Goal: Answer question/provide support: Share knowledge or assist other users

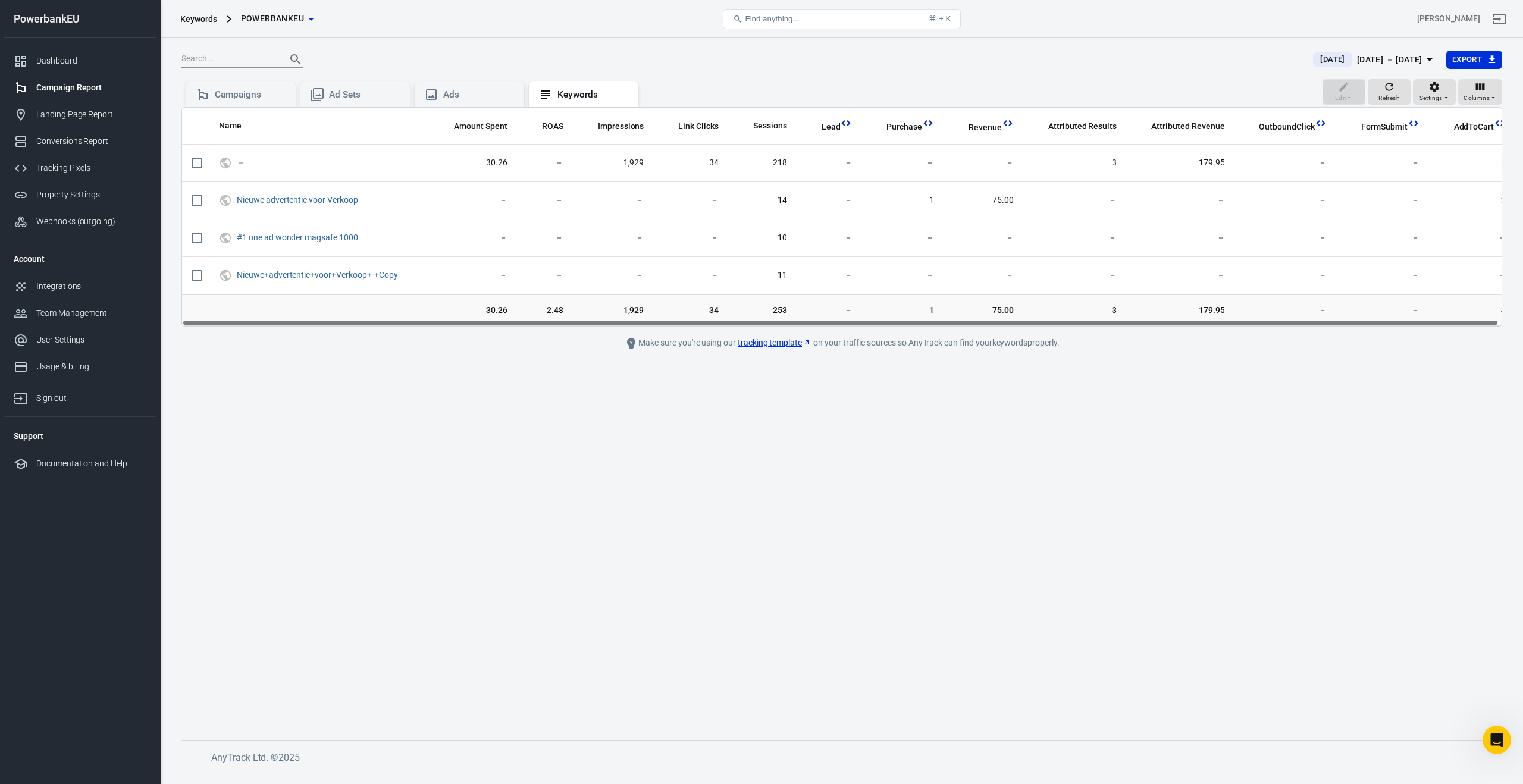
click at [52, 87] on div "Campaign Report" at bounding box center [91, 87] width 111 height 13
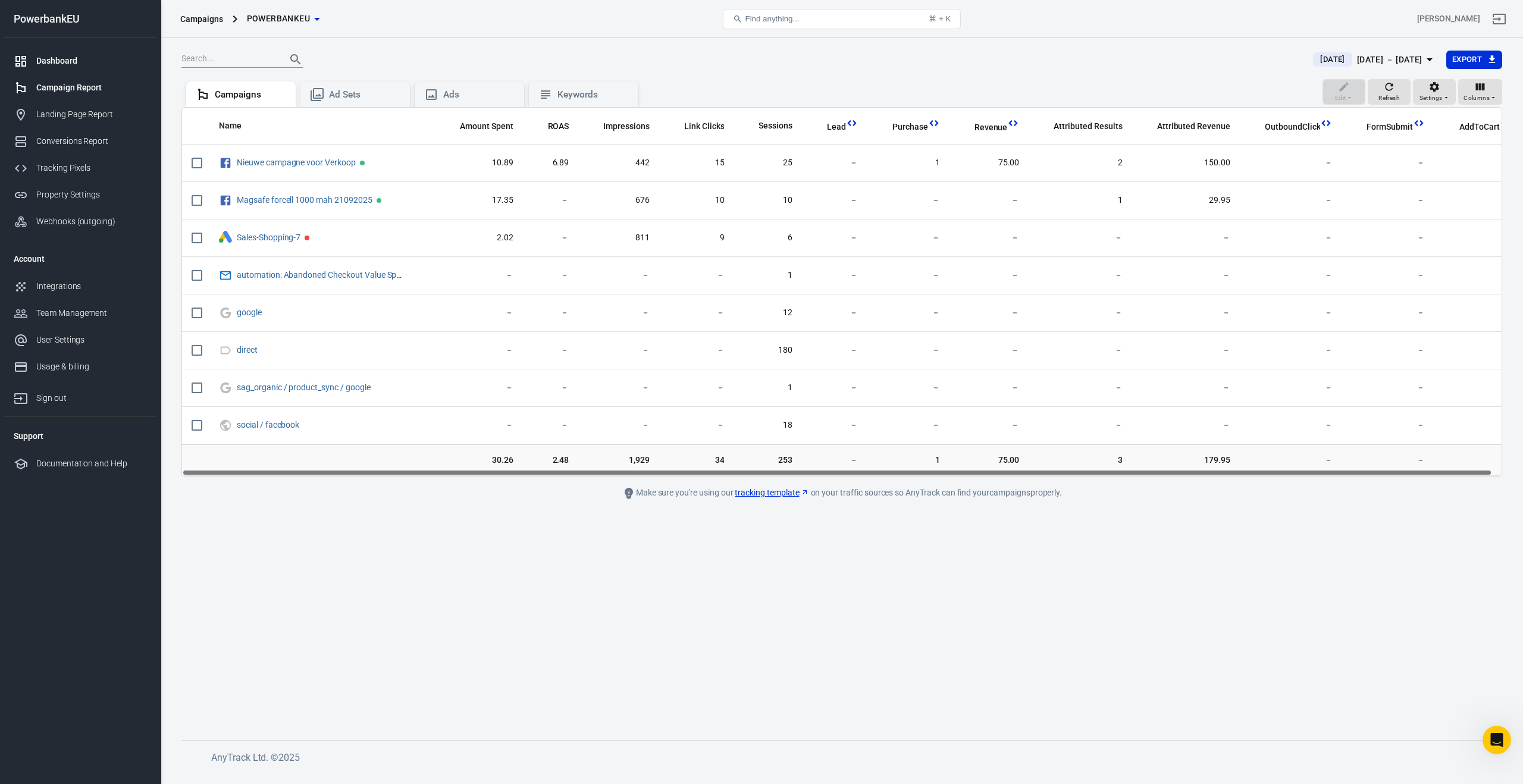
click at [60, 61] on div "Dashboard" at bounding box center [91, 61] width 111 height 13
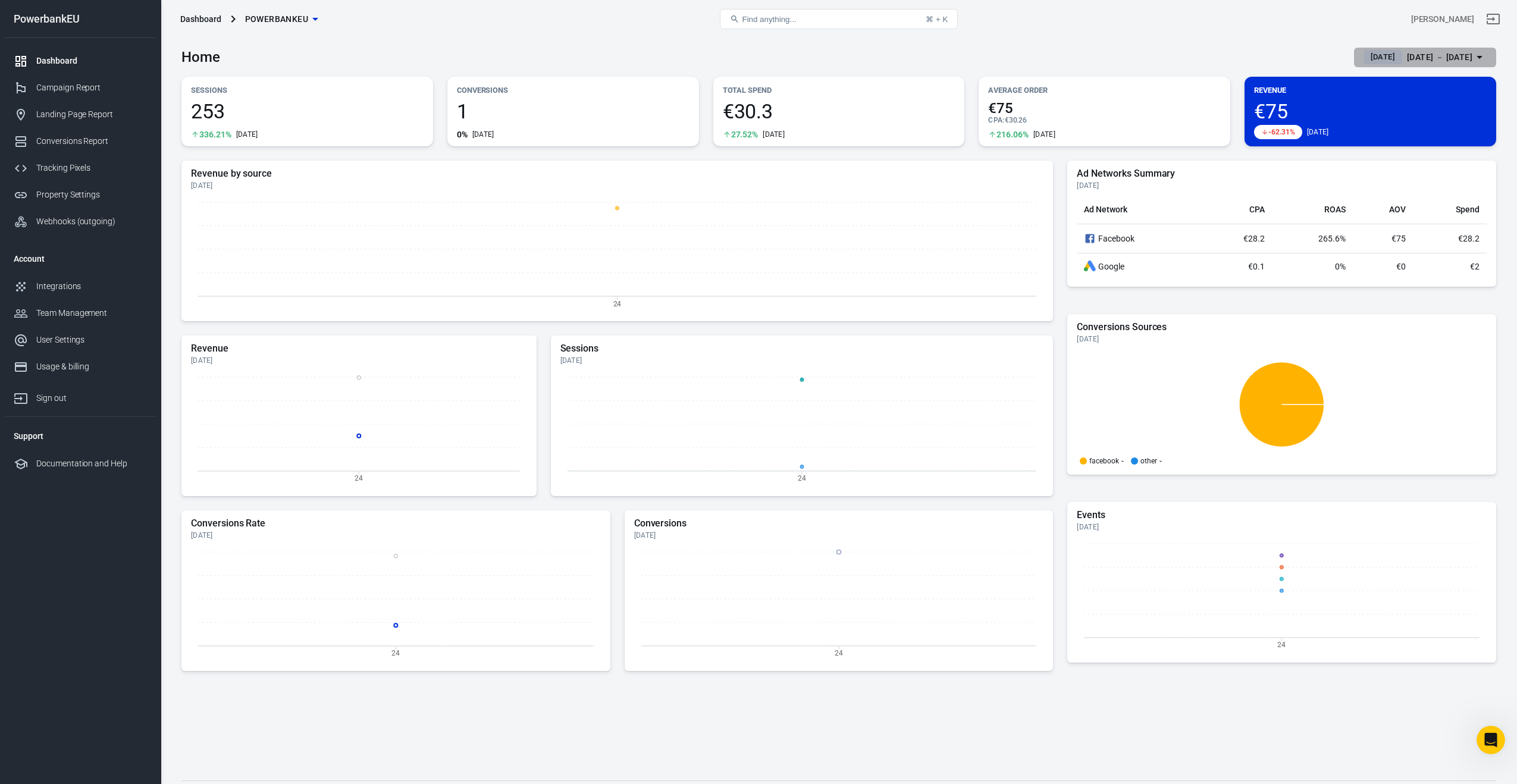
click at [1407, 53] on div "[DATE] － [DATE]" at bounding box center [1439, 57] width 66 height 15
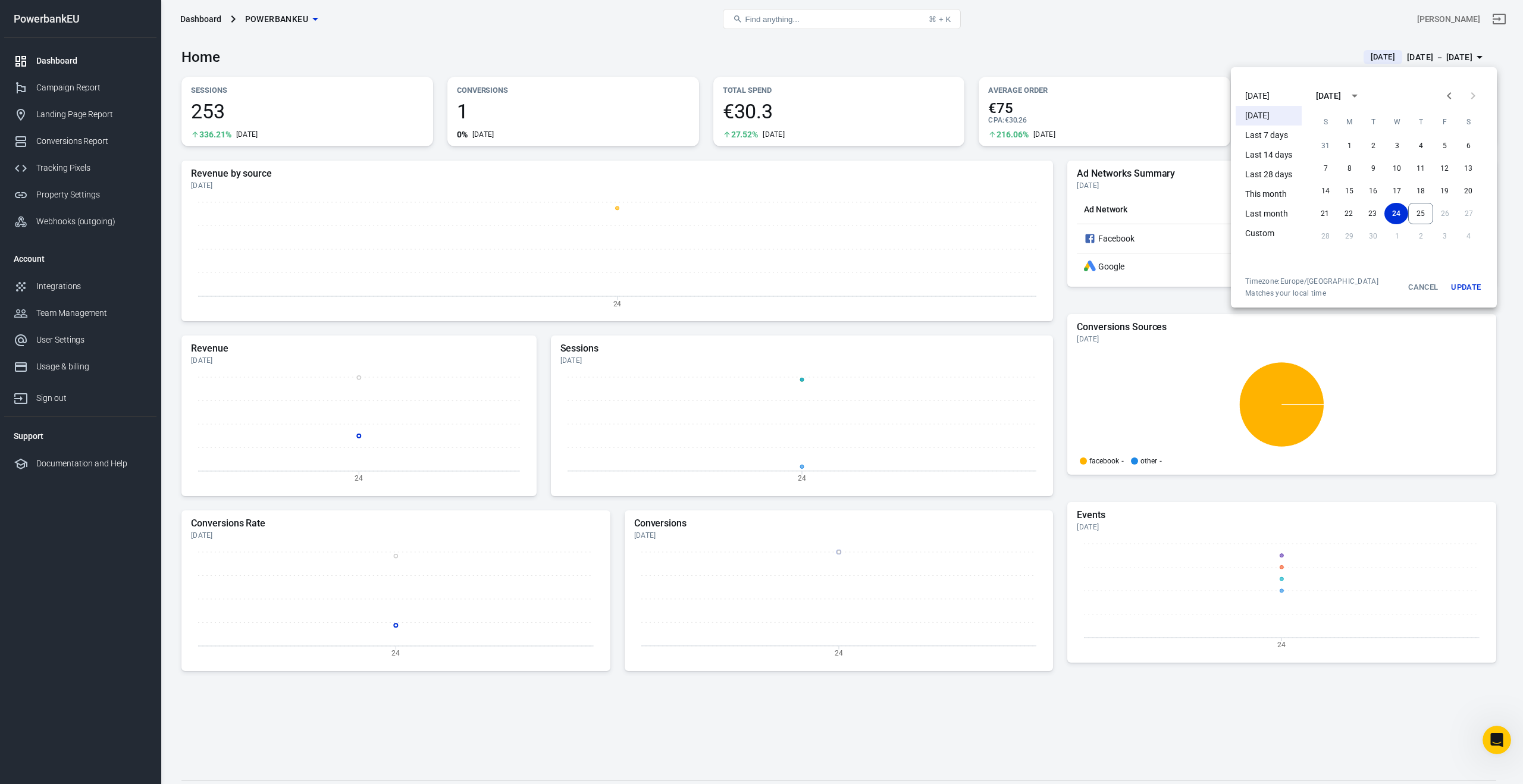
click at [1266, 96] on li "Today" at bounding box center [1269, 96] width 66 height 20
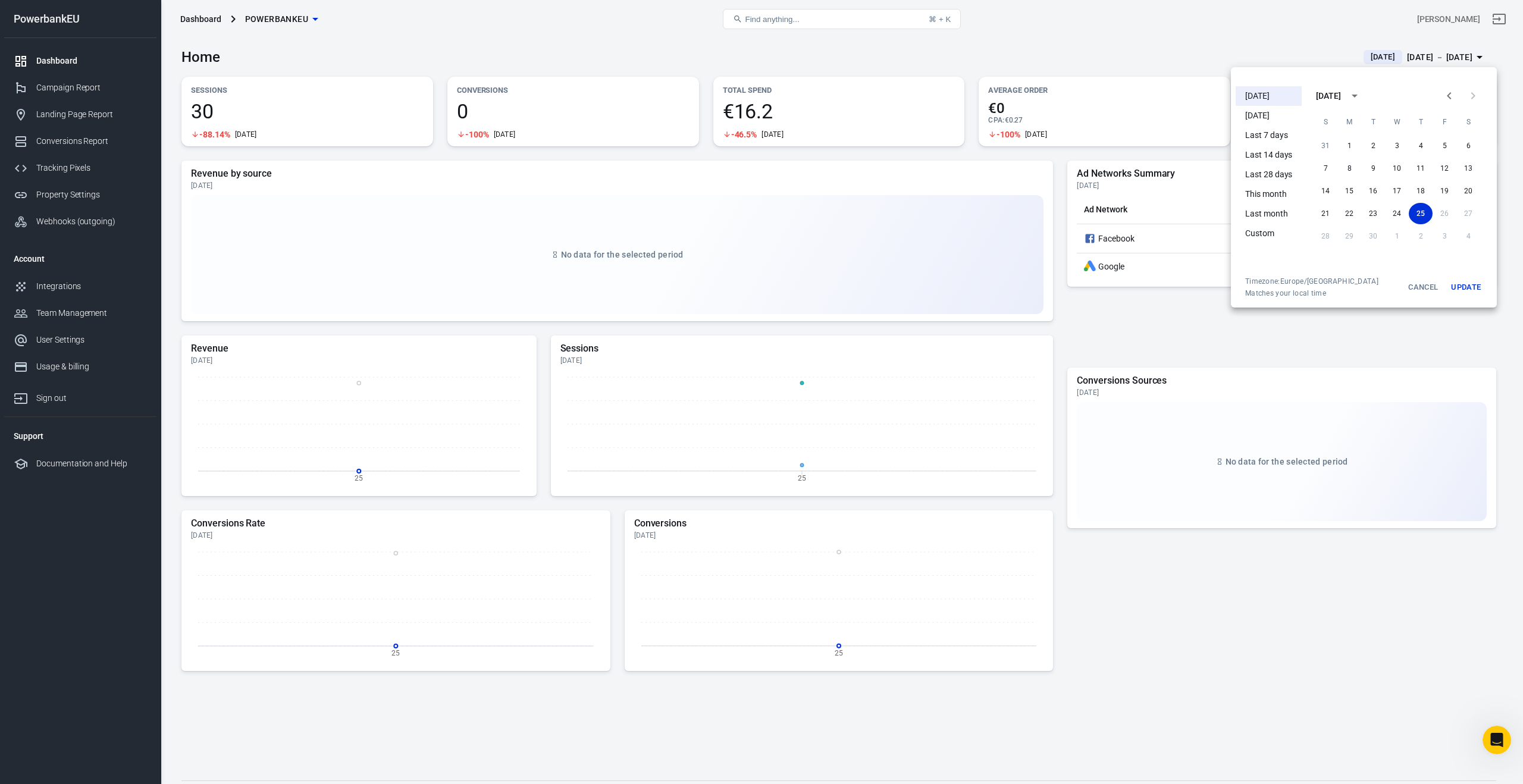
click at [737, 330] on div at bounding box center [762, 392] width 1523 height 784
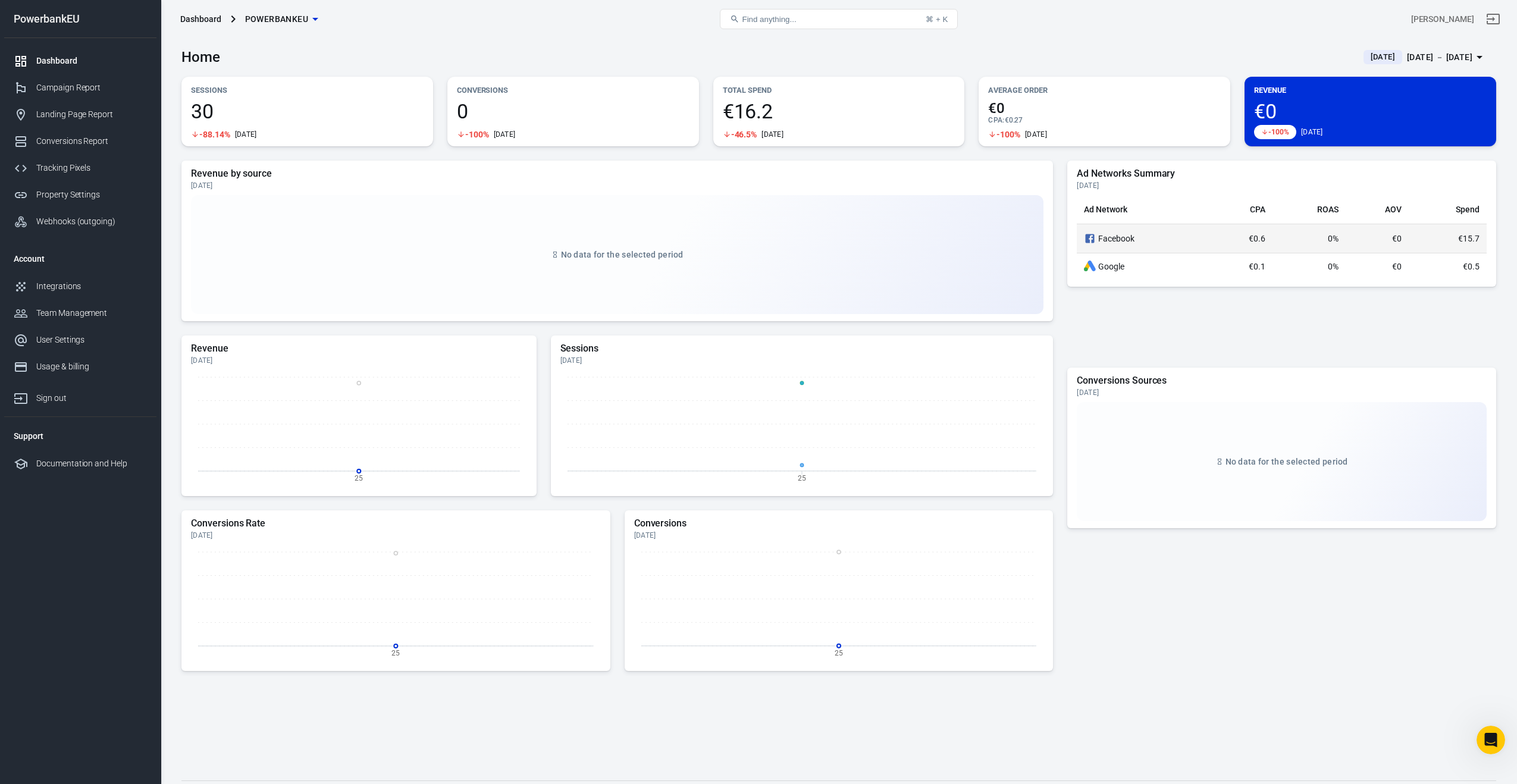
click at [1117, 238] on div "Facebook" at bounding box center [1143, 238] width 118 height 14
click at [47, 85] on div "Campaign Report" at bounding box center [91, 87] width 111 height 13
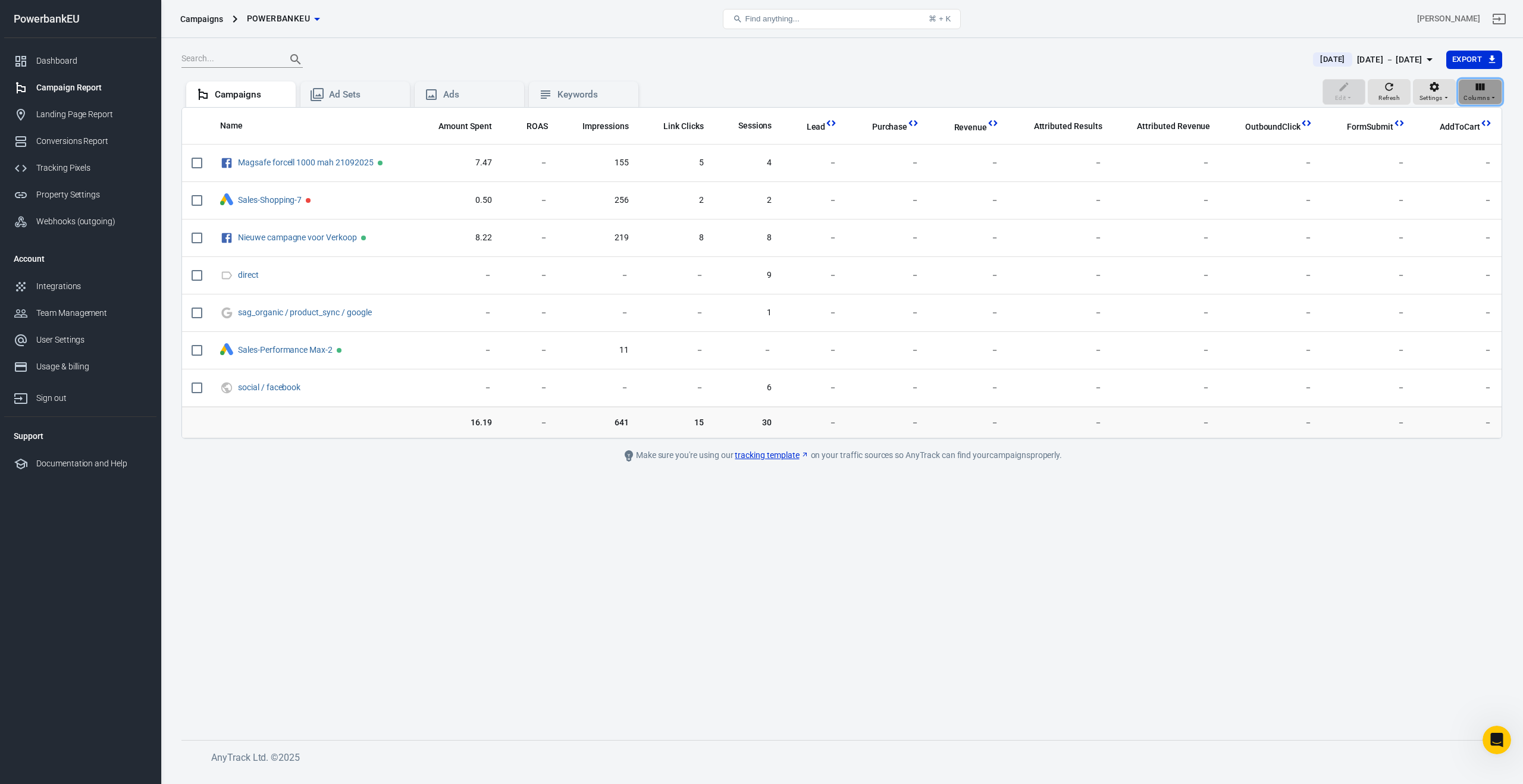
click at [1486, 93] on span "Columns" at bounding box center [1476, 98] width 26 height 11
click at [1402, 159] on input "radio" at bounding box center [1409, 154] width 23 height 23
radio input "true"
radio input "false"
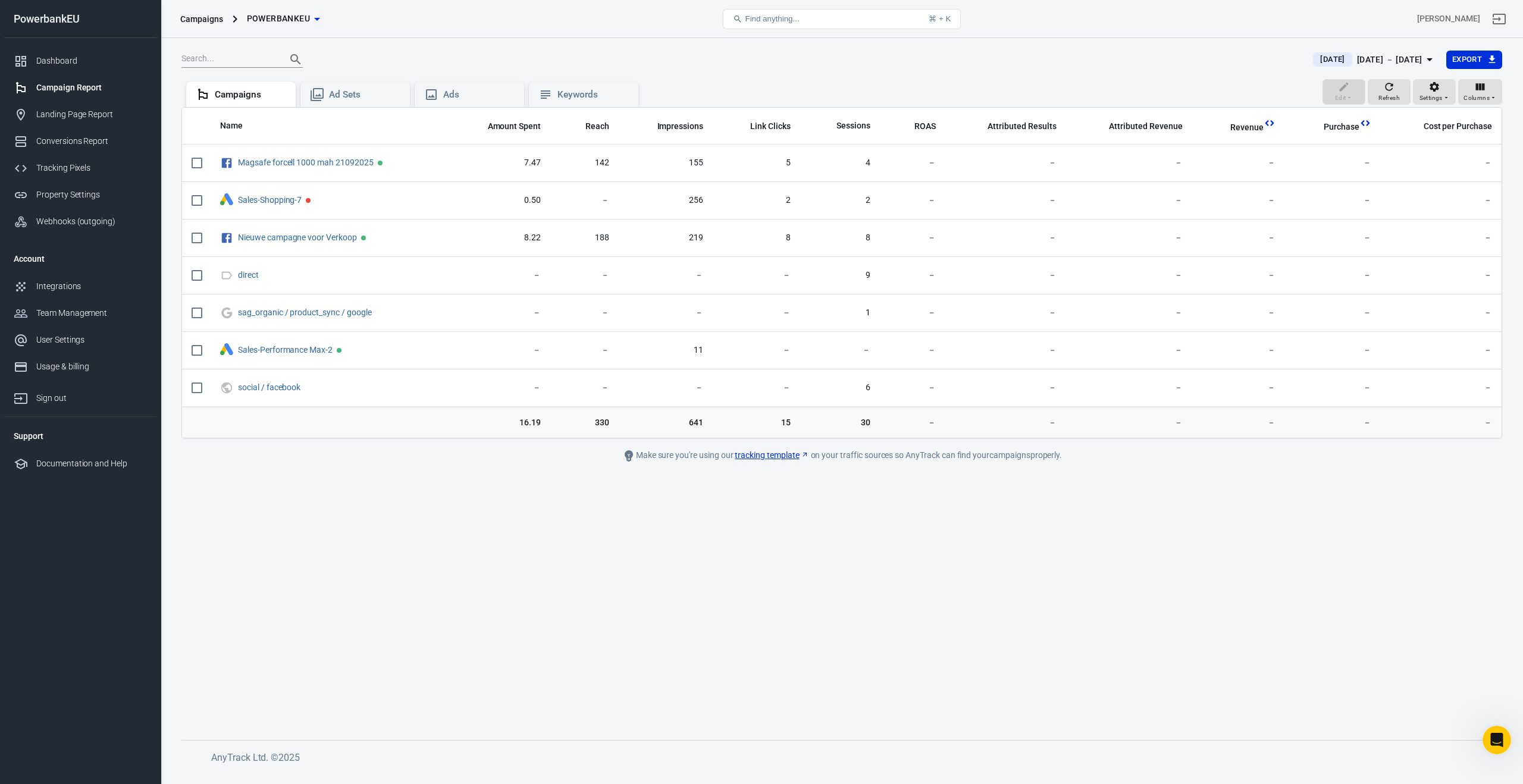
click at [612, 127] on th "Reach" at bounding box center [584, 126] width 68 height 37
click at [606, 130] on span "Reach" at bounding box center [597, 127] width 24 height 12
click at [1429, 98] on span "Settings" at bounding box center [1431, 98] width 23 height 11
click at [1491, 96] on div at bounding box center [762, 392] width 1523 height 784
click at [1487, 96] on span "Columns" at bounding box center [1476, 98] width 26 height 11
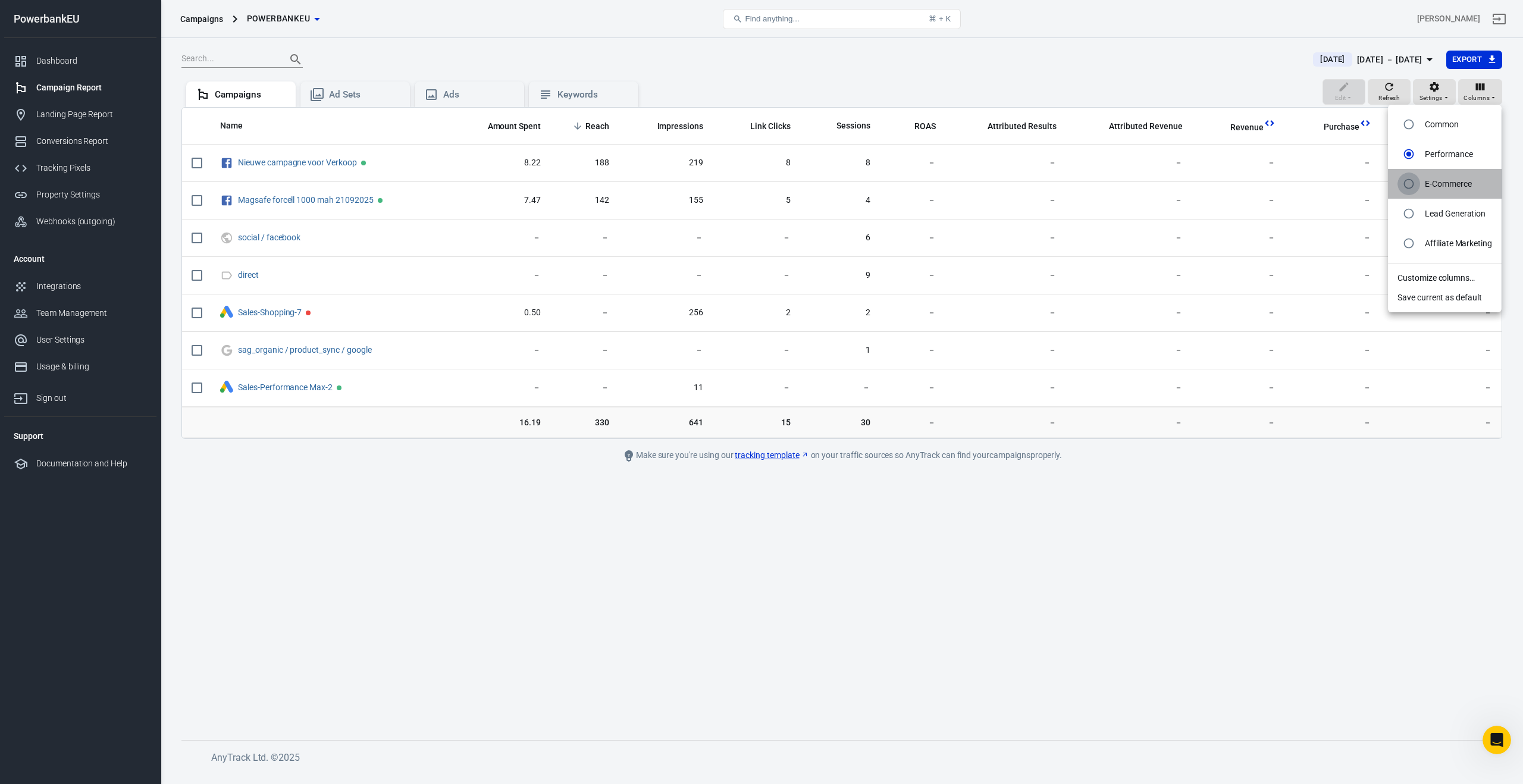
click at [1412, 182] on input "radio" at bounding box center [1409, 184] width 23 height 23
radio input "true"
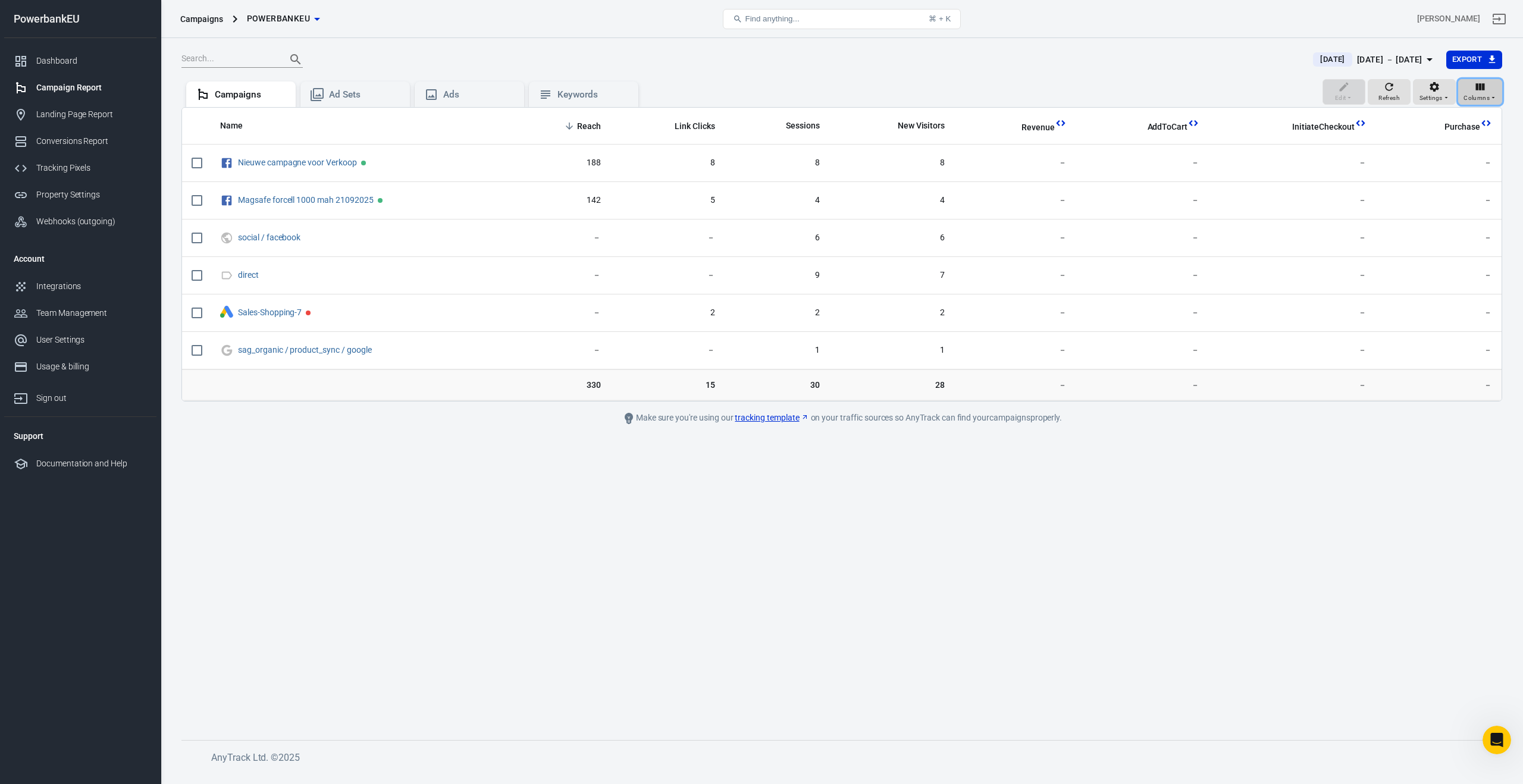
click at [1478, 95] on span "Columns" at bounding box center [1476, 98] width 26 height 11
click at [1408, 153] on input "radio" at bounding box center [1409, 154] width 23 height 23
radio input "true"
radio input "false"
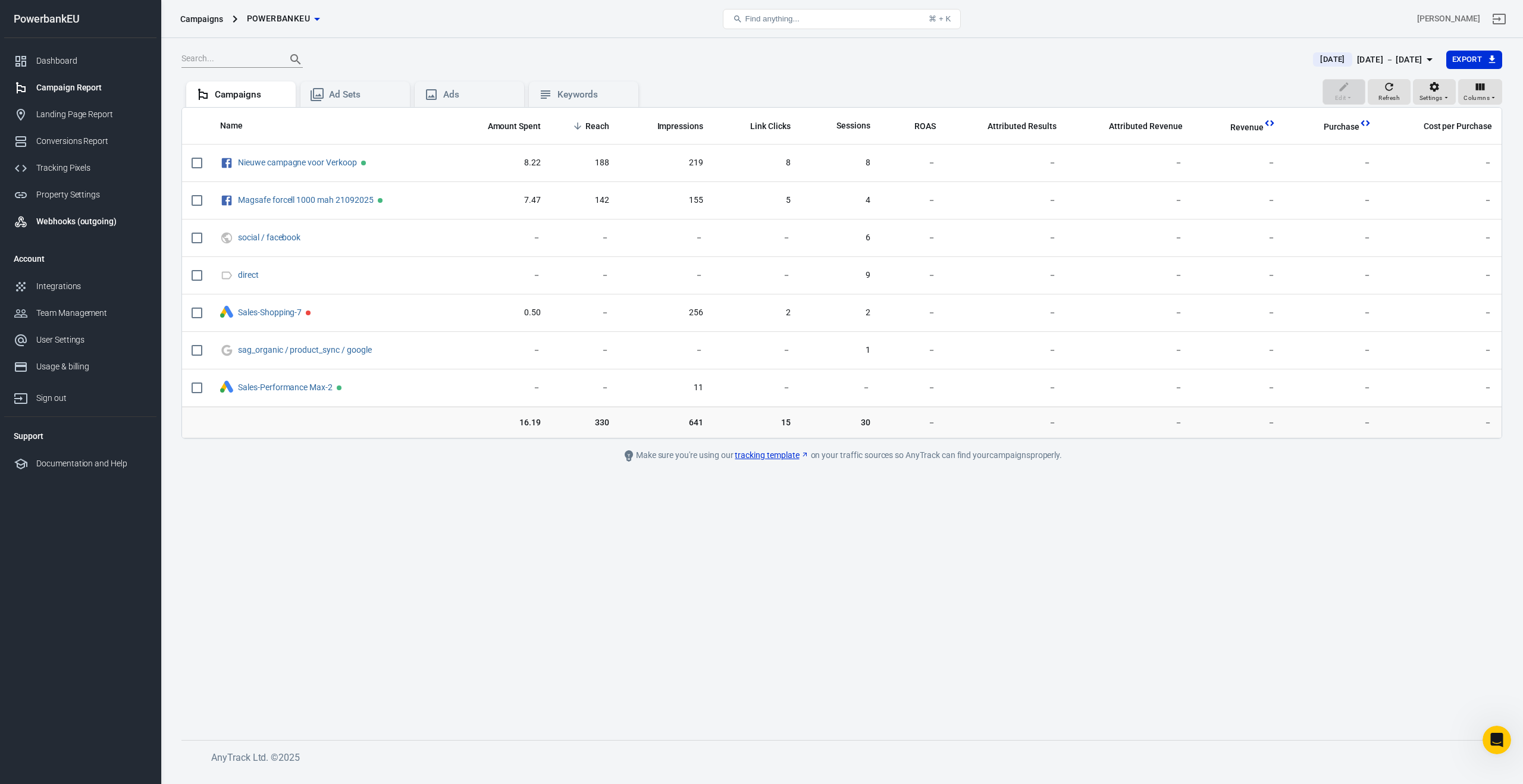
click at [63, 223] on div "Webhooks (outgoing)" at bounding box center [91, 221] width 111 height 13
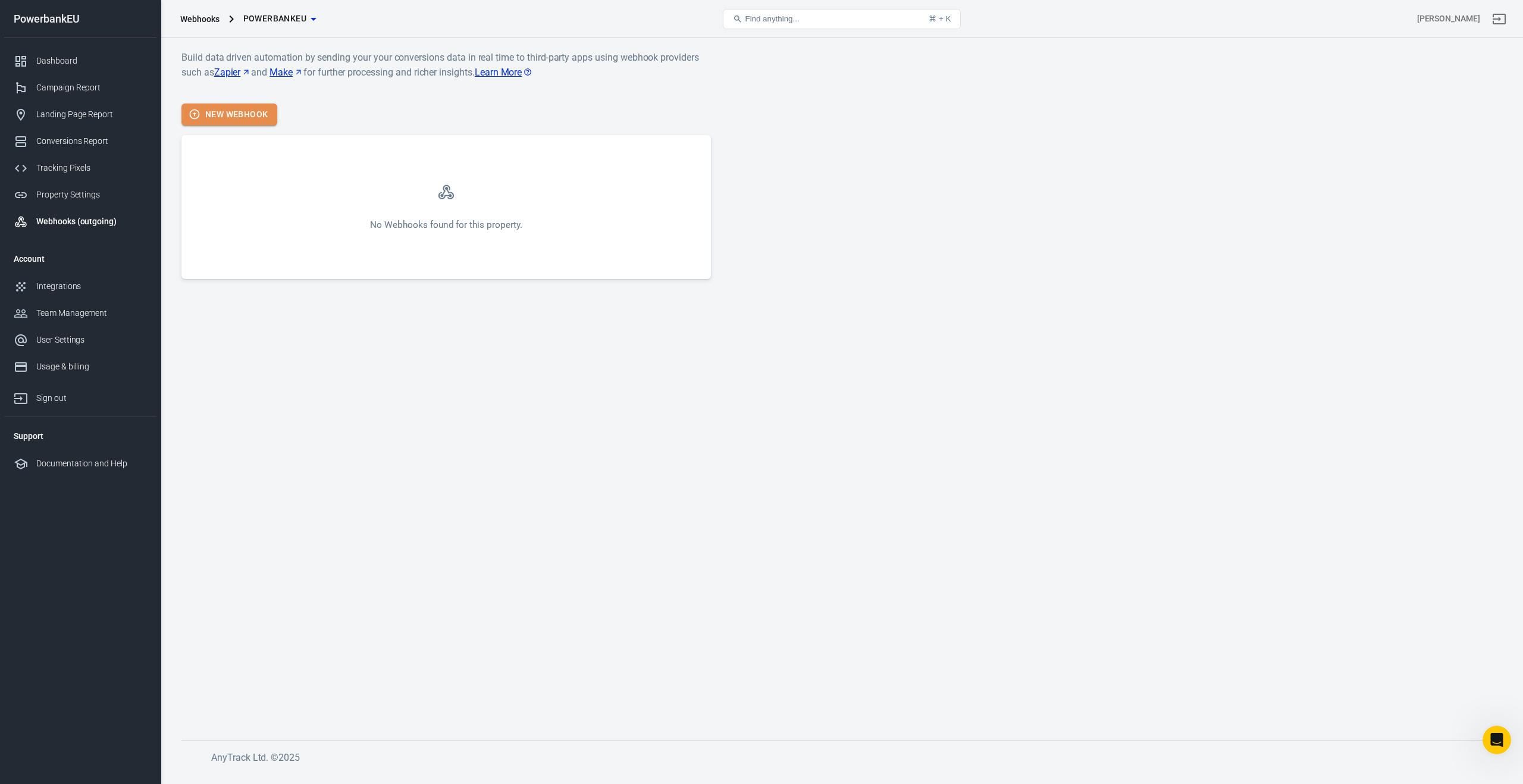
click at [232, 109] on button "New Webhook" at bounding box center [229, 114] width 96 height 22
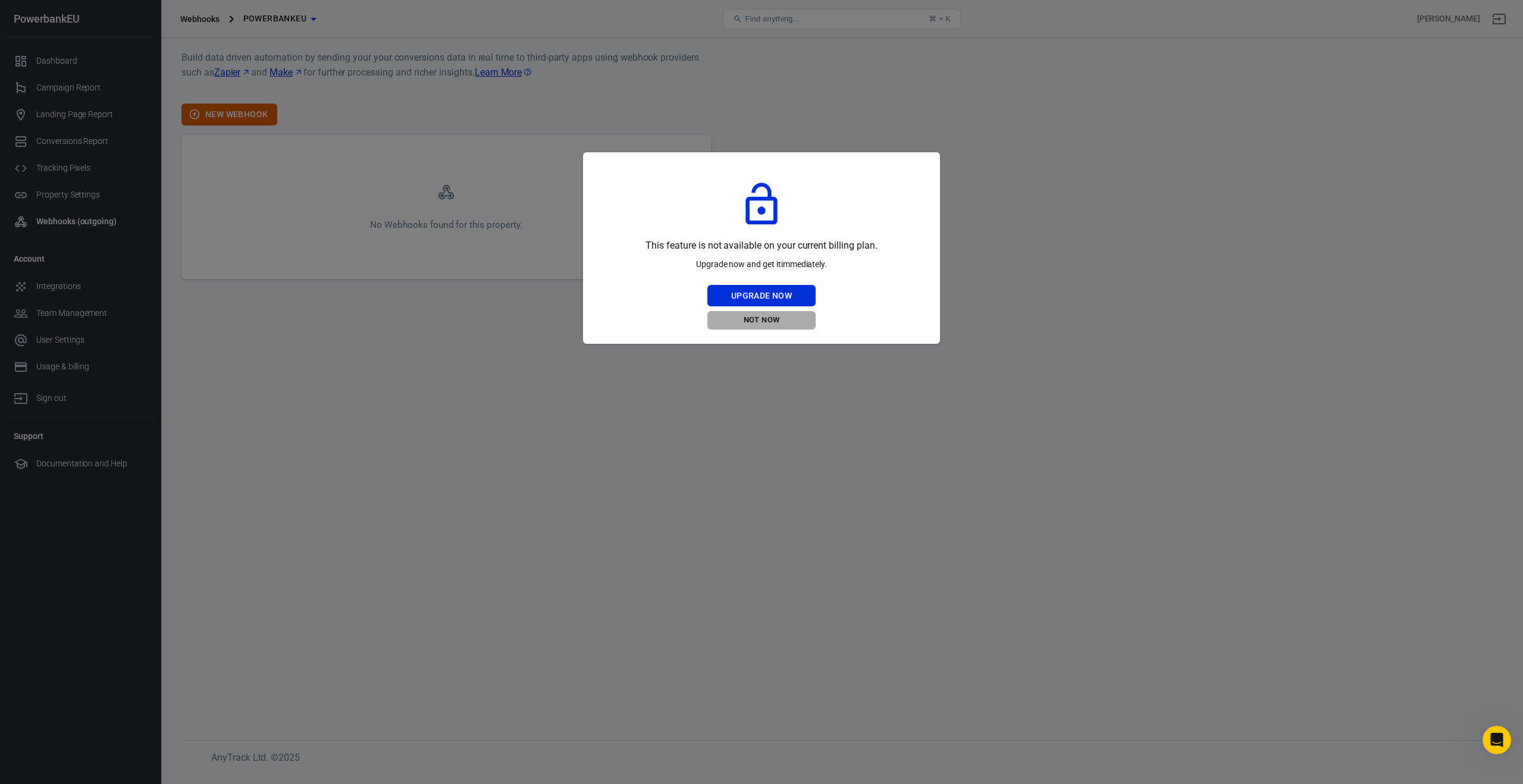
click at [751, 319] on button "Not Now" at bounding box center [762, 320] width 108 height 18
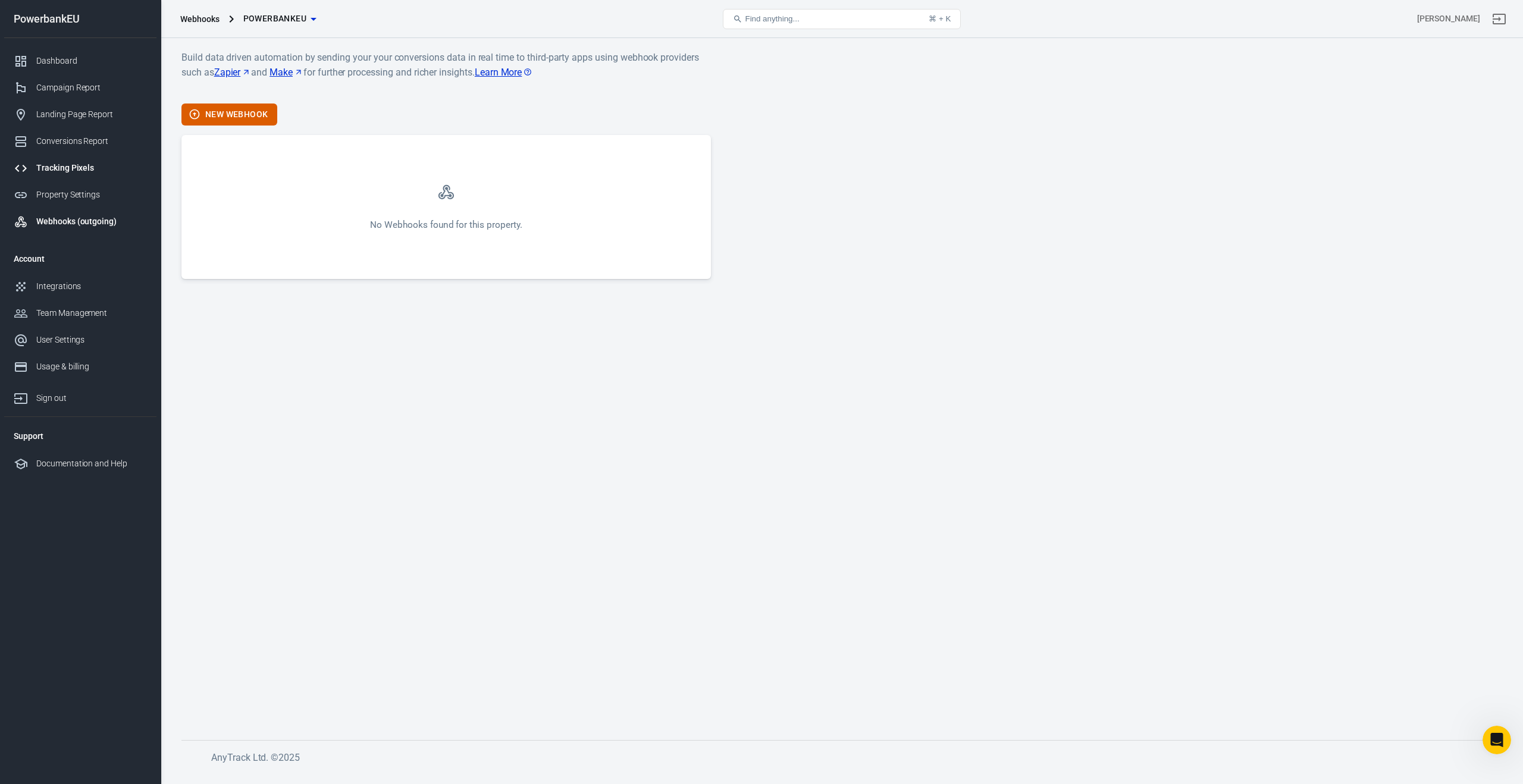
click at [38, 171] on div "Tracking Pixels" at bounding box center [91, 168] width 111 height 13
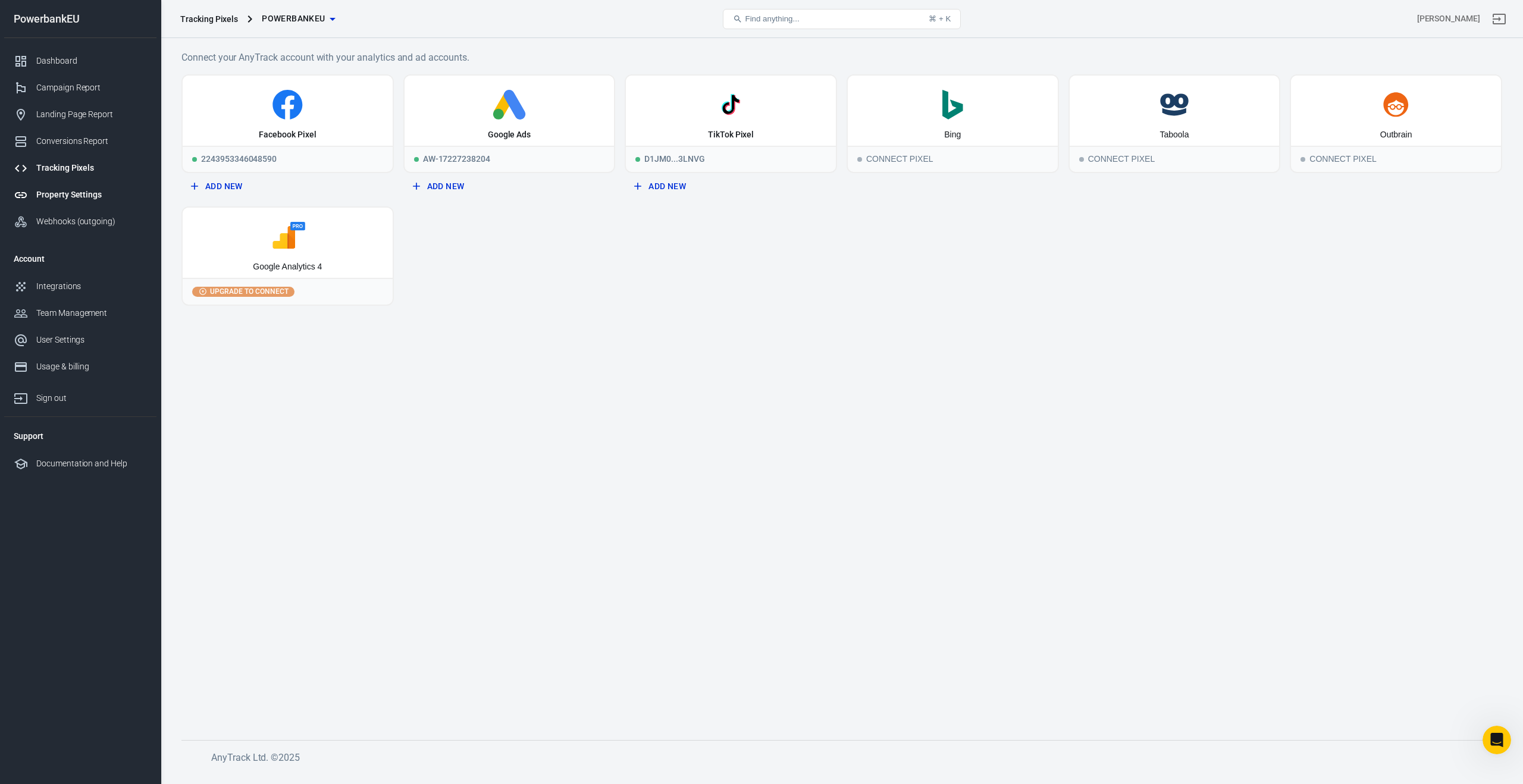
click at [56, 197] on div "Property Settings" at bounding box center [91, 194] width 111 height 13
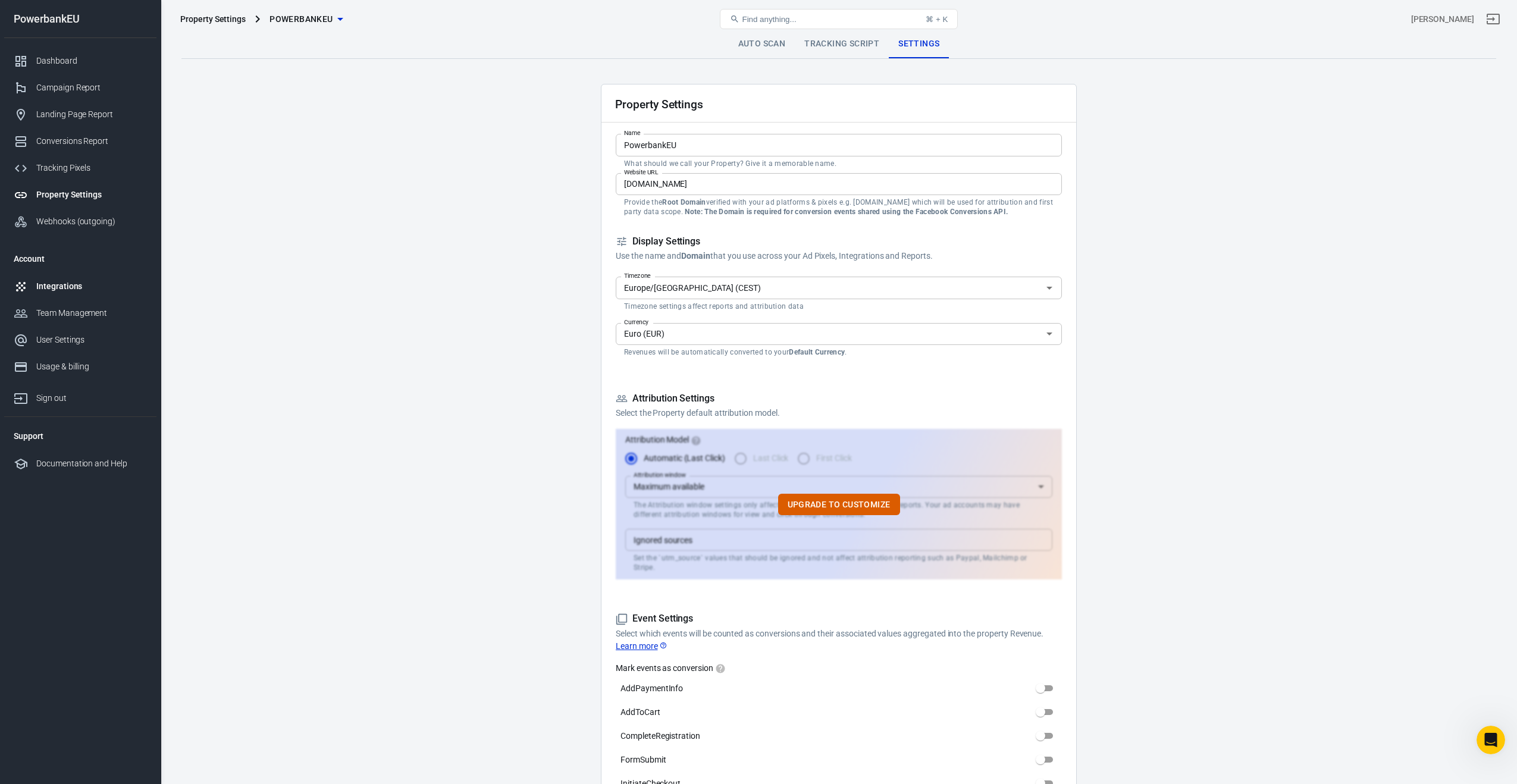
click at [53, 287] on div "Integrations" at bounding box center [91, 286] width 111 height 13
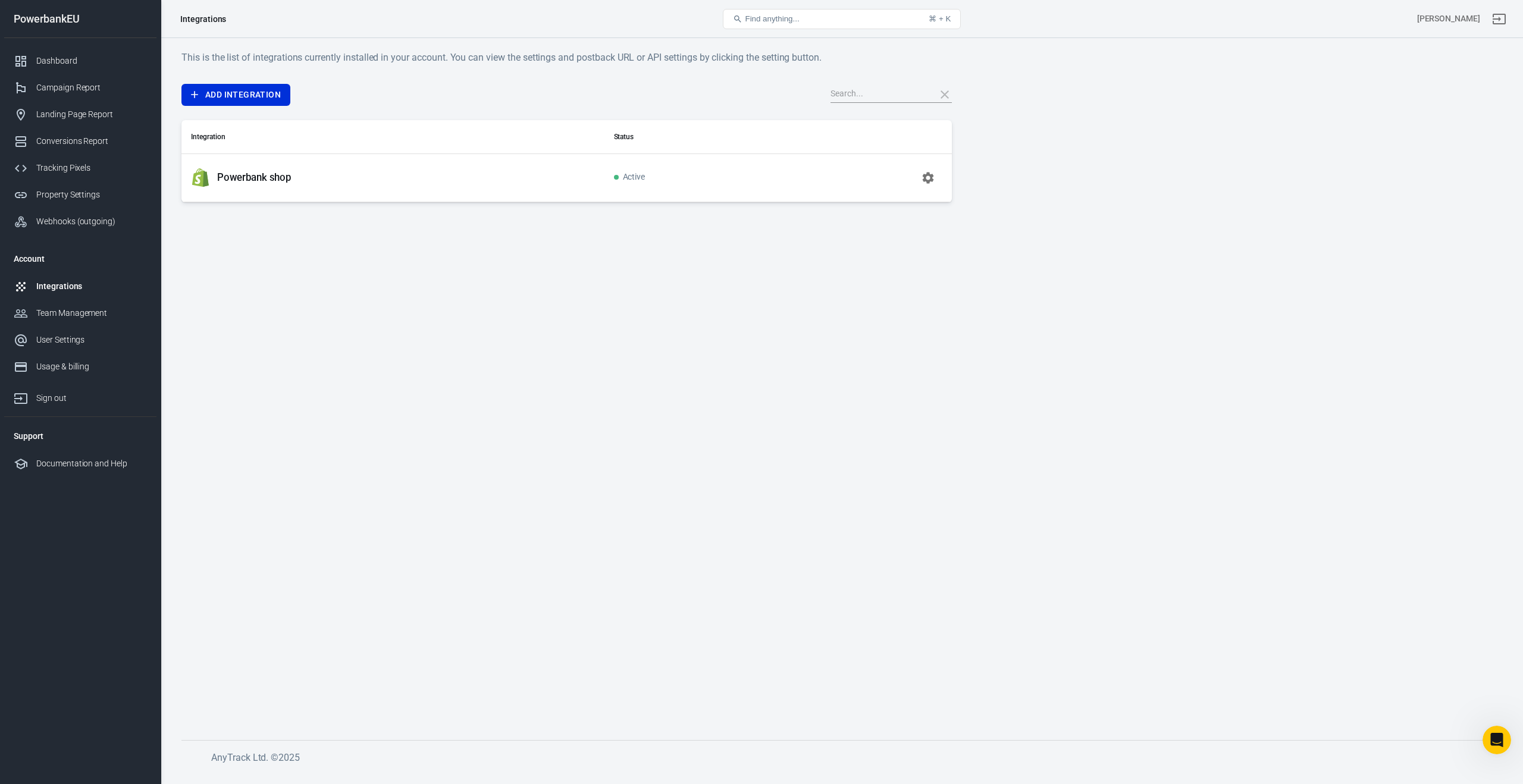
click at [284, 185] on div "Powerbank shop" at bounding box center [393, 178] width 404 height 19
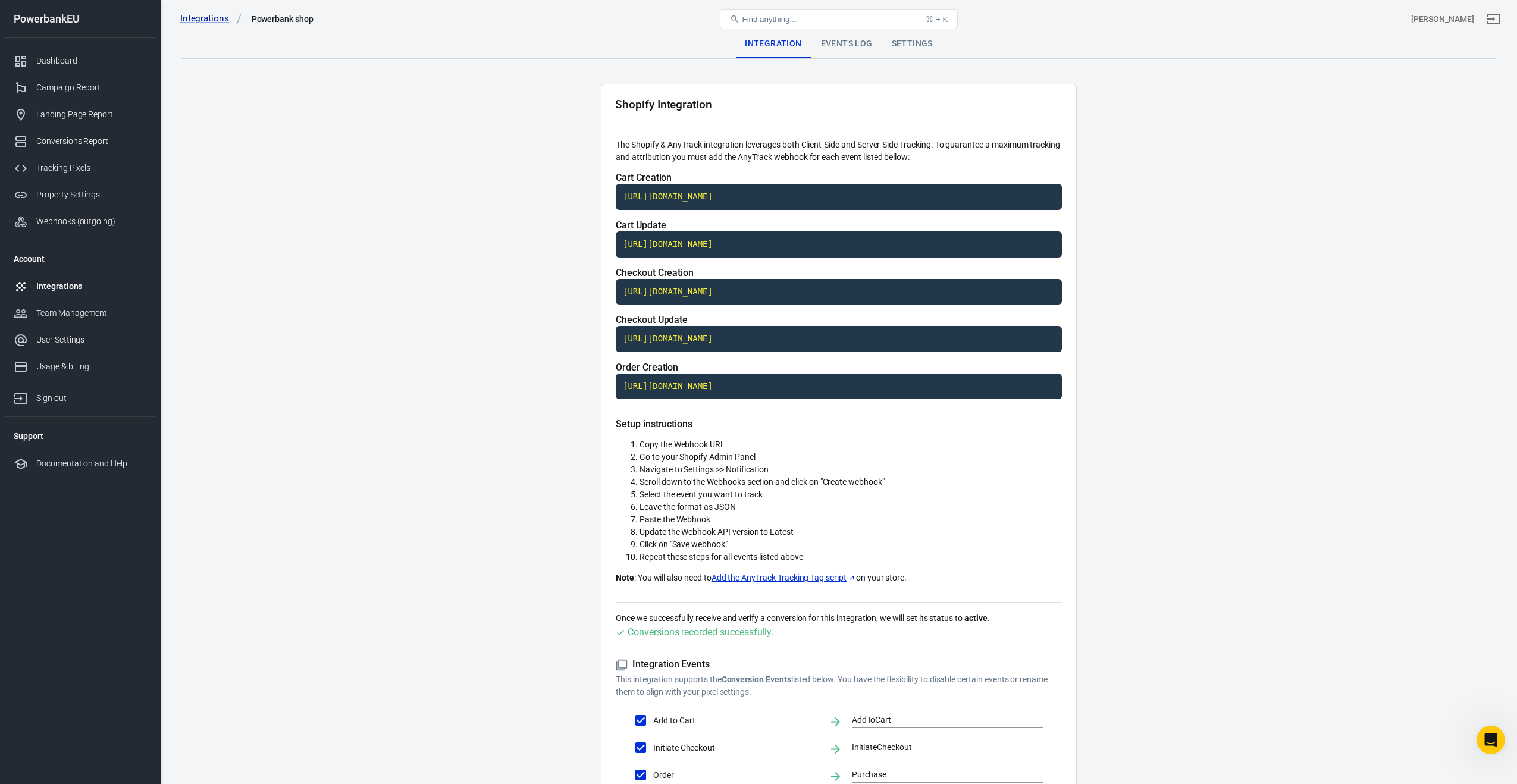
click at [811, 50] on div "Events Log" at bounding box center [847, 44] width 71 height 29
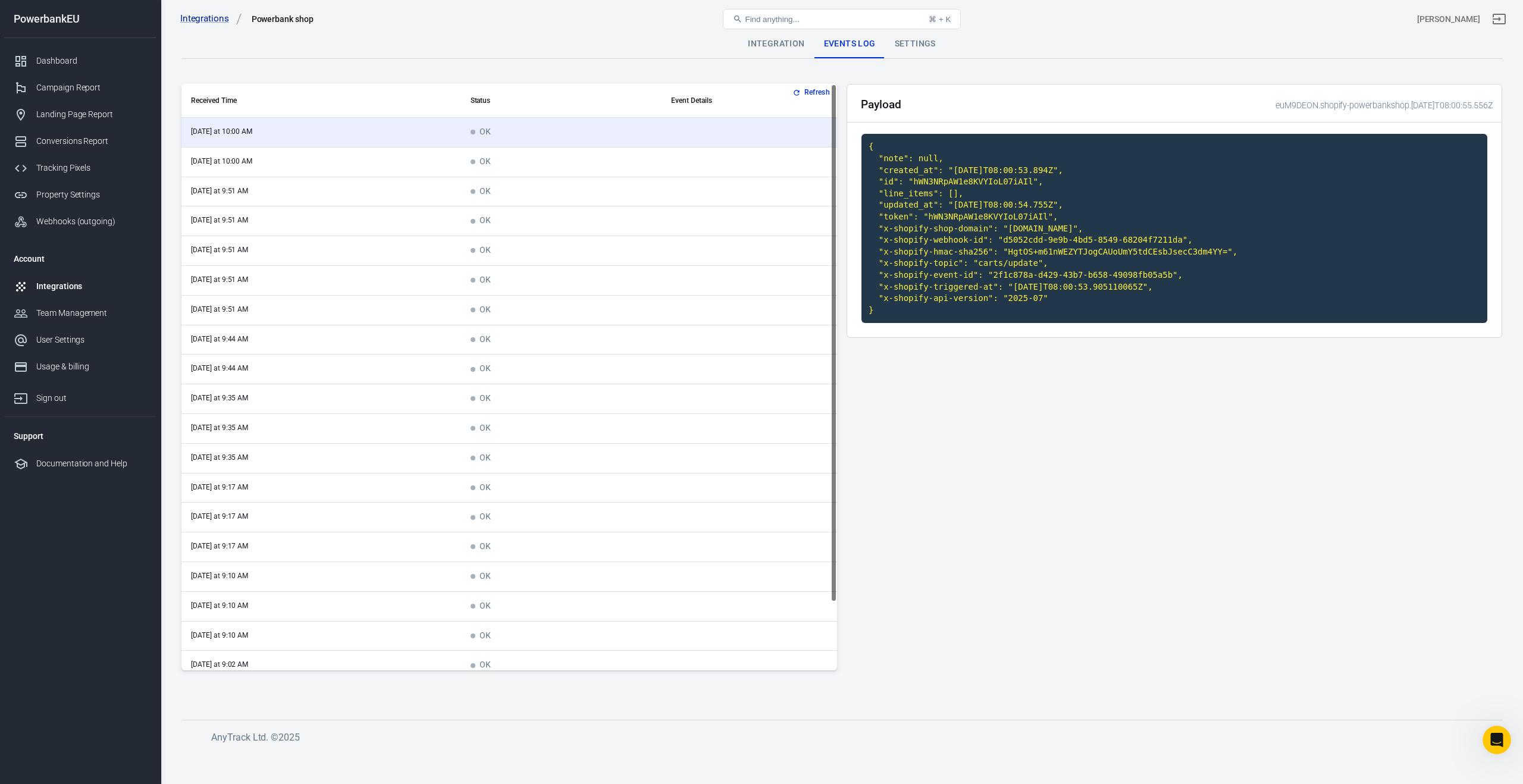
click at [911, 44] on div "Settings" at bounding box center [915, 44] width 60 height 29
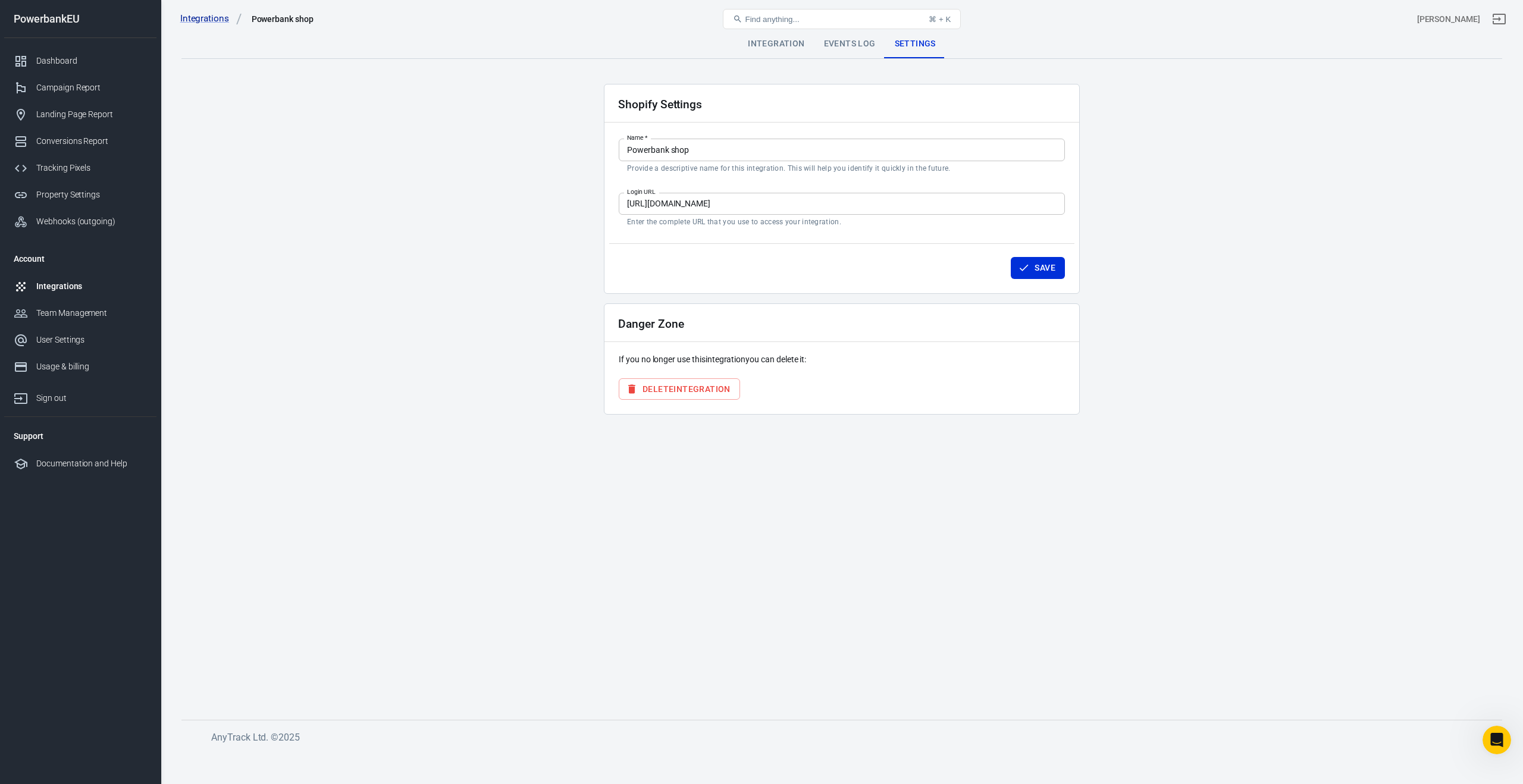
click at [859, 47] on div "Events Log" at bounding box center [850, 44] width 71 height 29
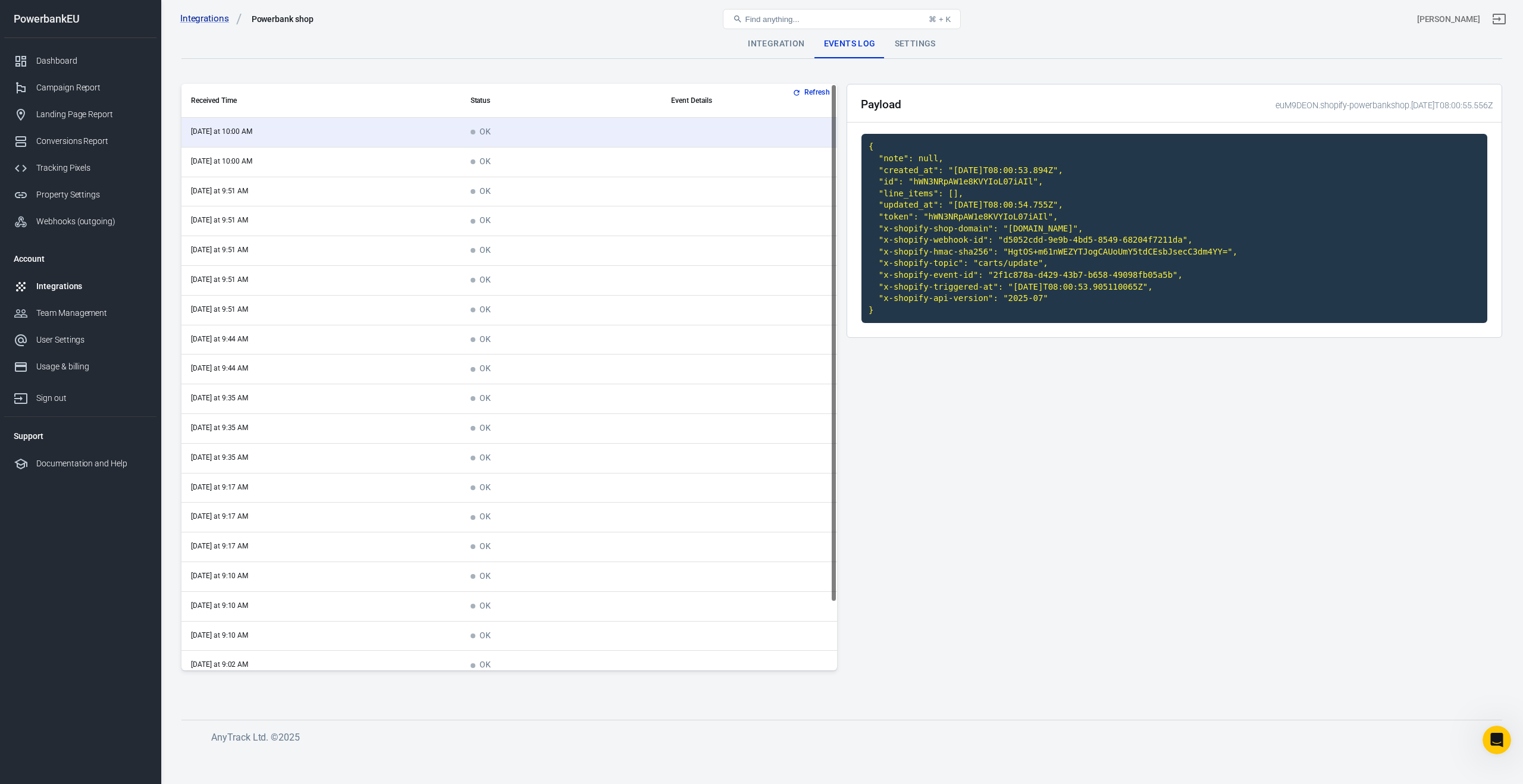
click at [776, 41] on div "Integration" at bounding box center [776, 44] width 75 height 29
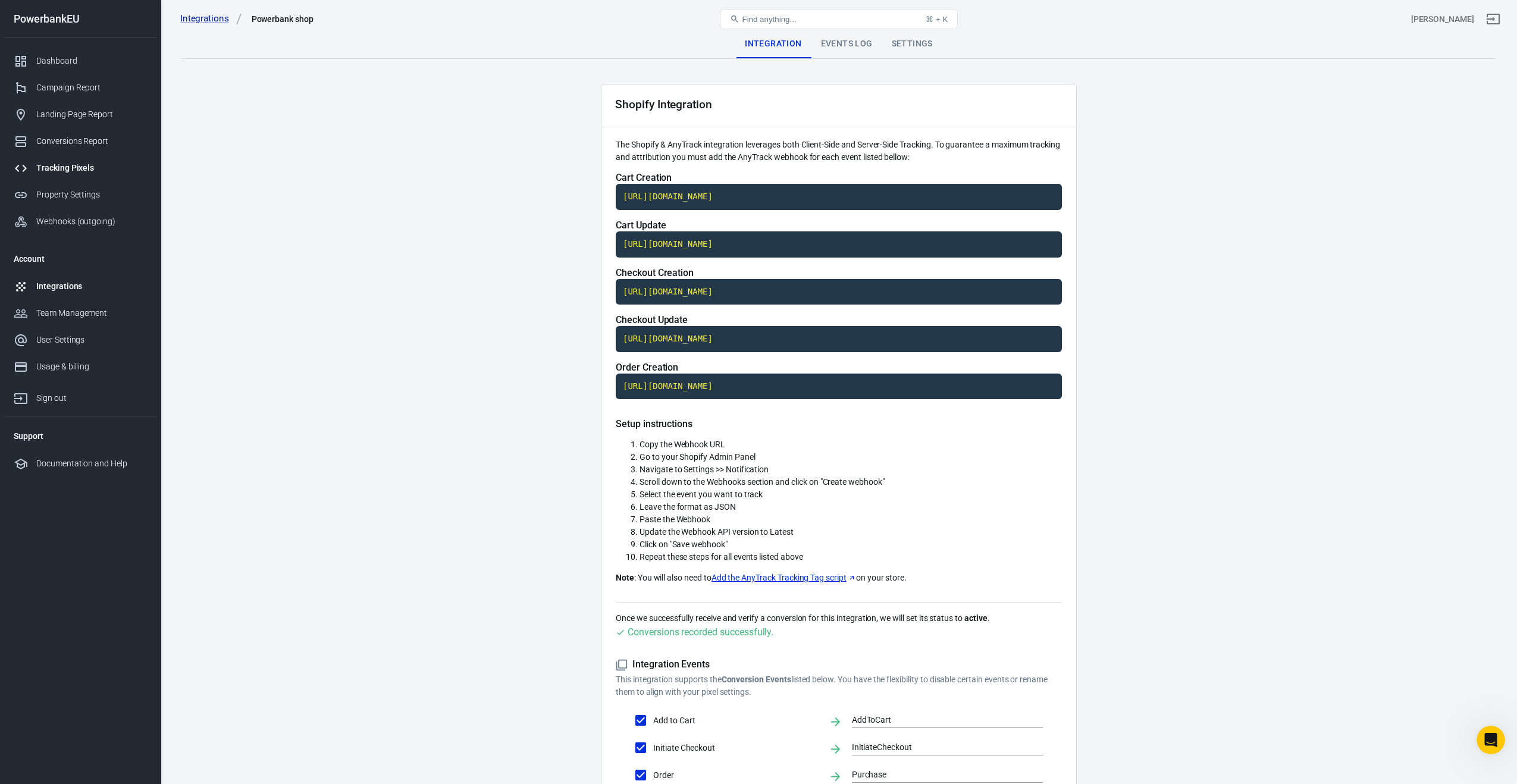
click at [63, 164] on div "Tracking Pixels" at bounding box center [91, 168] width 111 height 13
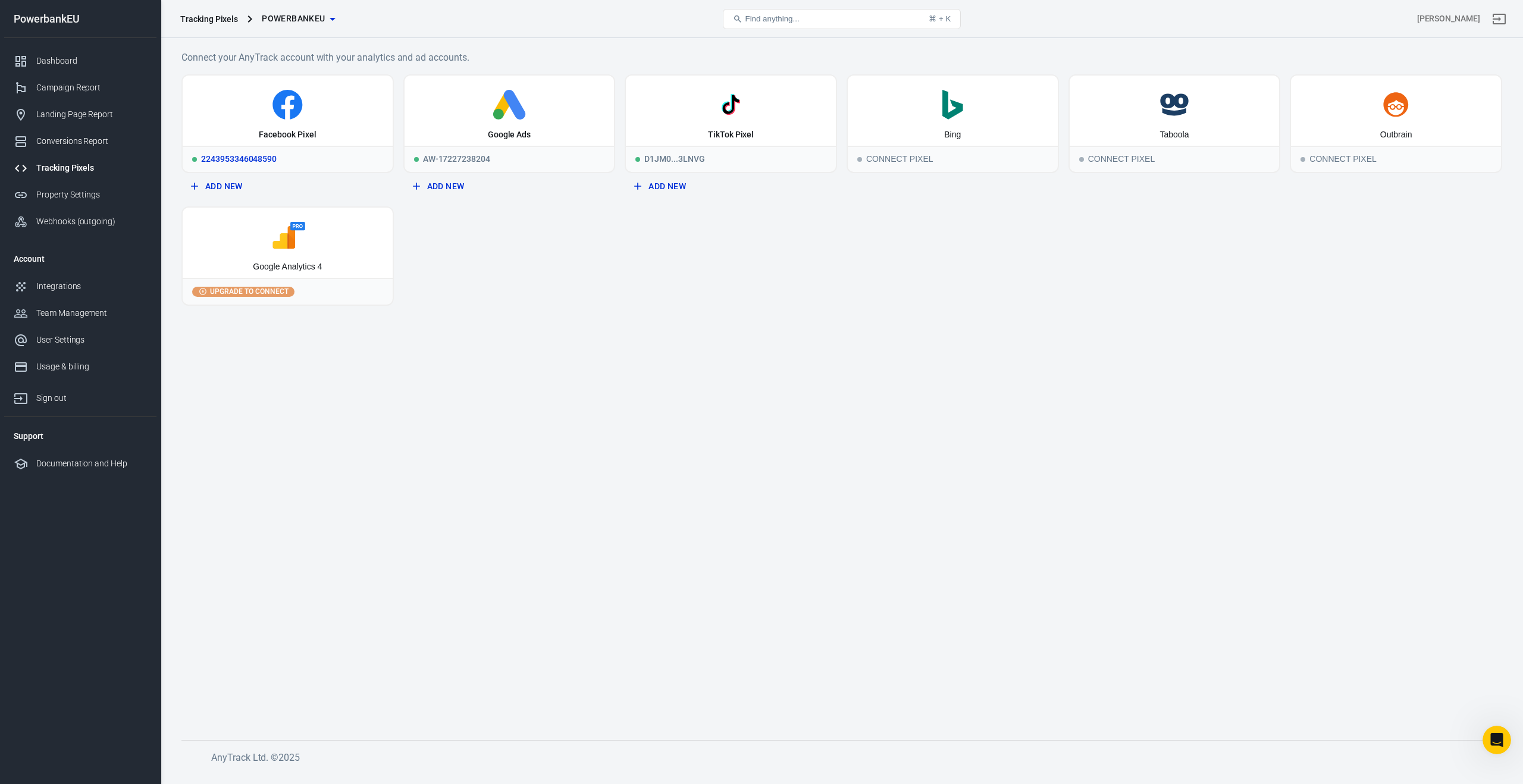
click at [260, 157] on div "2243953346048590" at bounding box center [287, 159] width 210 height 26
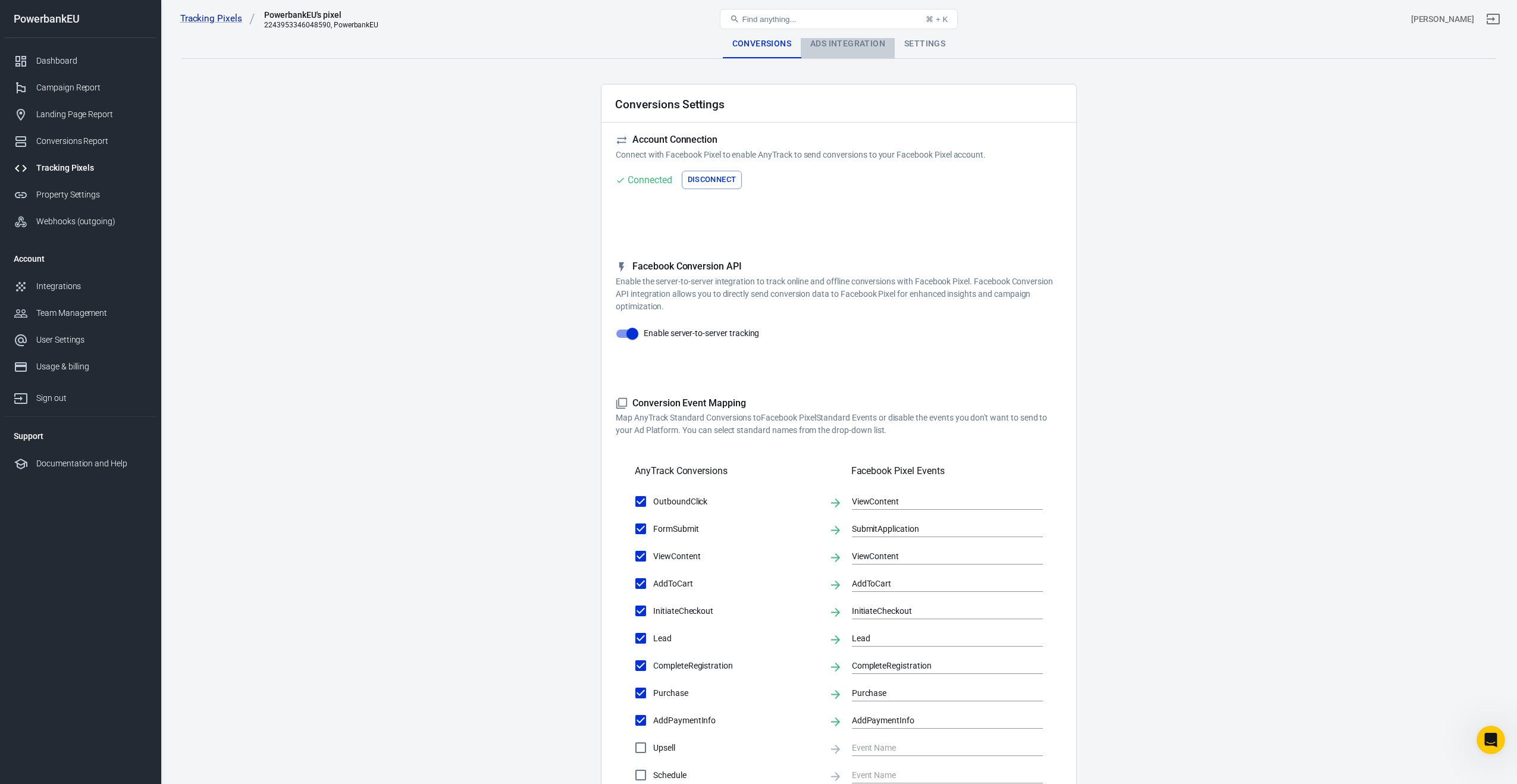
click at [850, 45] on div "Ads Integration" at bounding box center [847, 44] width 94 height 29
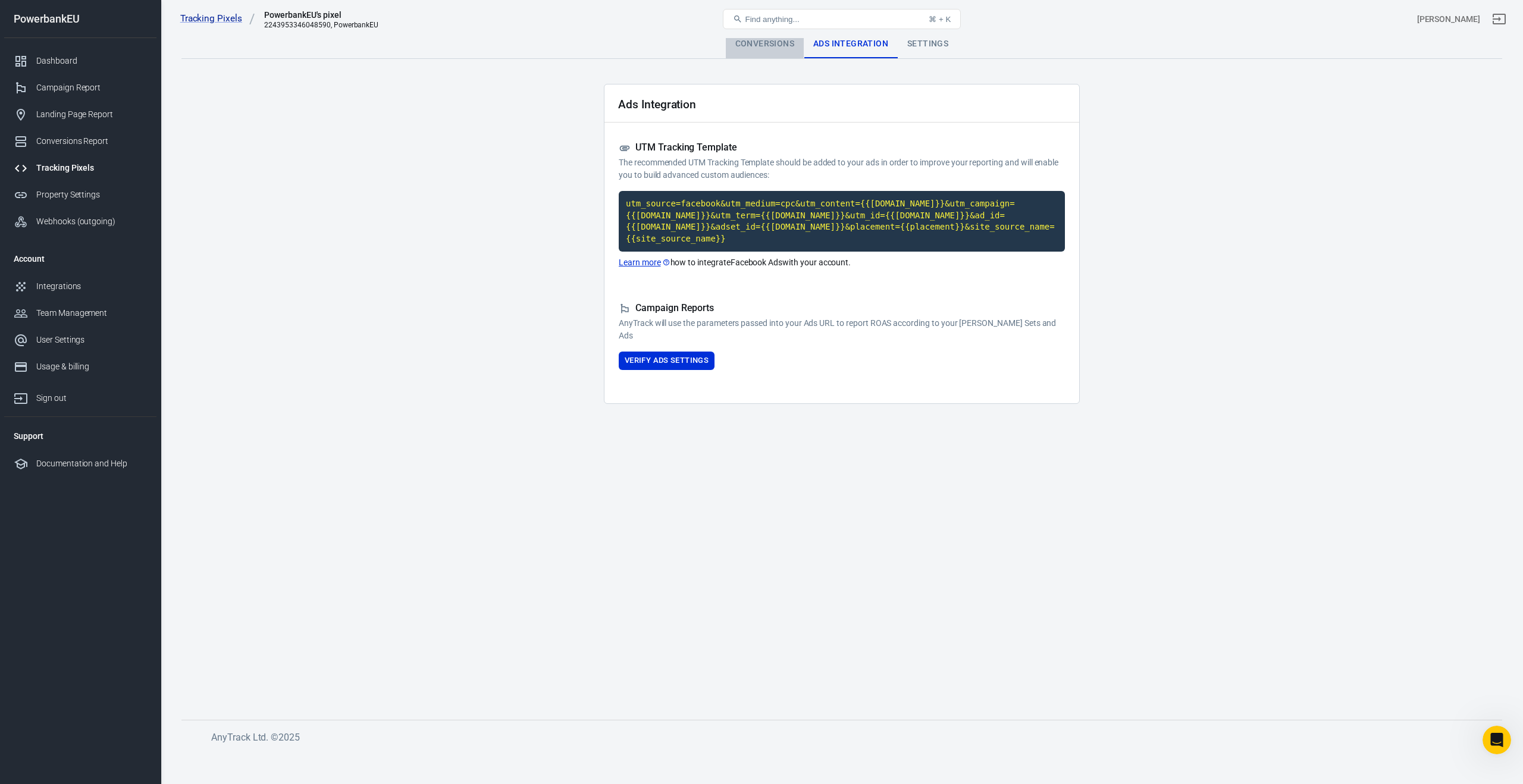
click at [771, 47] on div "Conversions" at bounding box center [765, 44] width 78 height 29
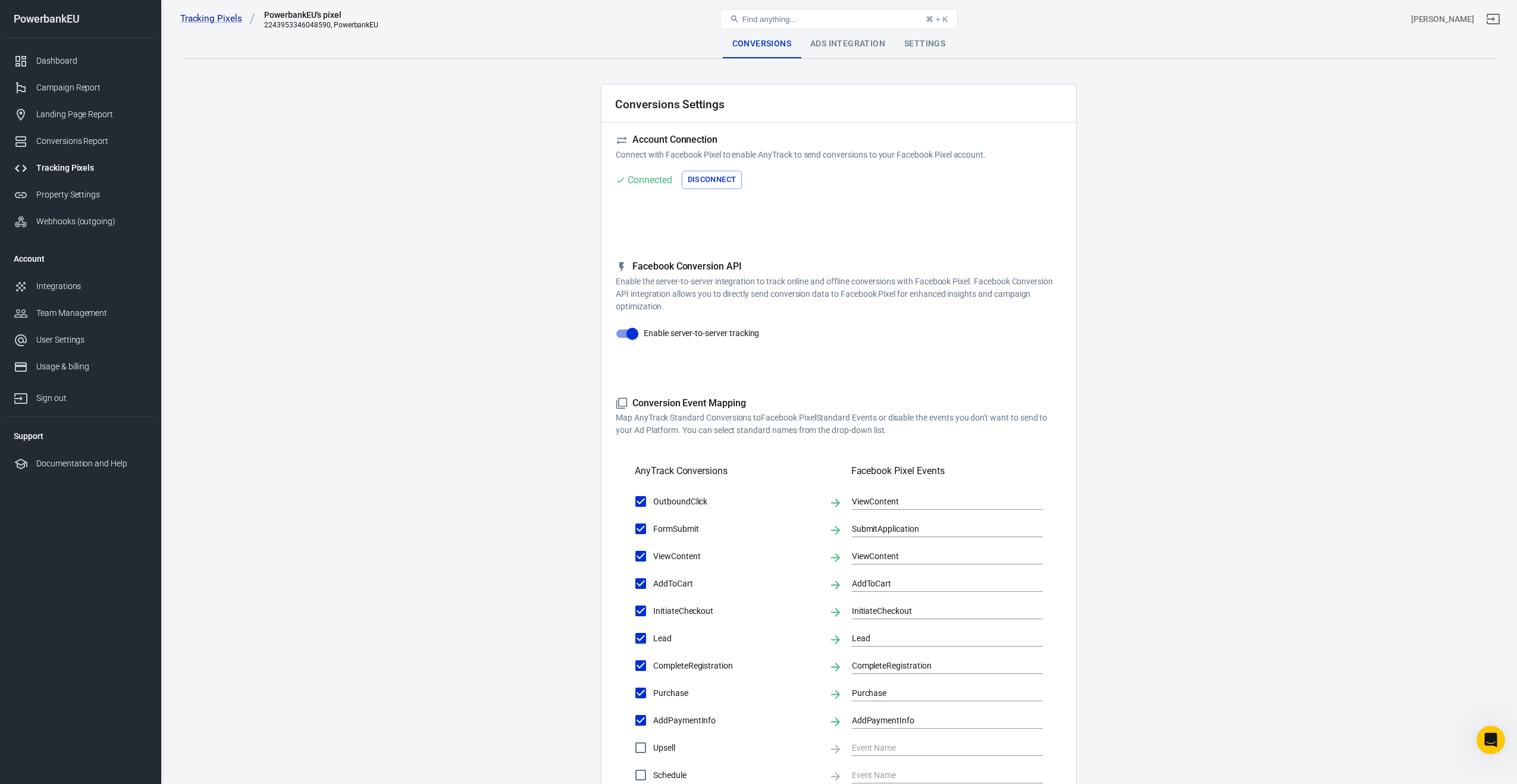
click at [832, 50] on div "Ads Integration" at bounding box center [847, 44] width 94 height 29
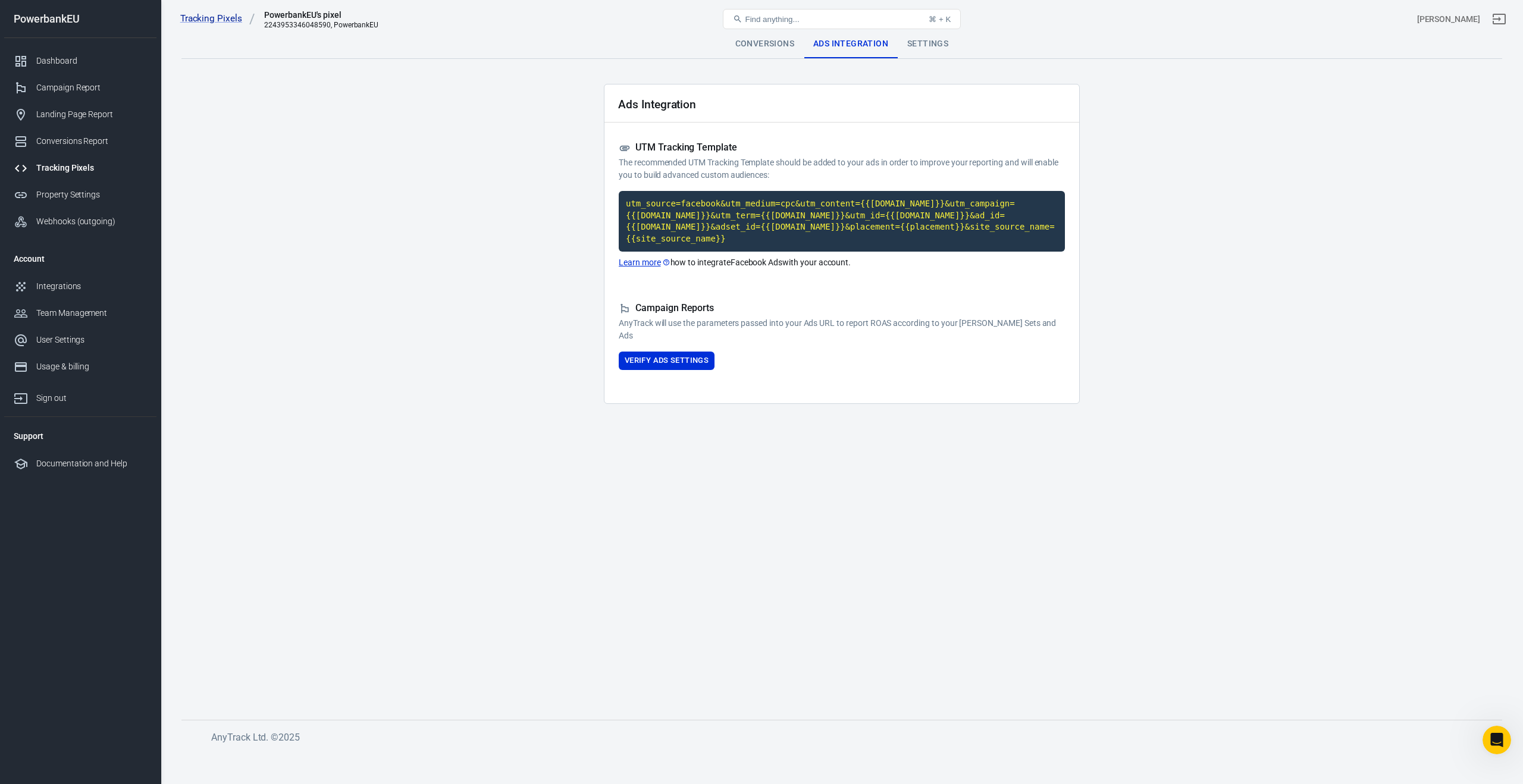
click at [922, 47] on div "Settings" at bounding box center [928, 44] width 60 height 29
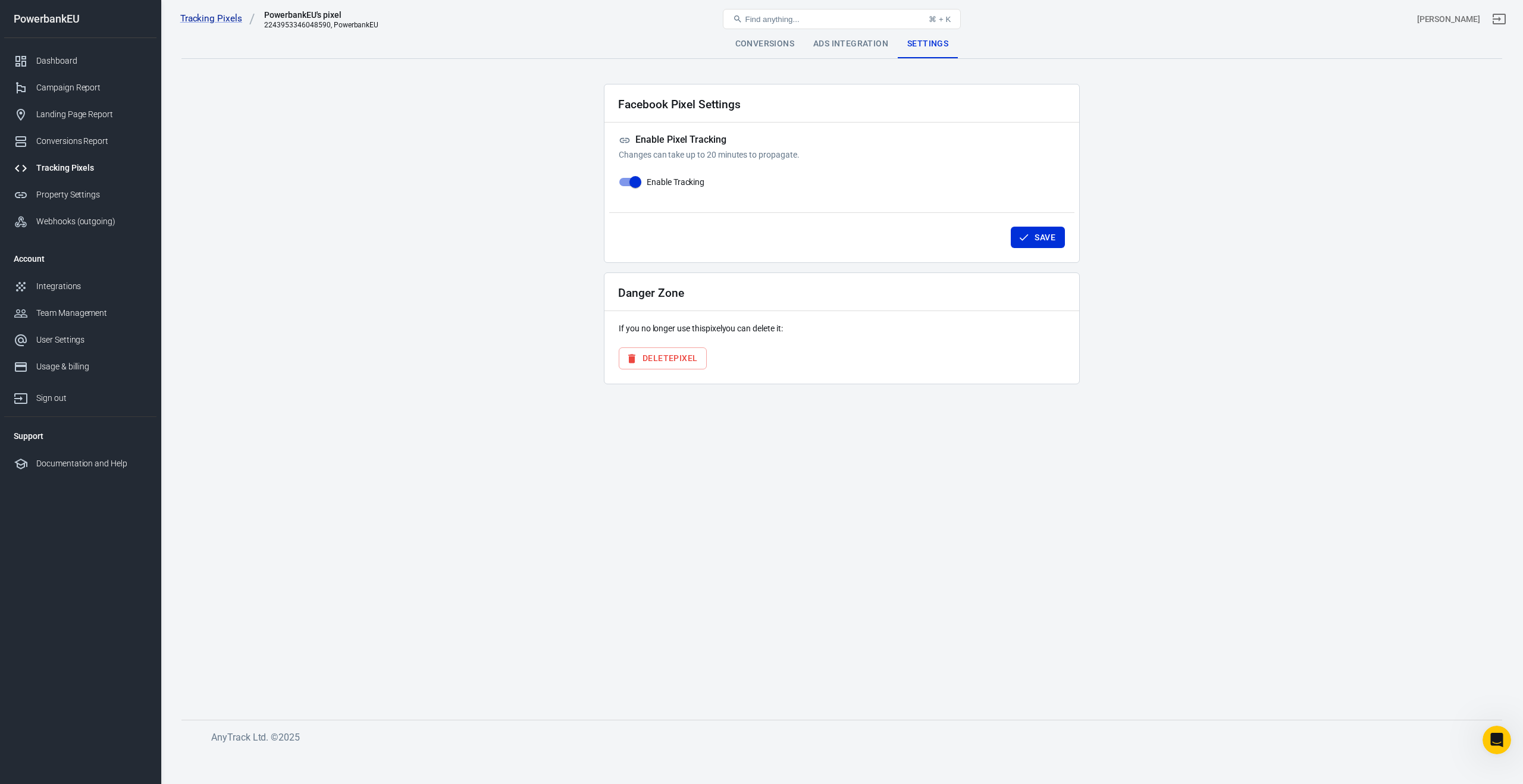
click at [35, 166] on div at bounding box center [25, 168] width 23 height 14
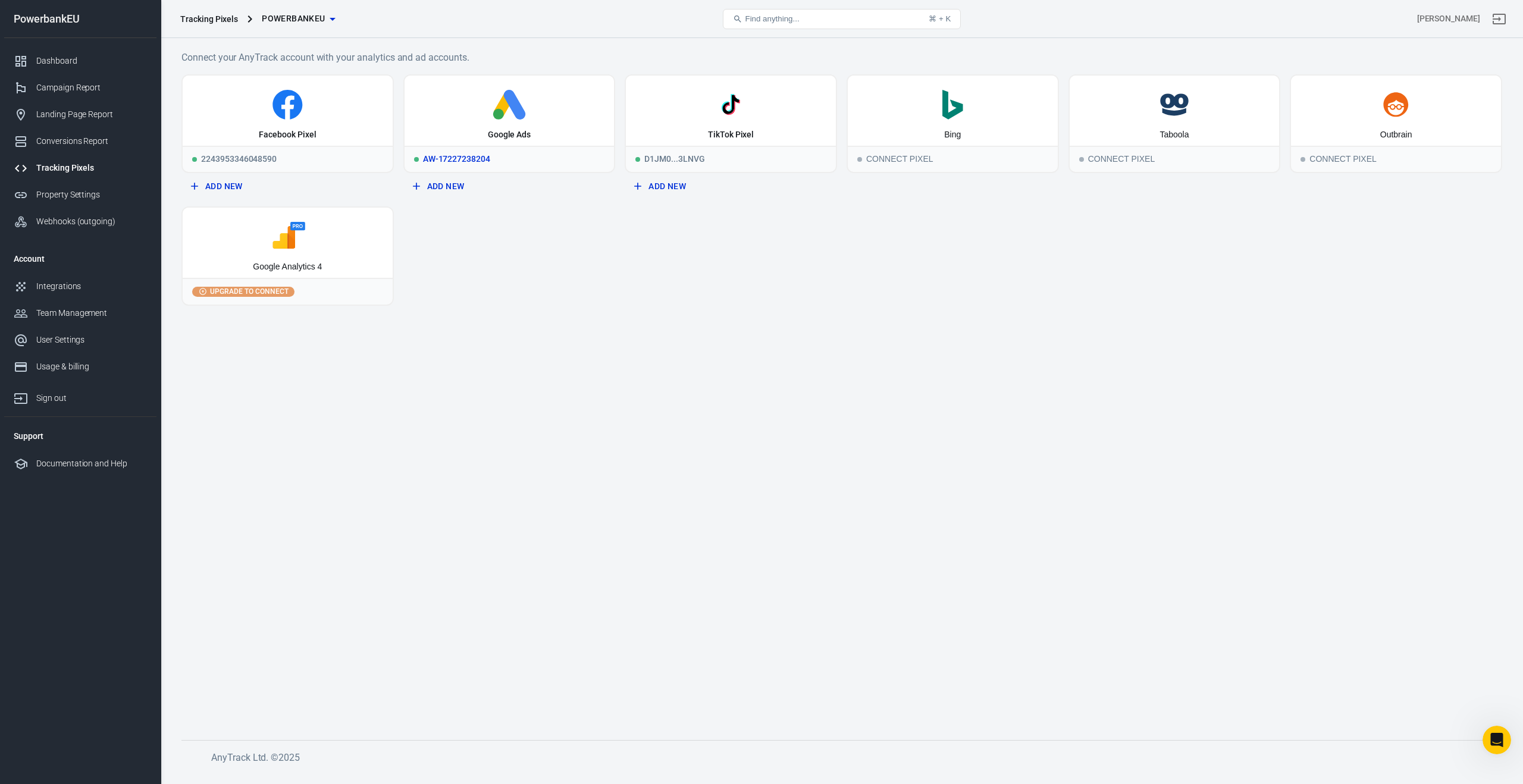
click at [487, 160] on div "AW-17227238204" at bounding box center [509, 159] width 210 height 26
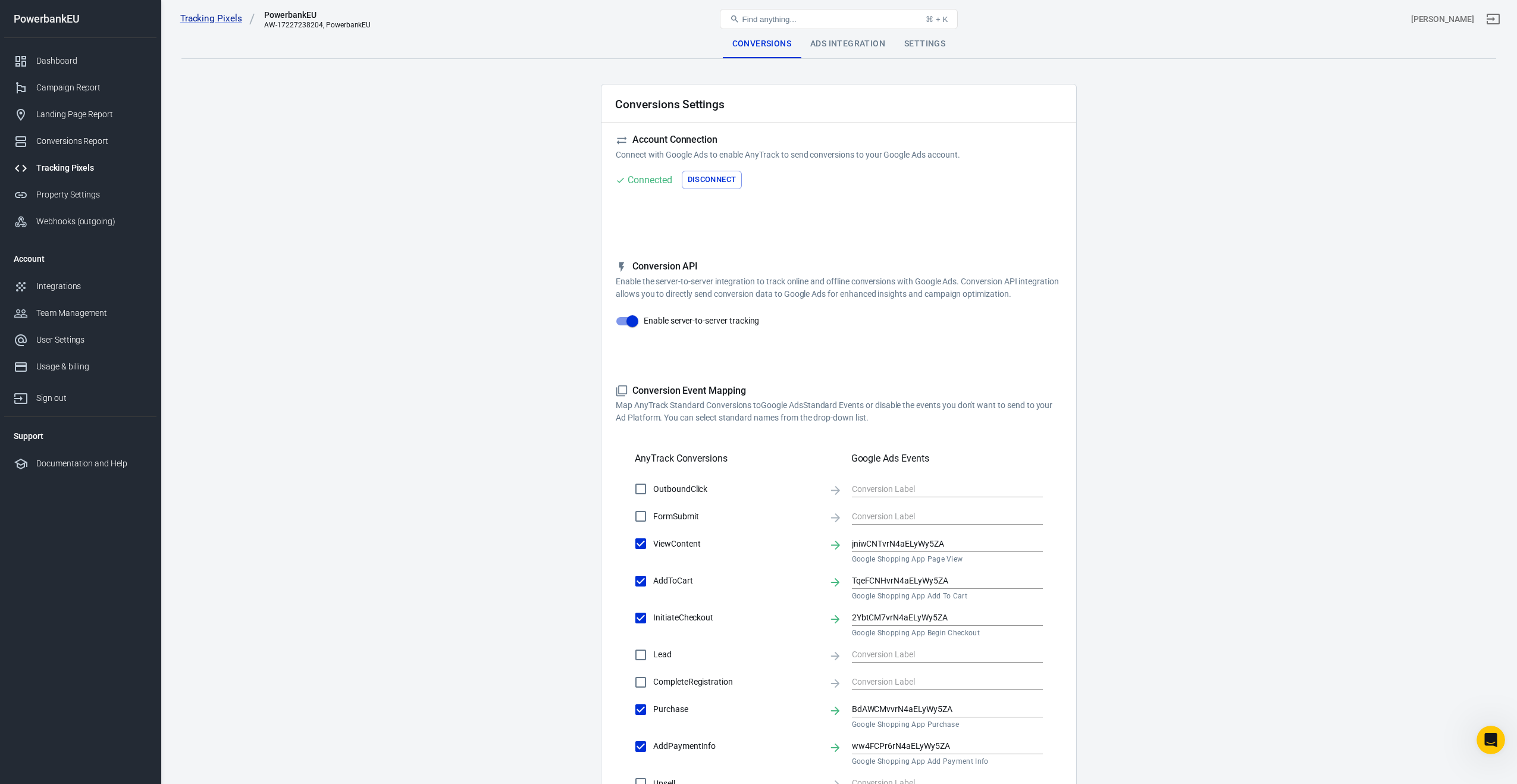
click at [826, 42] on div "Ads Integration" at bounding box center [847, 44] width 94 height 29
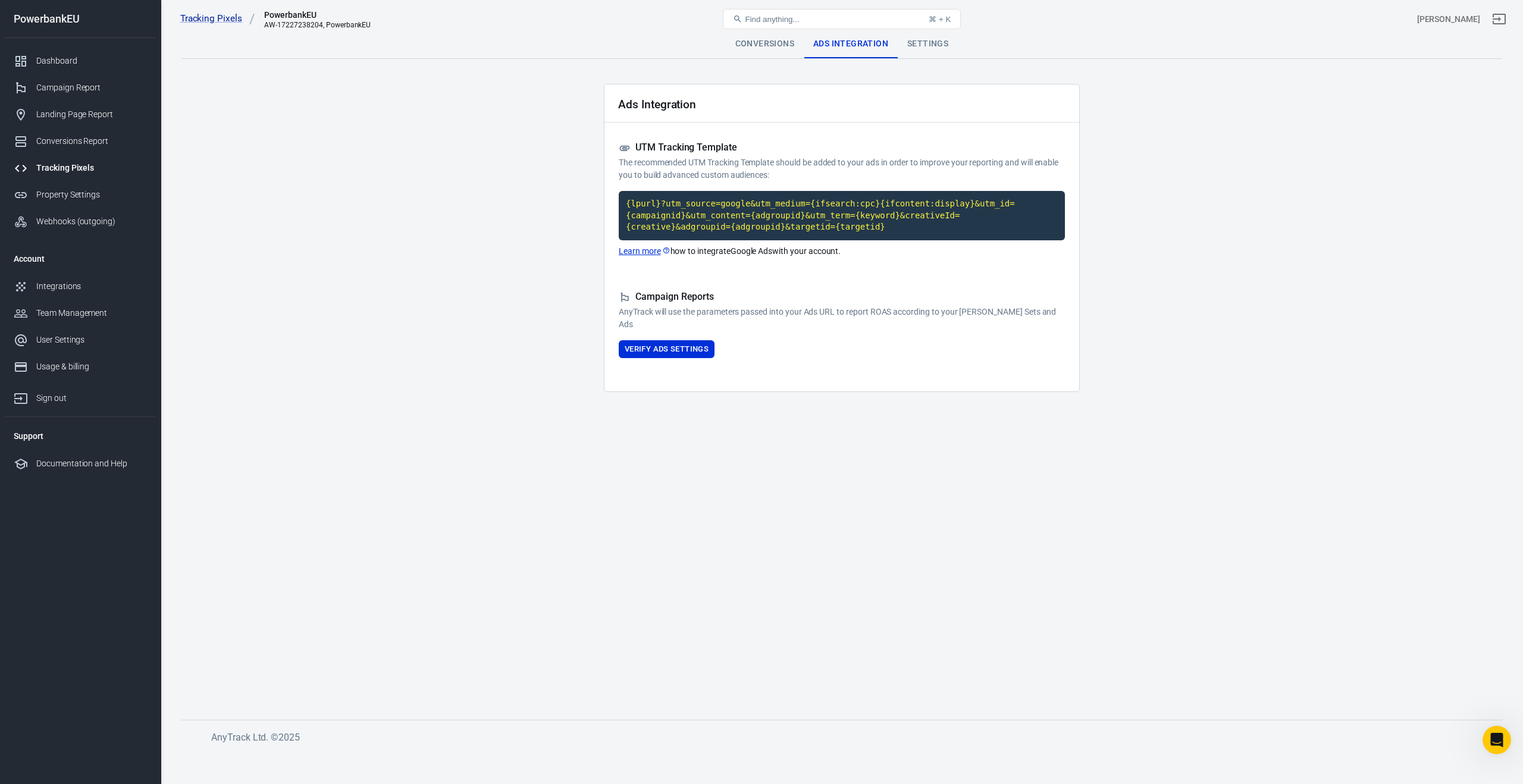
click at [928, 48] on div "Settings" at bounding box center [928, 44] width 60 height 29
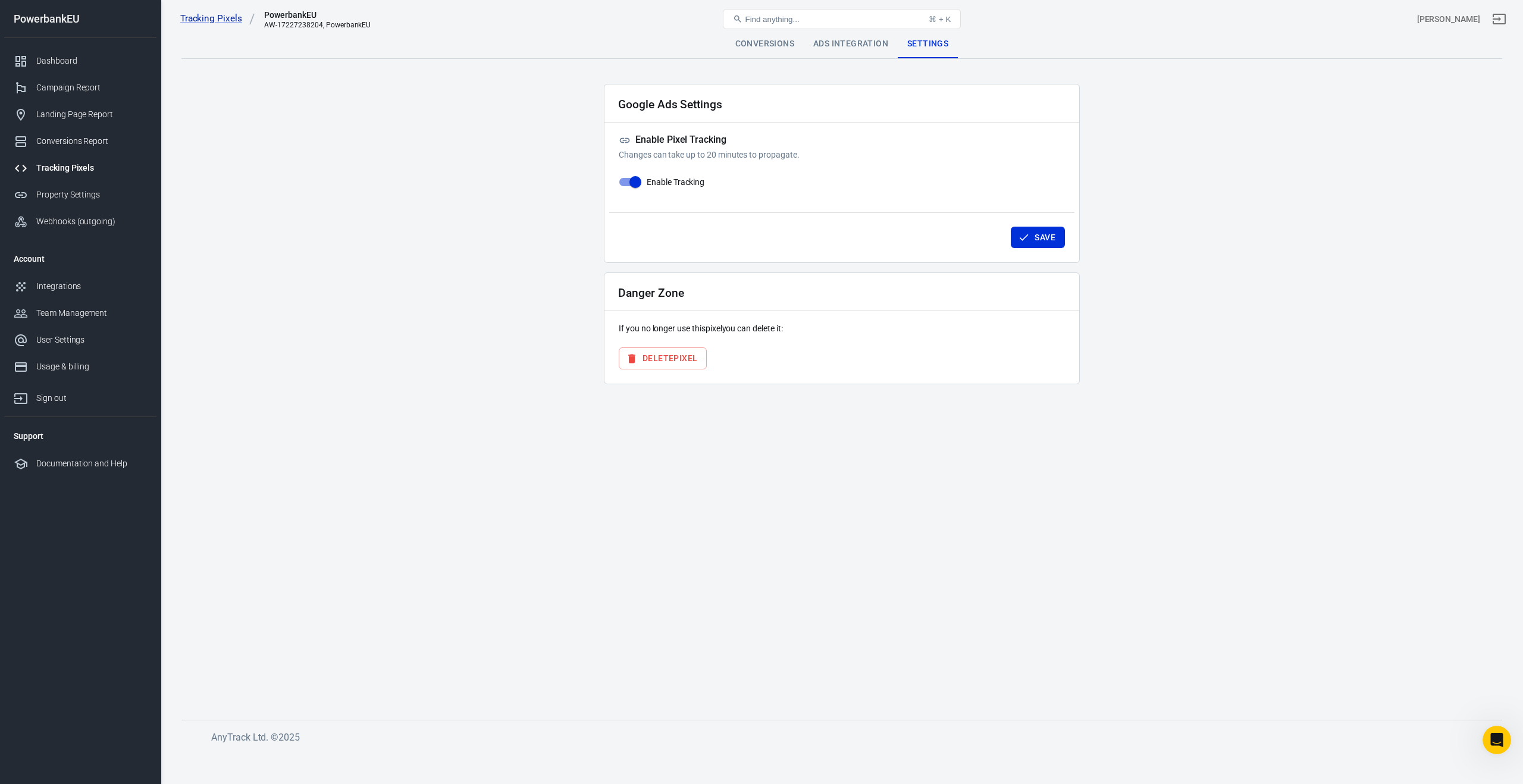
click at [63, 167] on div "Tracking Pixels" at bounding box center [91, 168] width 111 height 13
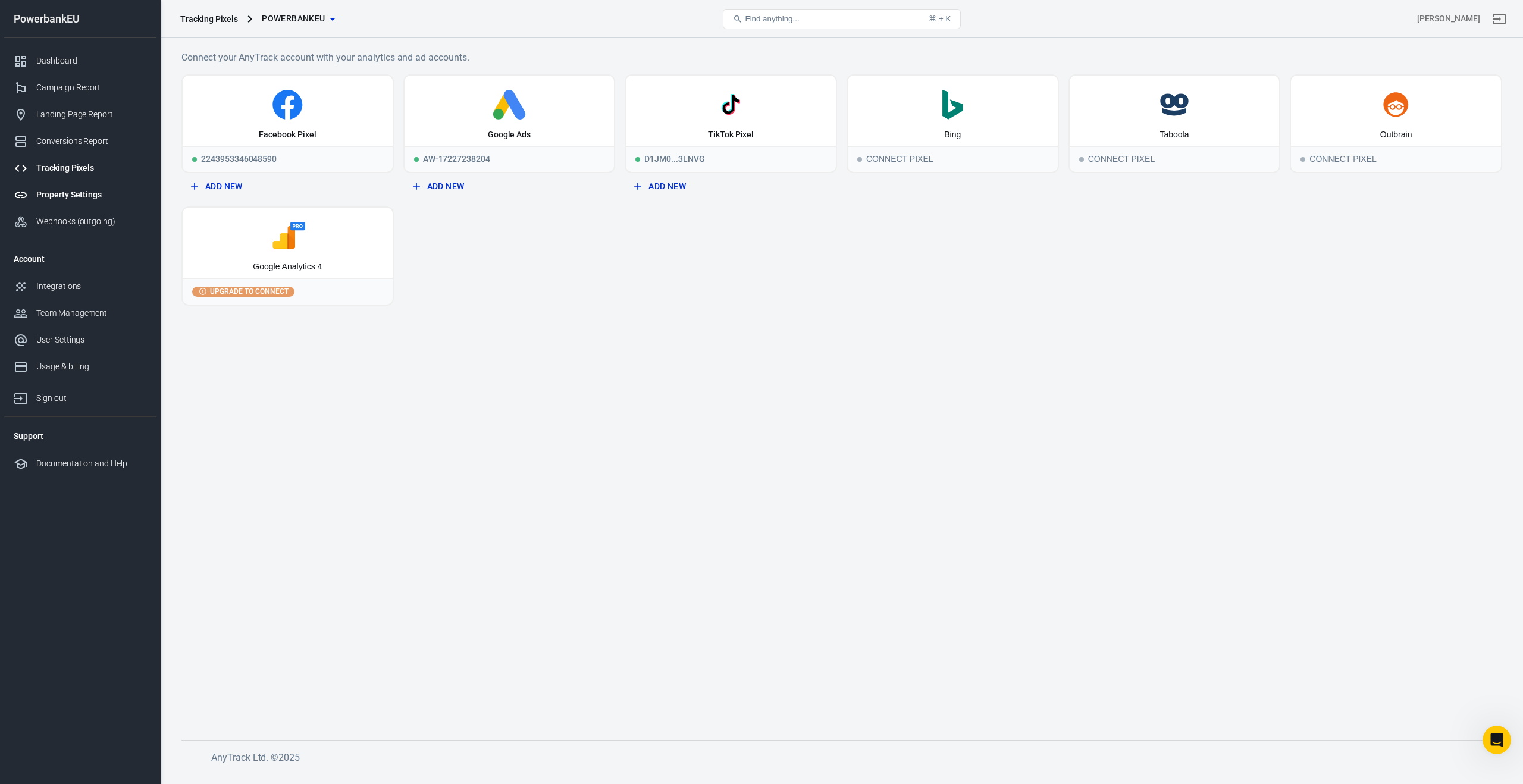
click at [60, 191] on div "Property Settings" at bounding box center [91, 194] width 111 height 13
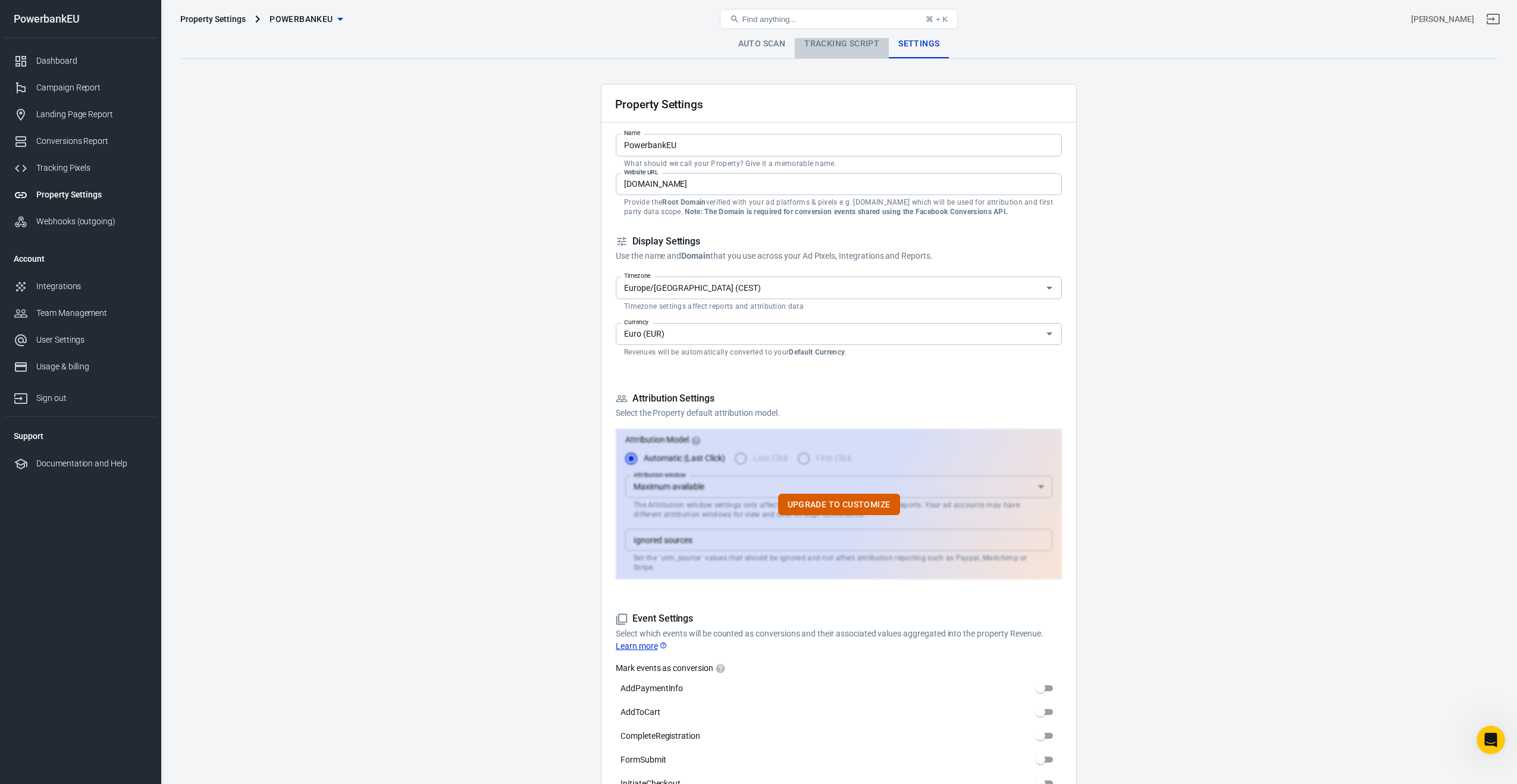
click at [838, 44] on link "Tracking Script" at bounding box center [841, 44] width 94 height 29
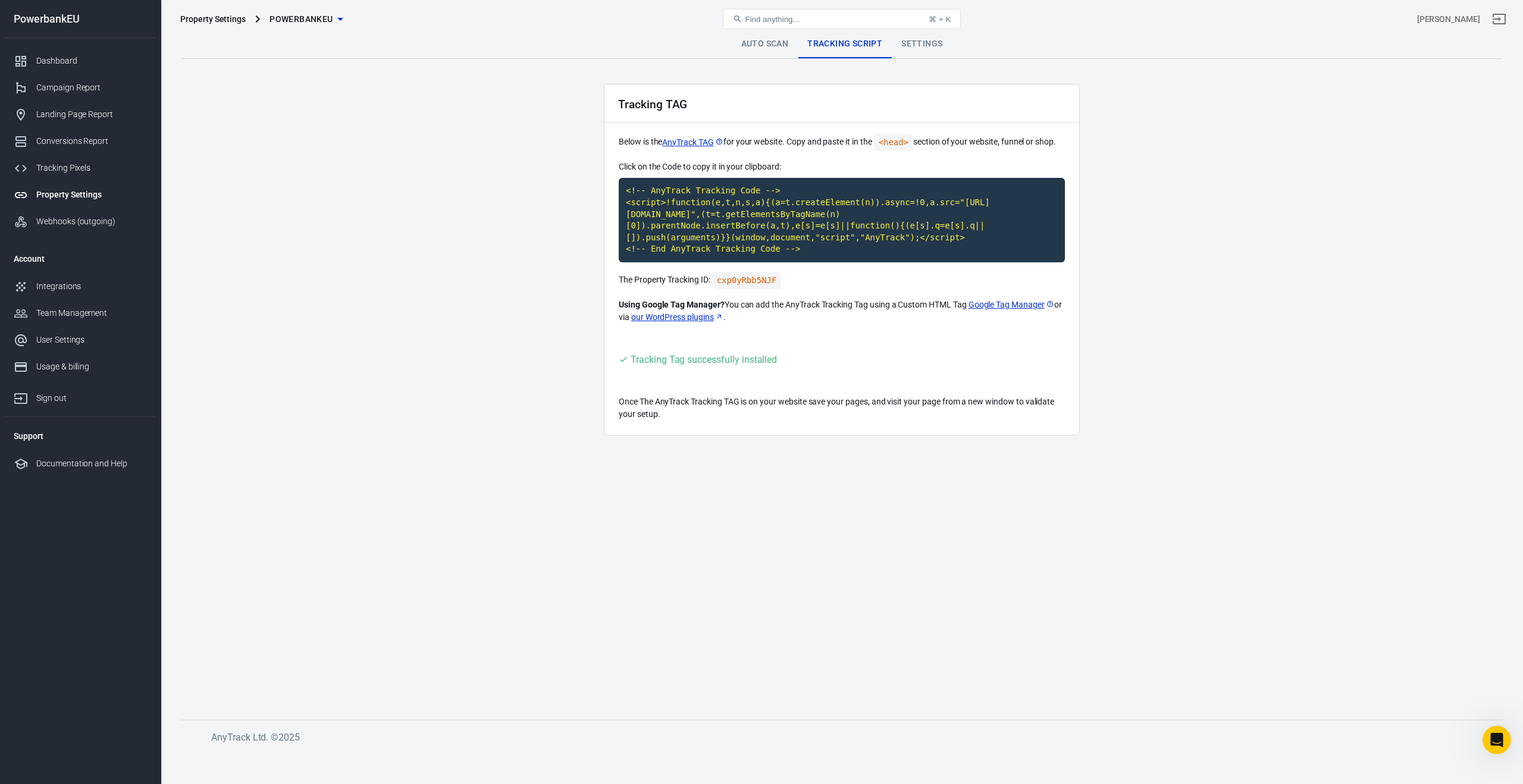
click at [775, 50] on link "Auto Scan" at bounding box center [765, 44] width 66 height 29
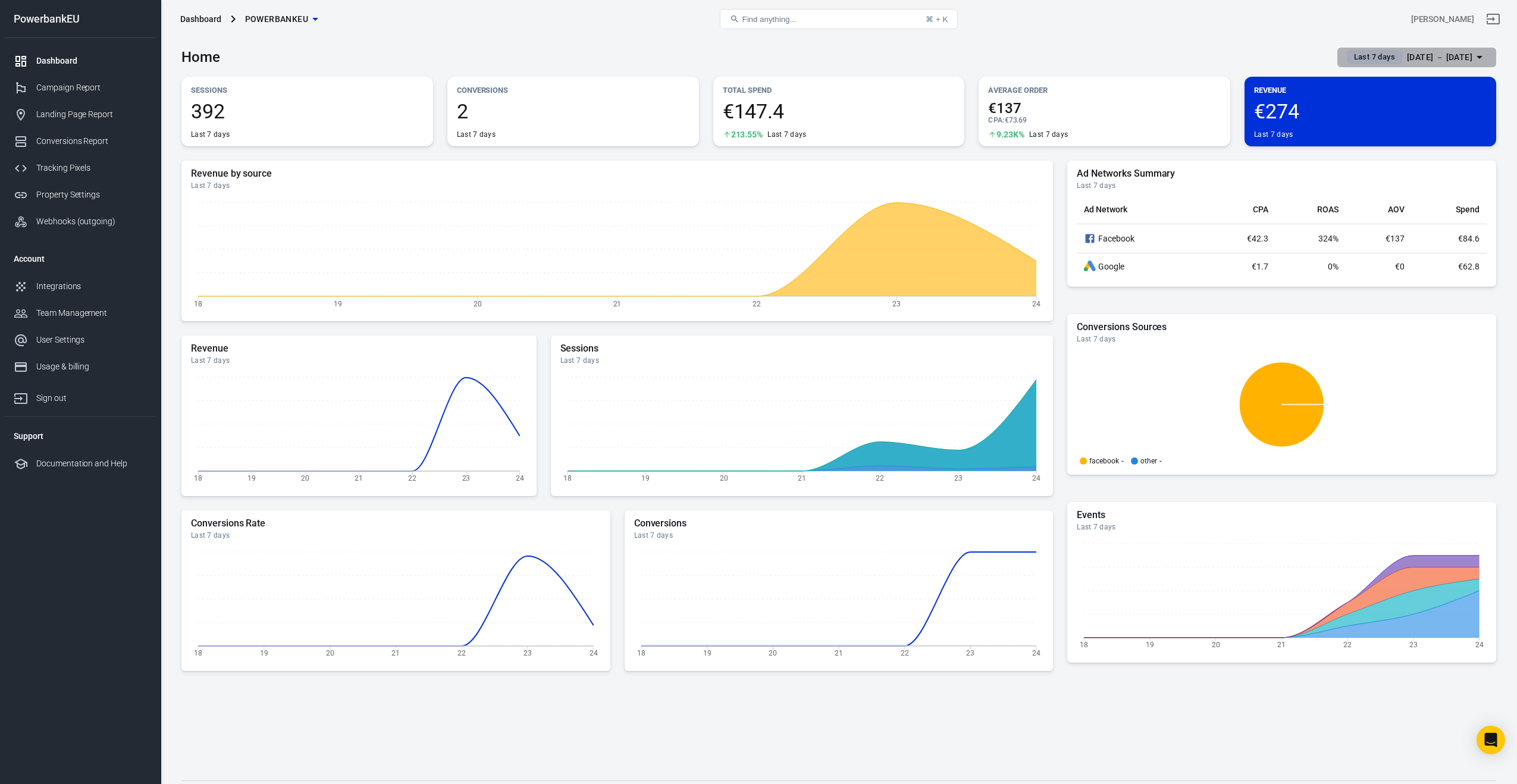
click at [1349, 54] on span "Last 7 days" at bounding box center [1374, 57] width 50 height 12
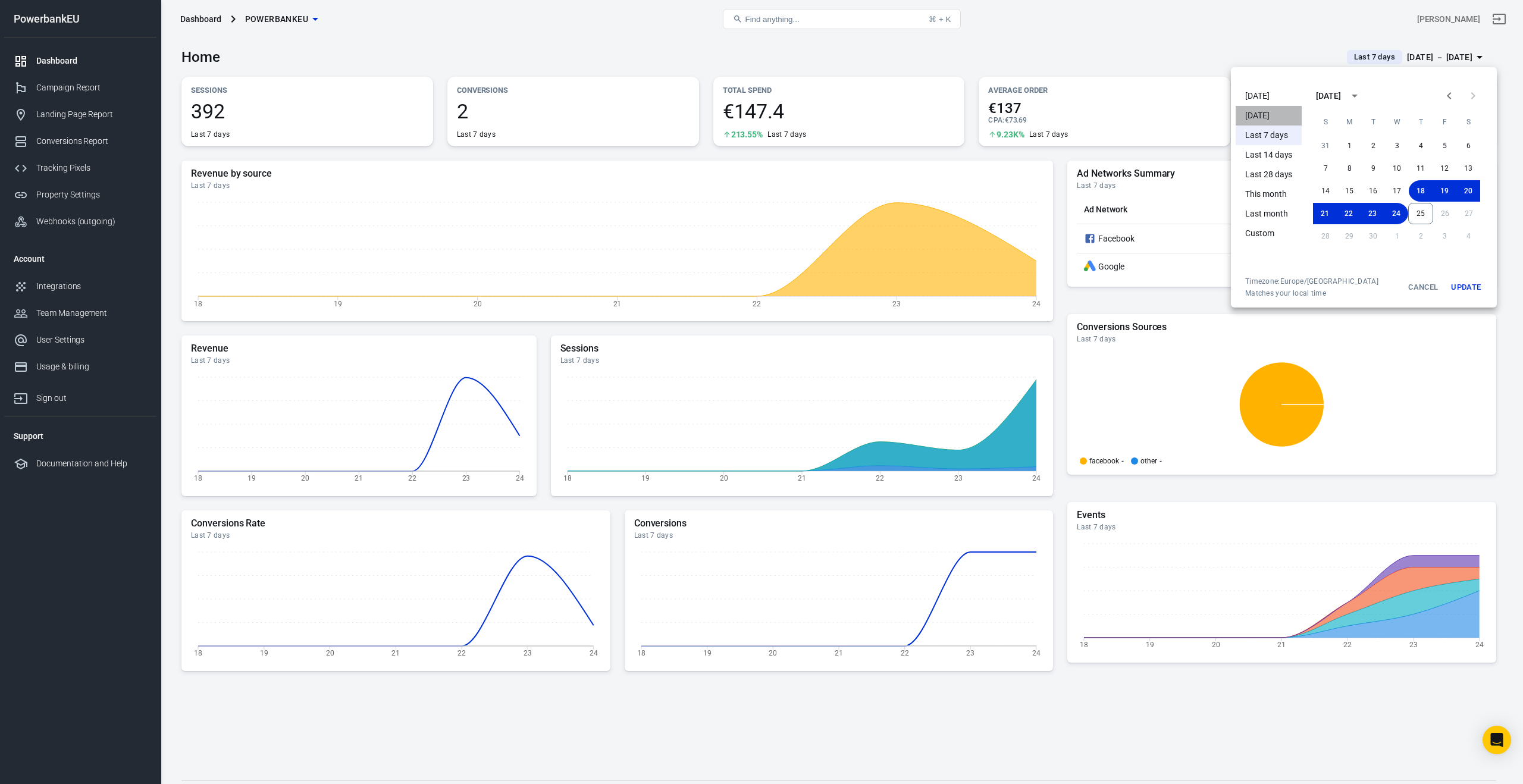
click at [1261, 114] on li "[DATE]" at bounding box center [1269, 116] width 66 height 20
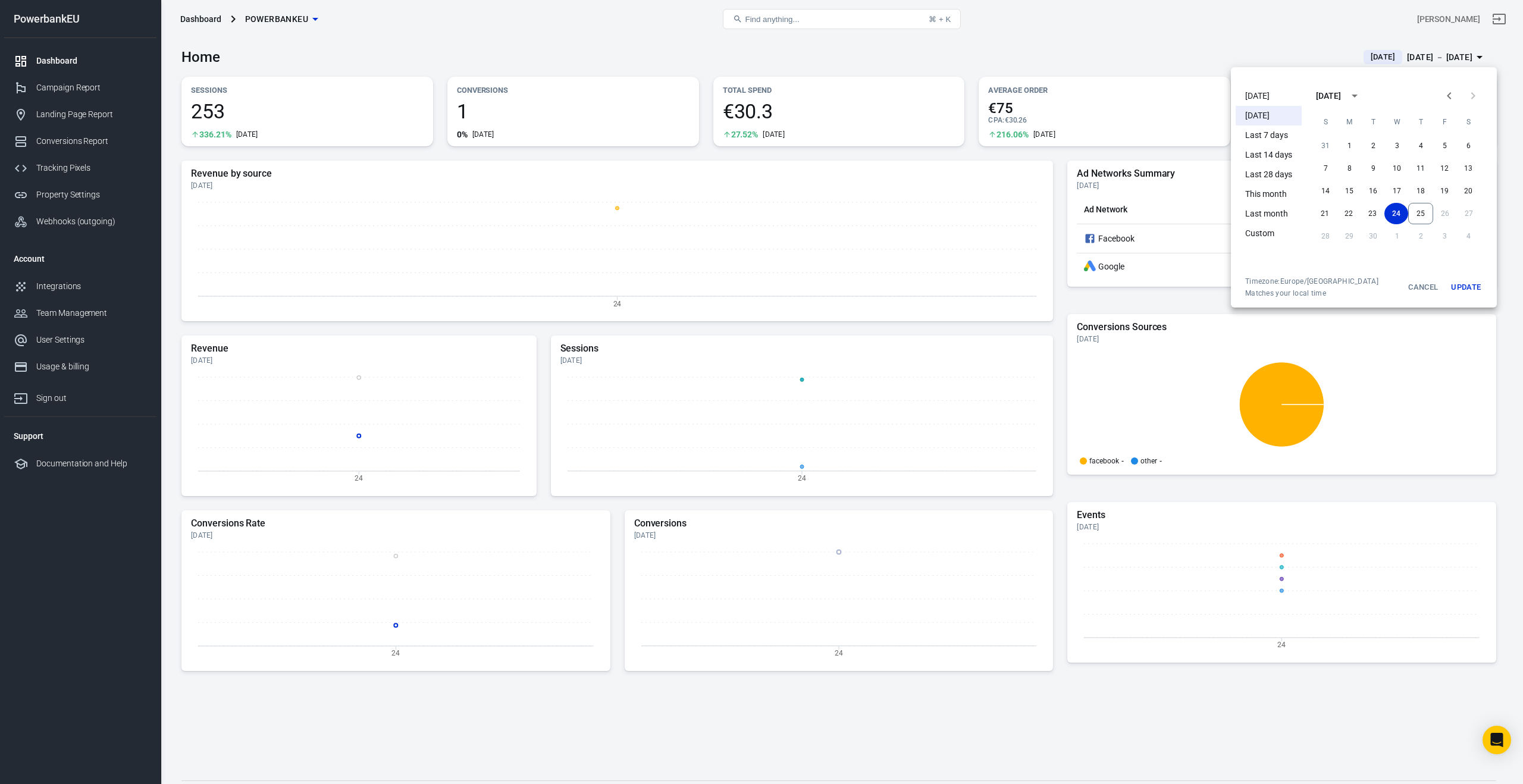
click at [498, 261] on div at bounding box center [762, 392] width 1523 height 784
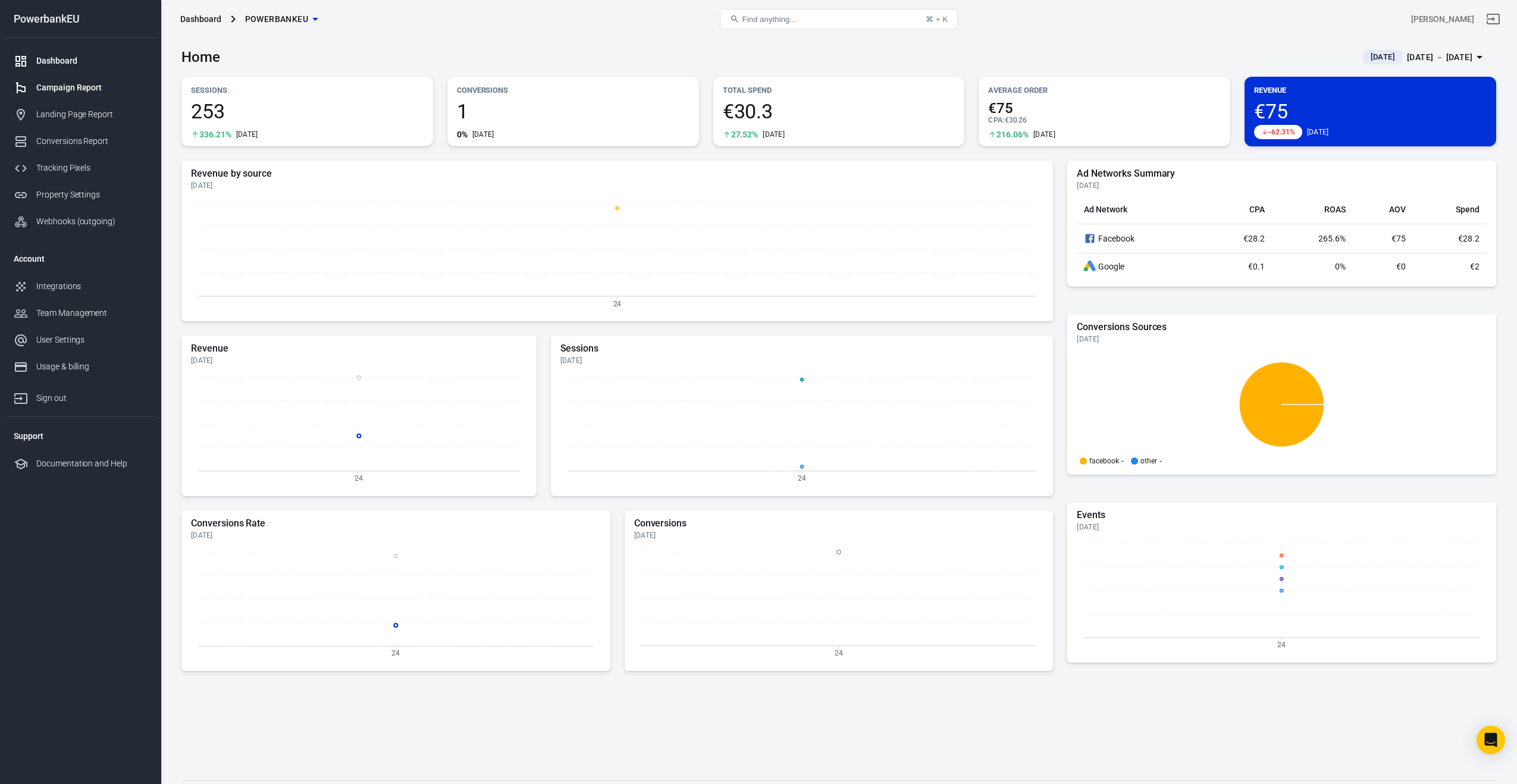
click at [64, 84] on div "Campaign Report" at bounding box center [91, 87] width 111 height 13
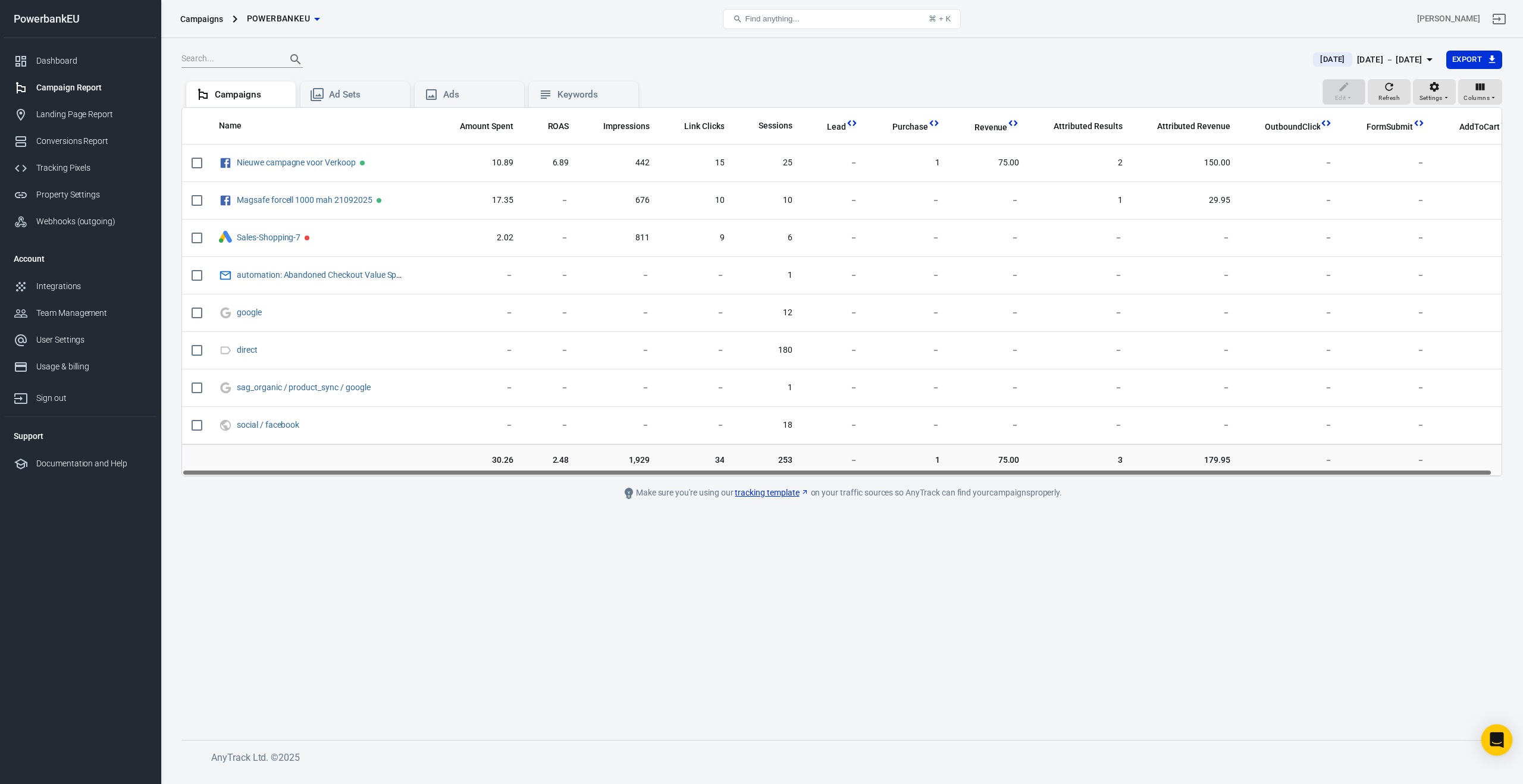
click at [1498, 740] on icon "Open Intercom Messenger" at bounding box center [1497, 740] width 14 height 16
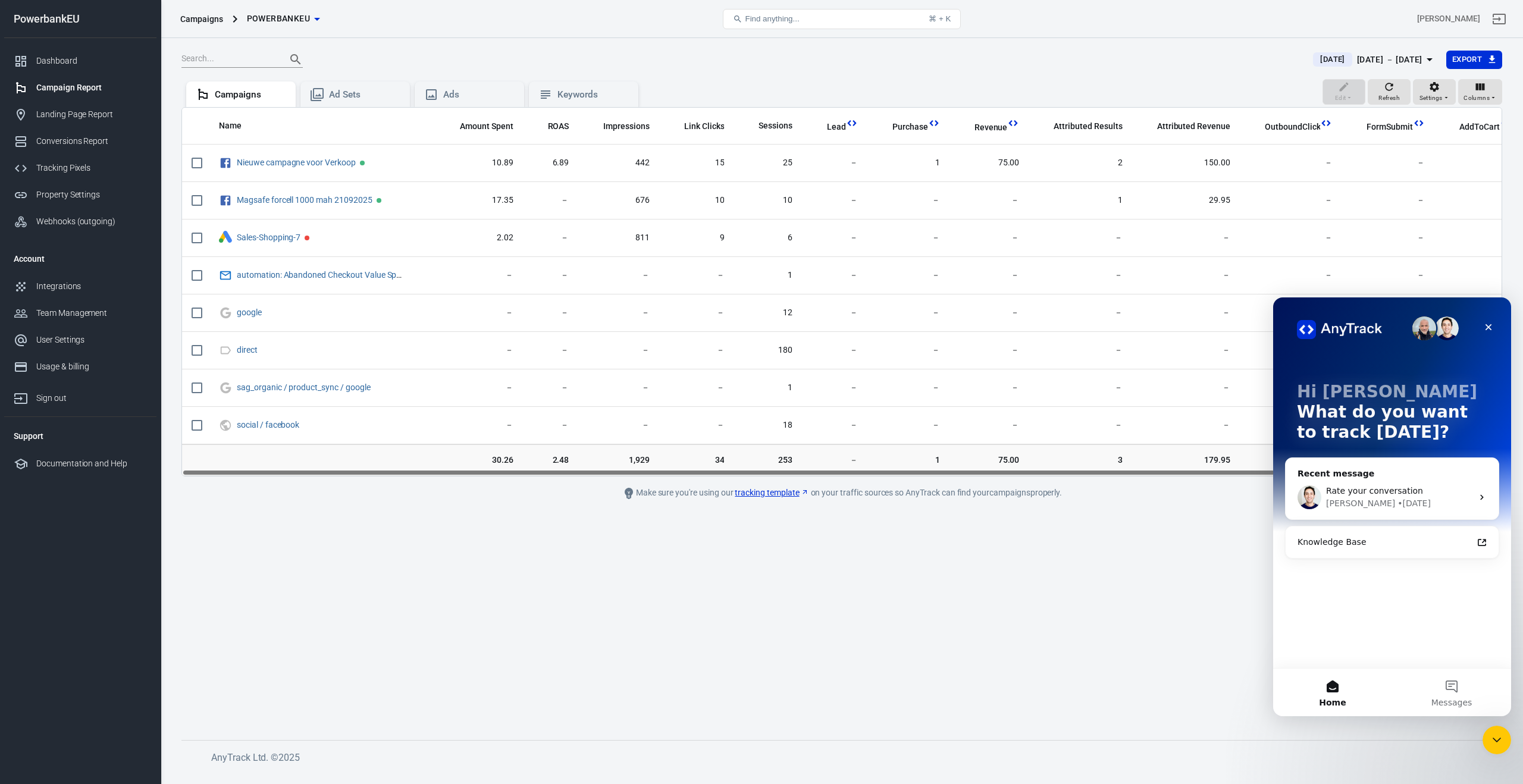
click at [1397, 500] on div "• 1d ago" at bounding box center [1414, 503] width 33 height 13
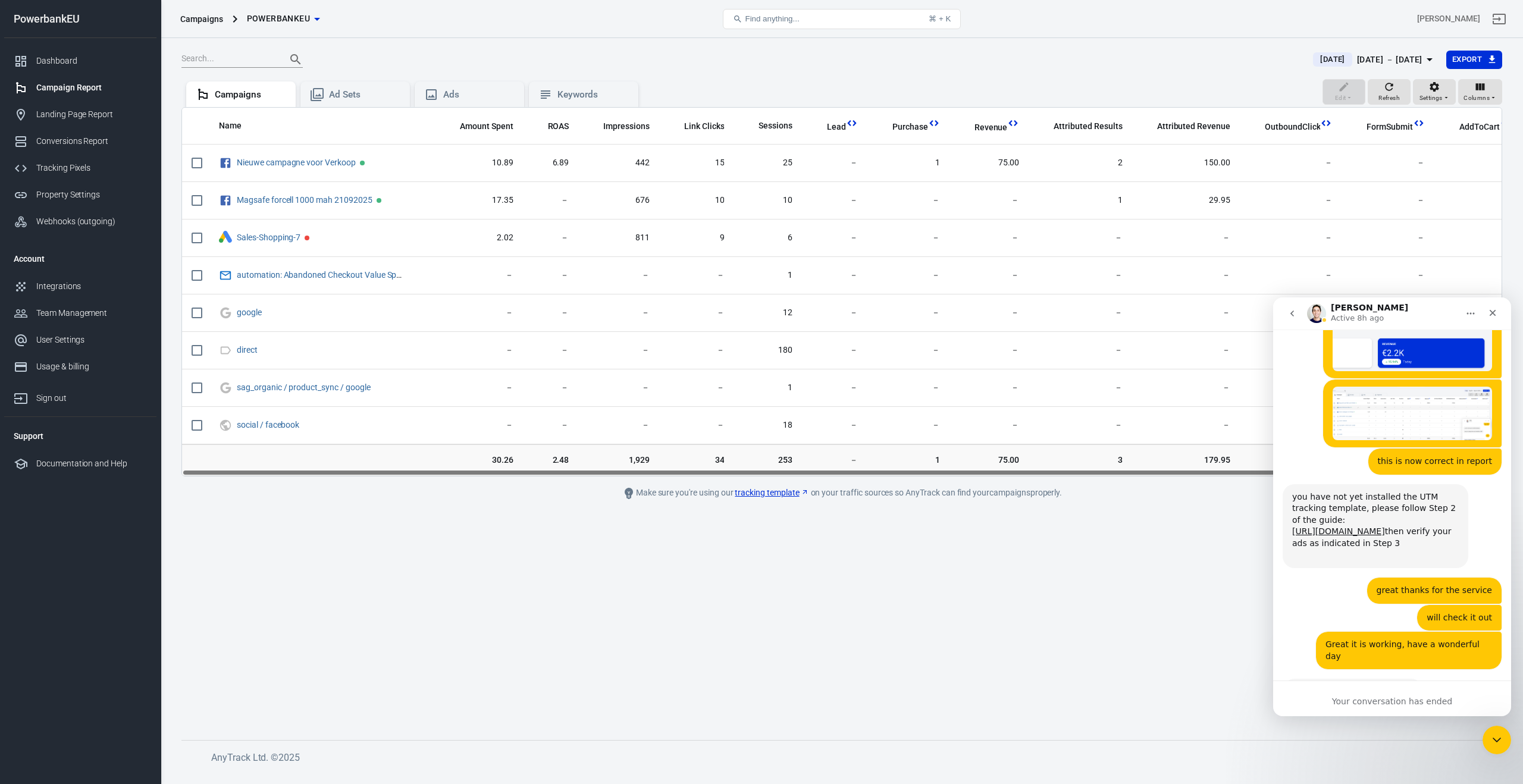
scroll to position [3036, 0]
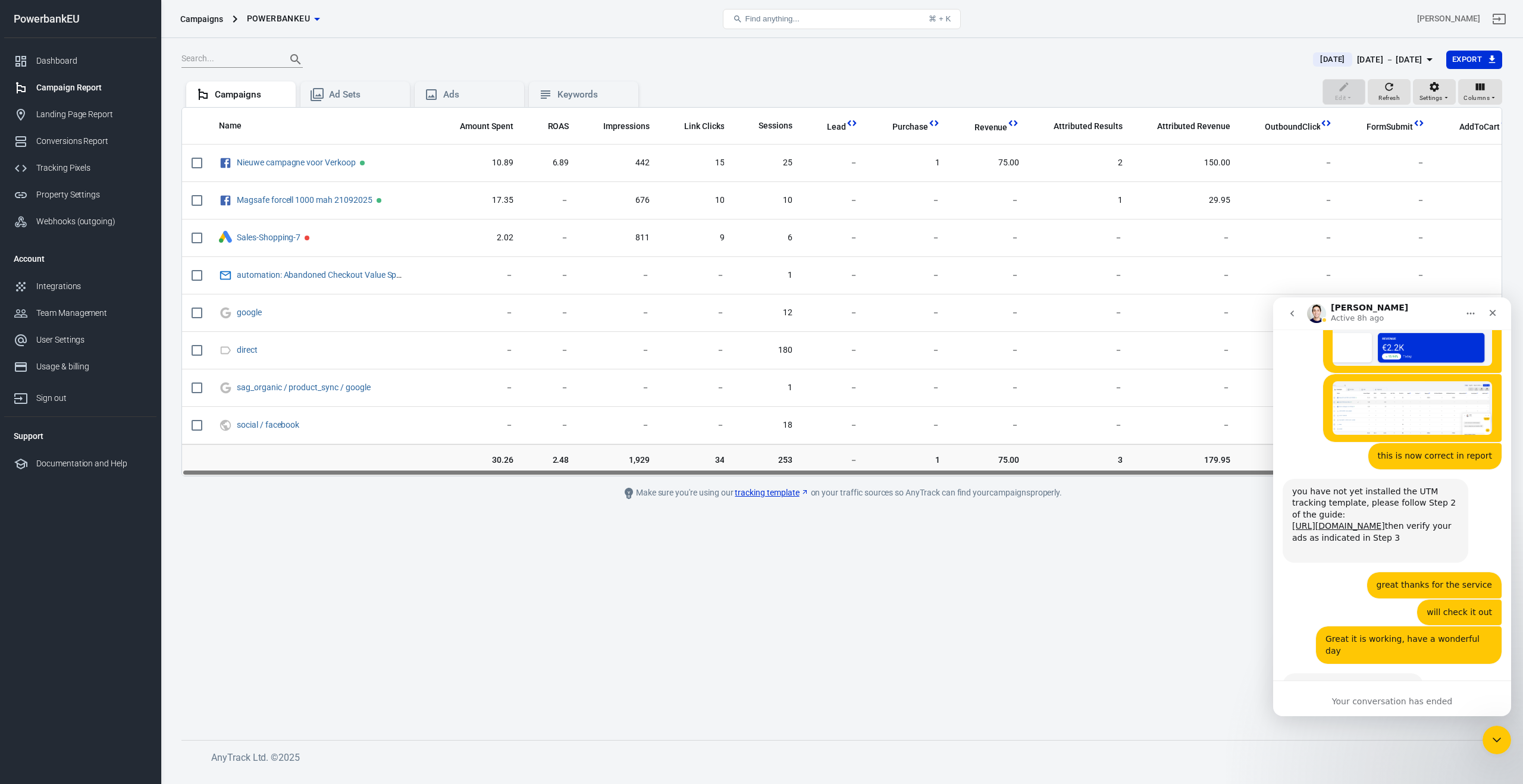
click at [1357, 693] on div "Your conversation has ended" at bounding box center [1392, 698] width 238 height 35
click at [1337, 748] on div "Rate your conversation" at bounding box center [1392, 791] width 219 height 86
click at [1293, 314] on icon "go back" at bounding box center [1292, 313] width 10 height 10
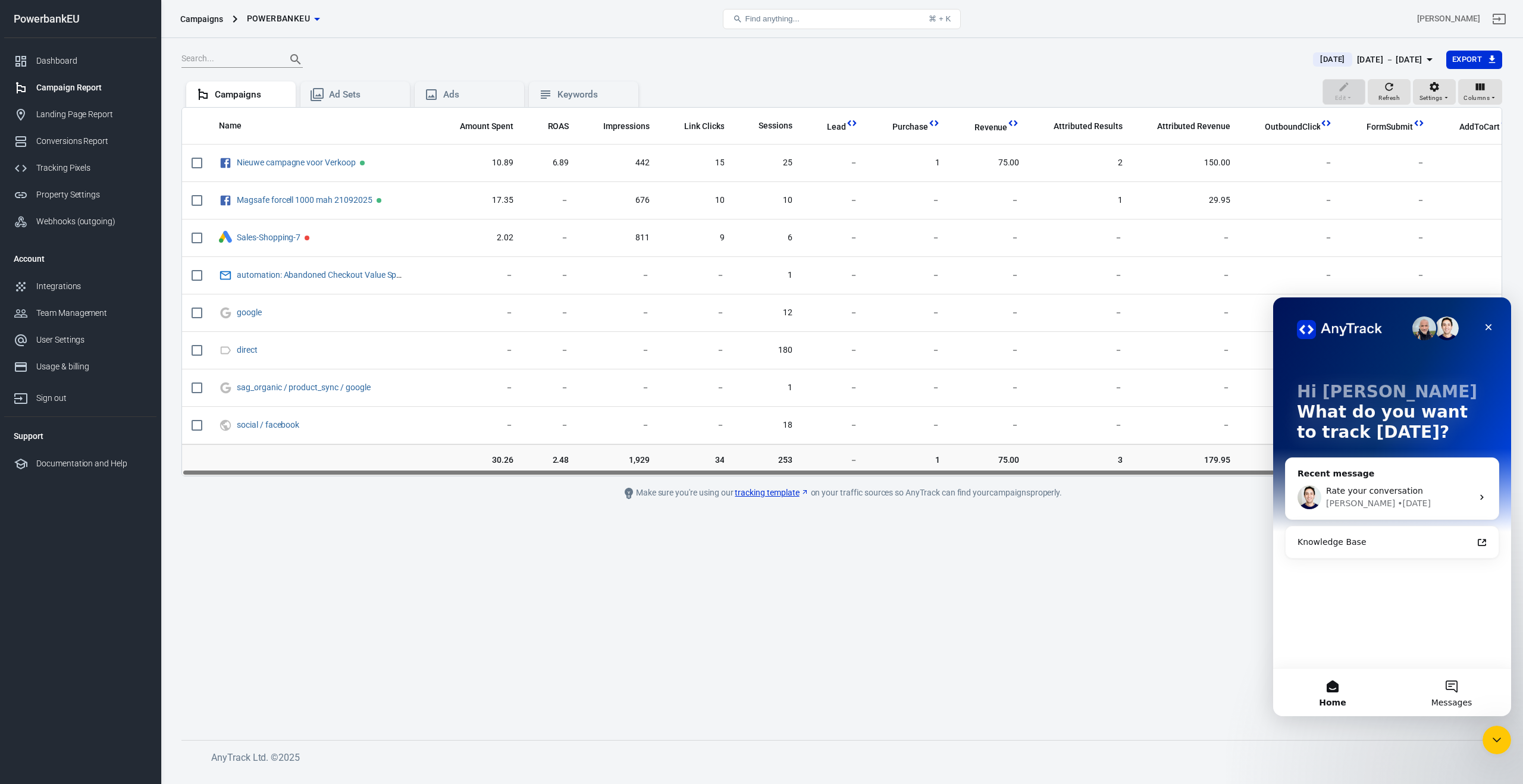
click at [1463, 688] on button "Messages" at bounding box center [1451, 692] width 119 height 47
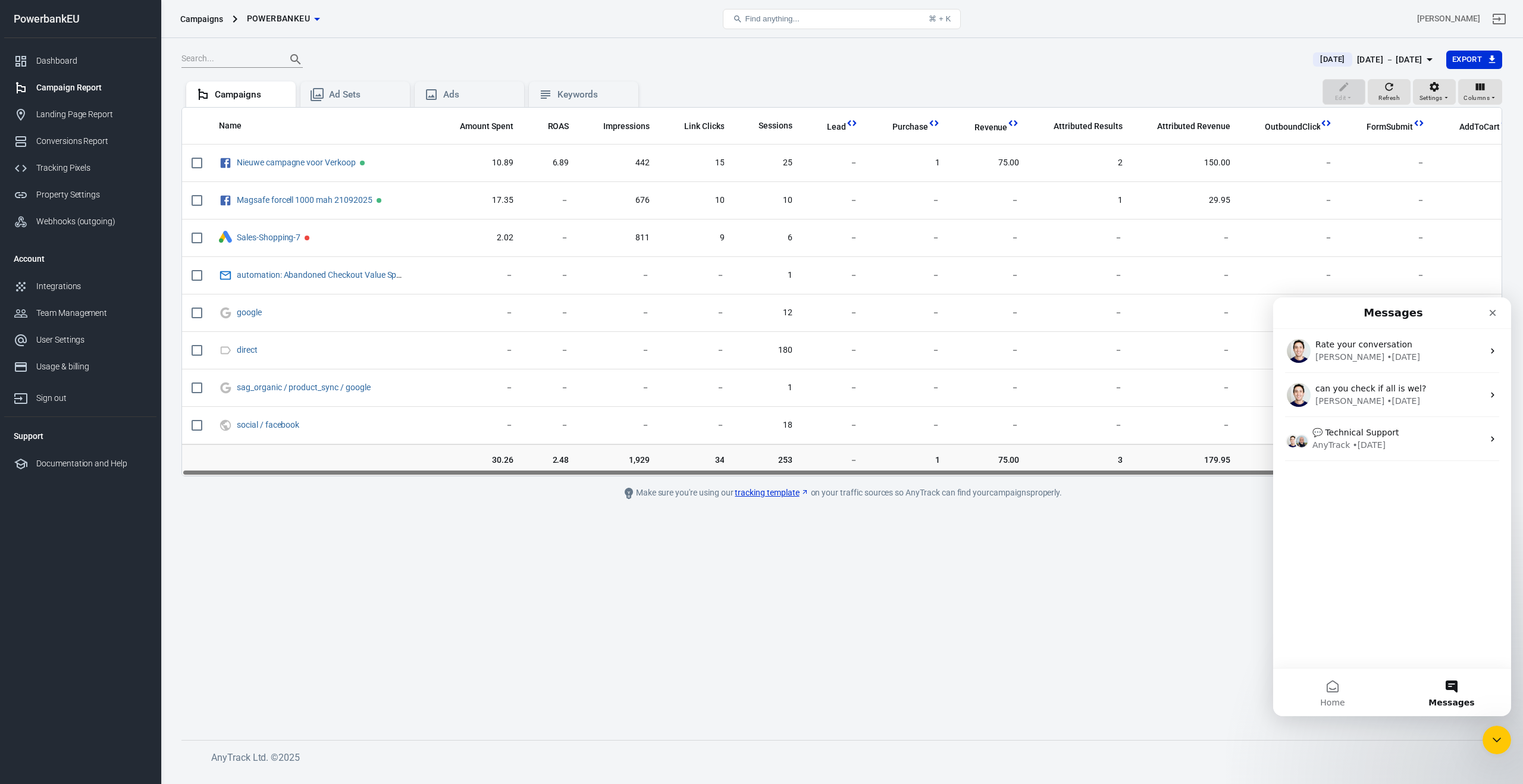
click at [1458, 688] on button "Messages" at bounding box center [1451, 692] width 119 height 47
click at [1360, 441] on div "• 2d ago" at bounding box center [1369, 445] width 33 height 13
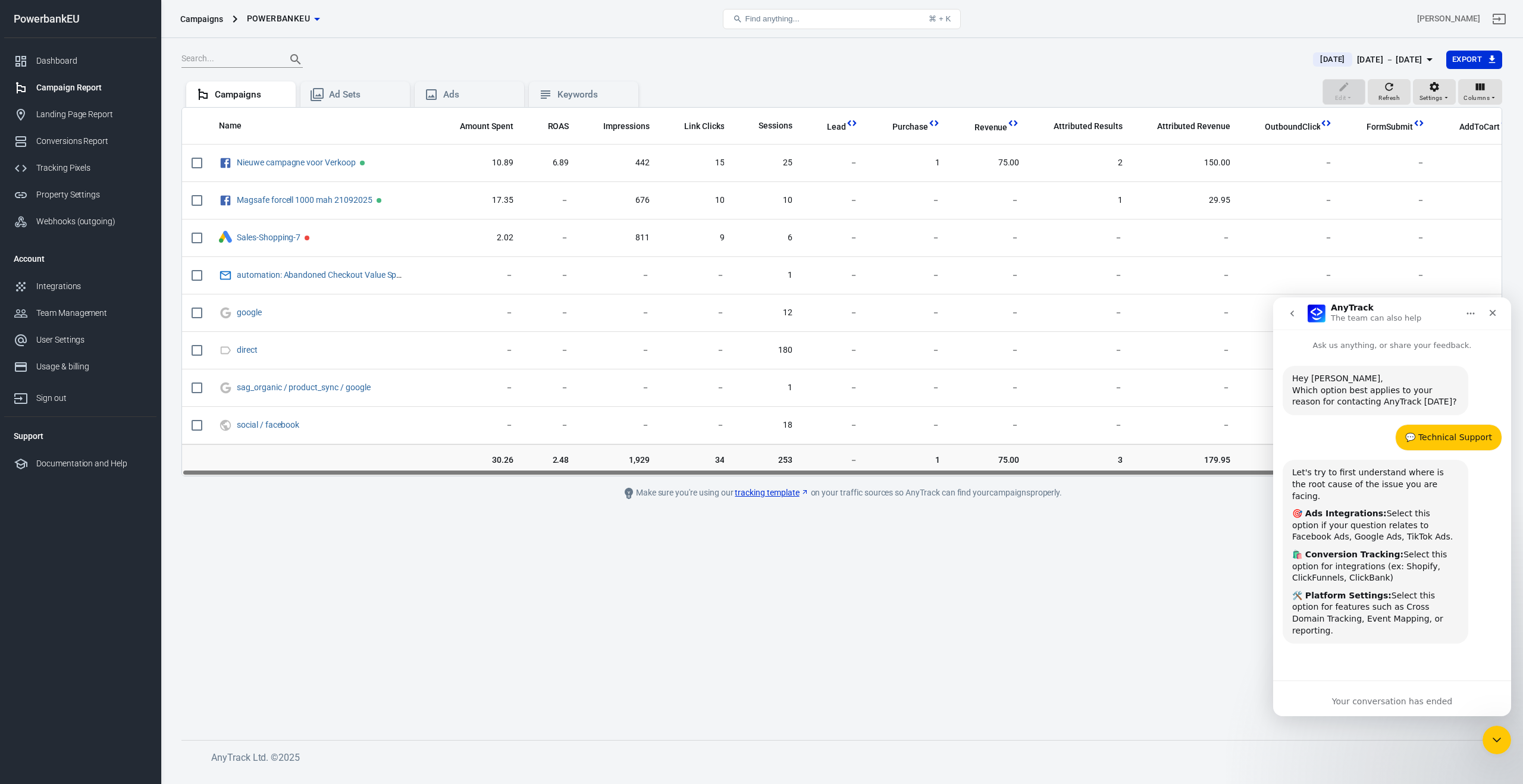
click at [1359, 664] on div "Hey Derrick, Which option best applies to your reason for contacting AnyTrack t…" at bounding box center [1392, 511] width 238 height 319
click at [1359, 695] on div "Your conversation has ended" at bounding box center [1392, 698] width 238 height 35
click at [1358, 703] on div "Your conversation has ended" at bounding box center [1392, 701] width 238 height 13
click at [1357, 699] on div "Your conversation has ended" at bounding box center [1392, 701] width 238 height 13
click at [1357, 700] on div "Your conversation has ended" at bounding box center [1392, 701] width 238 height 13
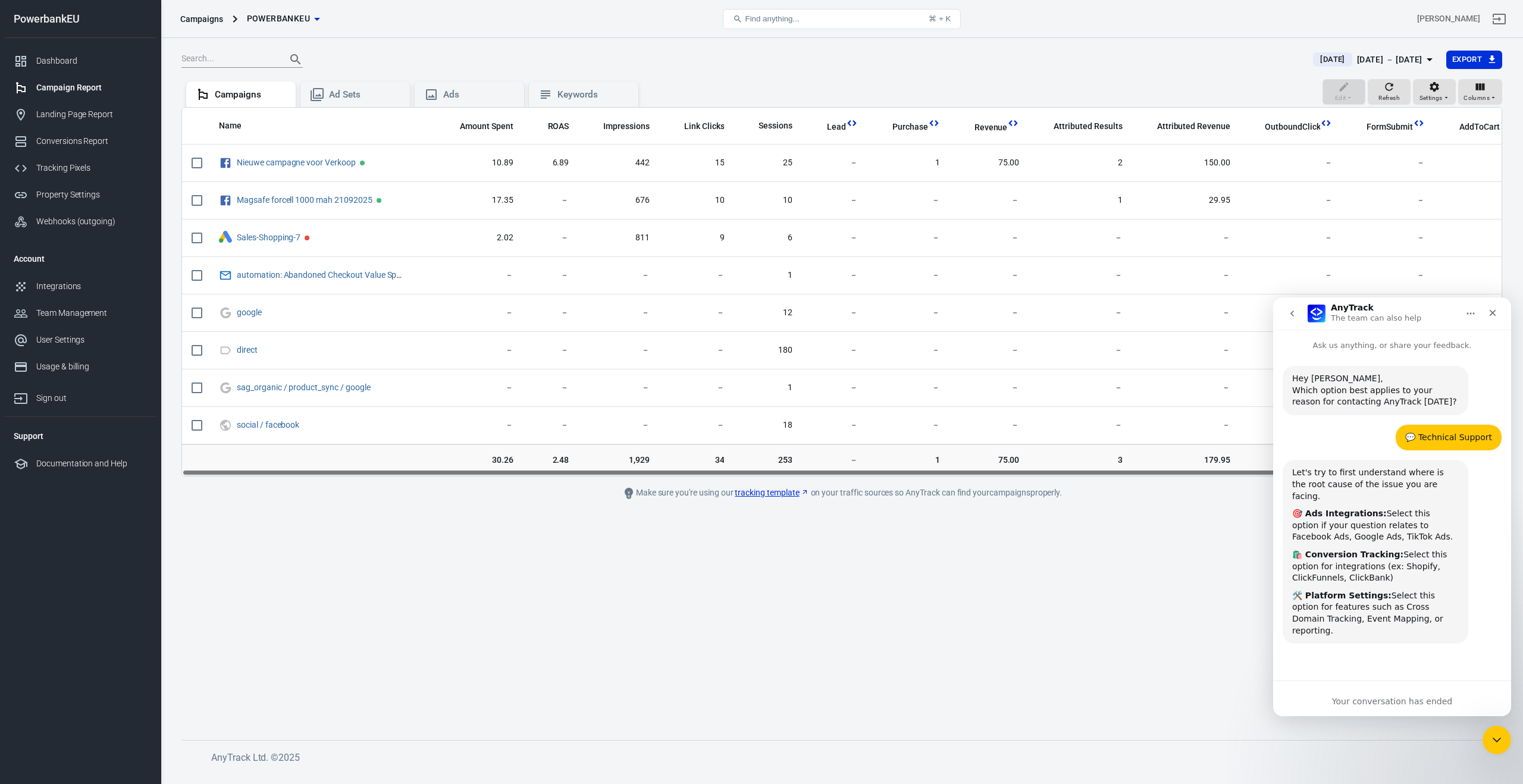
click at [1354, 676] on div "Hey Derrick, Which option best applies to your reason for contacting AnyTrack t…" at bounding box center [1392, 516] width 238 height 329
click at [1351, 648] on div "Hey Derrick, Which option best applies to your reason for contacting AnyTrack t…" at bounding box center [1392, 511] width 238 height 319
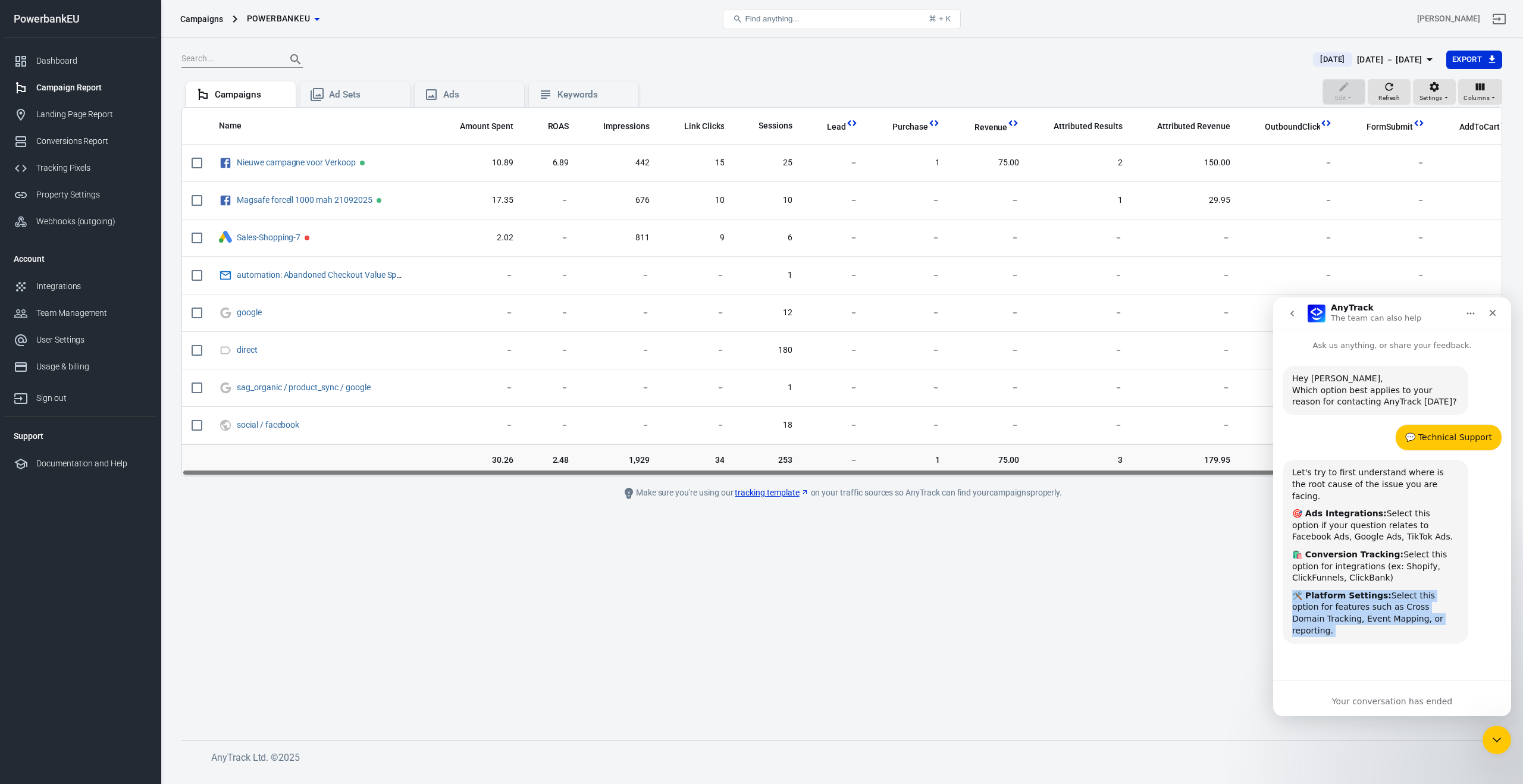
click at [1351, 648] on div "Hey Derrick, Which option best applies to your reason for contacting AnyTrack t…" at bounding box center [1392, 511] width 238 height 319
click at [1351, 647] on div "Hey Derrick, Which option best applies to your reason for contacting AnyTrack t…" at bounding box center [1392, 511] width 238 height 319
click at [1381, 491] on div "Let's try to first understand where is the root cause of the issue you are faci…" at bounding box center [1375, 551] width 166 height 169
click at [1383, 488] on div "Let's try to first understand where is the root cause of the issue you are faci…" at bounding box center [1375, 484] width 166 height 35
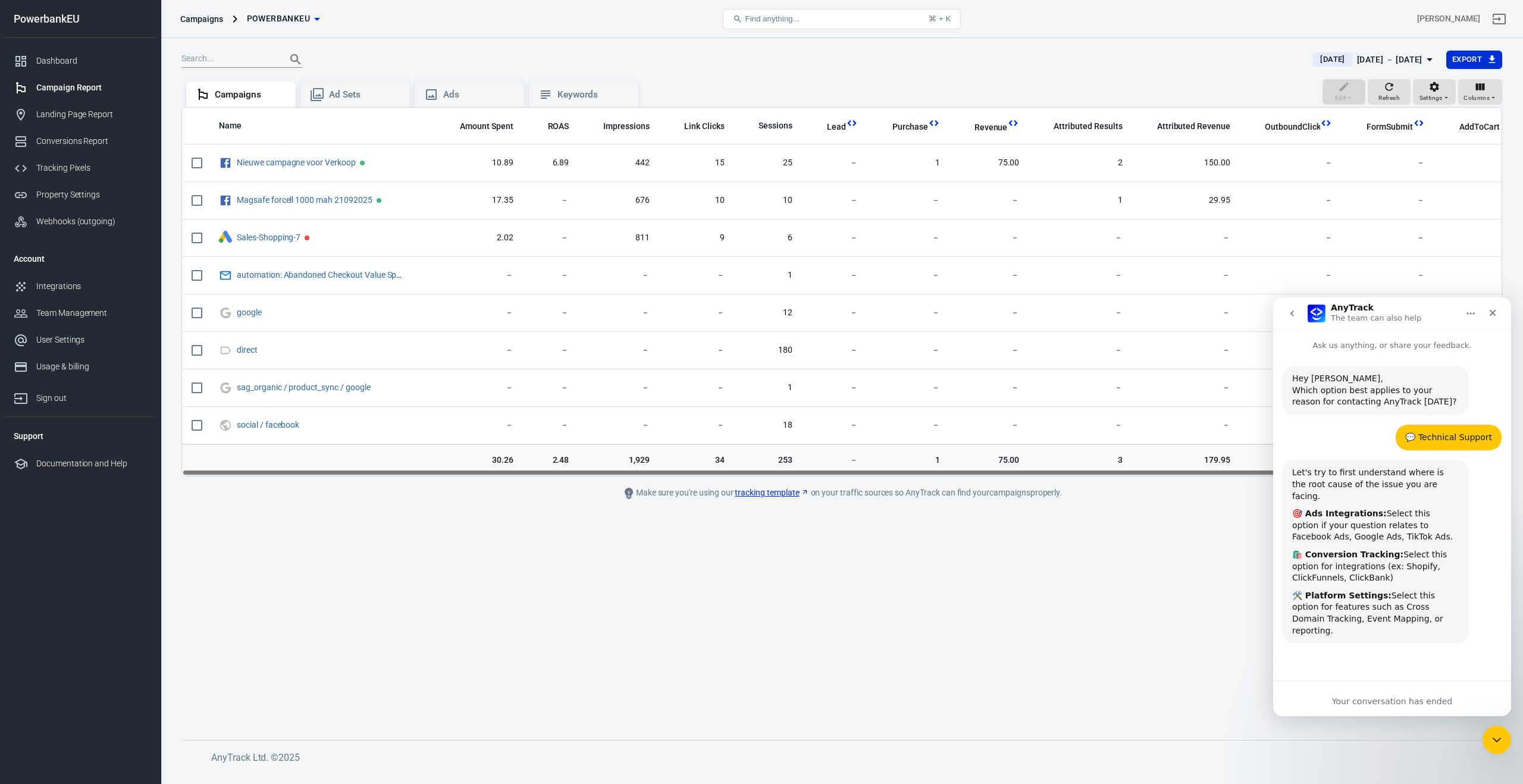
click at [1360, 322] on p "The team can also help" at bounding box center [1376, 319] width 90 height 12
click at [1359, 395] on div "Which option best applies to your reason for contacting AnyTrack [DATE]?" at bounding box center [1375, 396] width 166 height 23
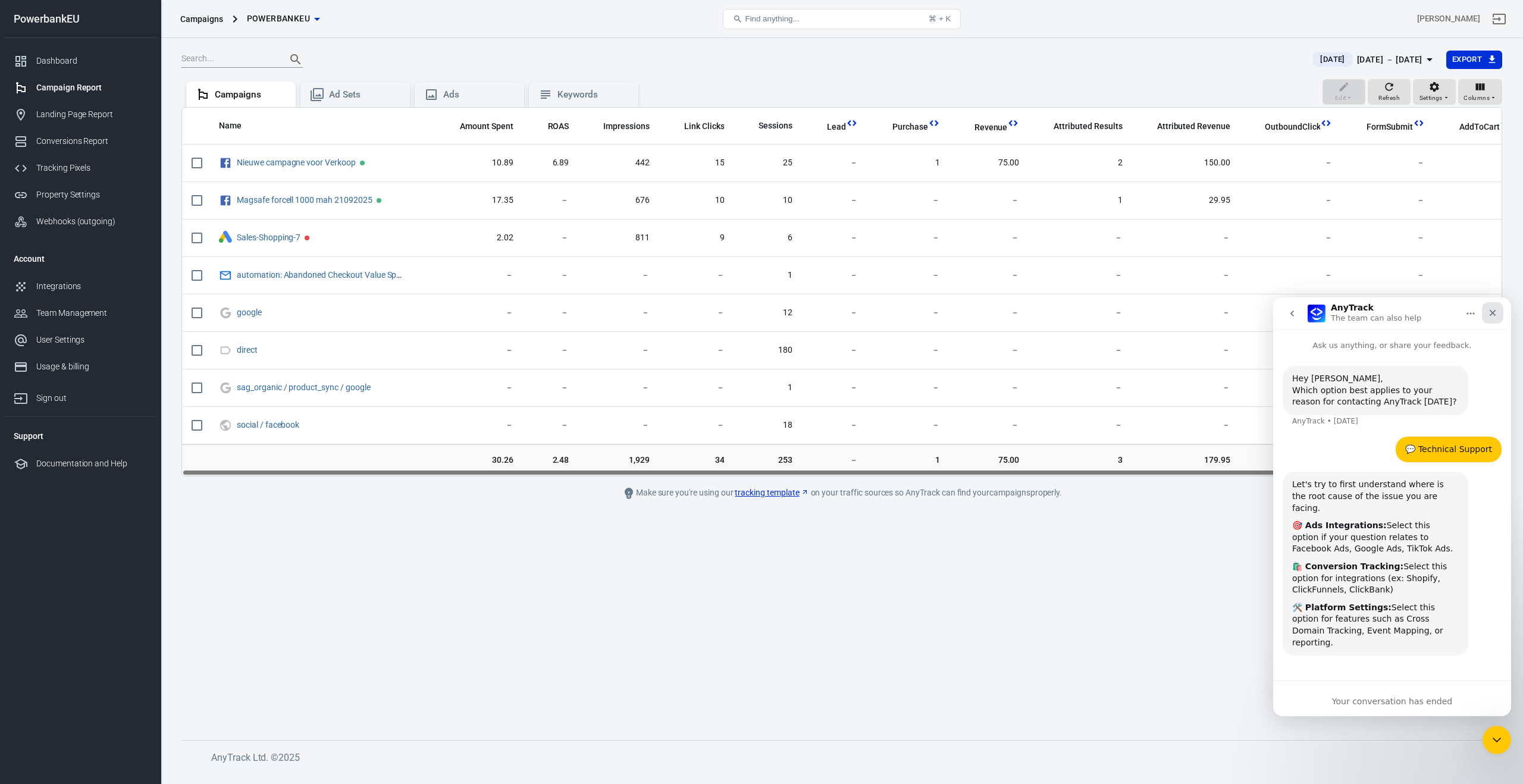
click at [1494, 316] on icon "Close" at bounding box center [1492, 313] width 10 height 10
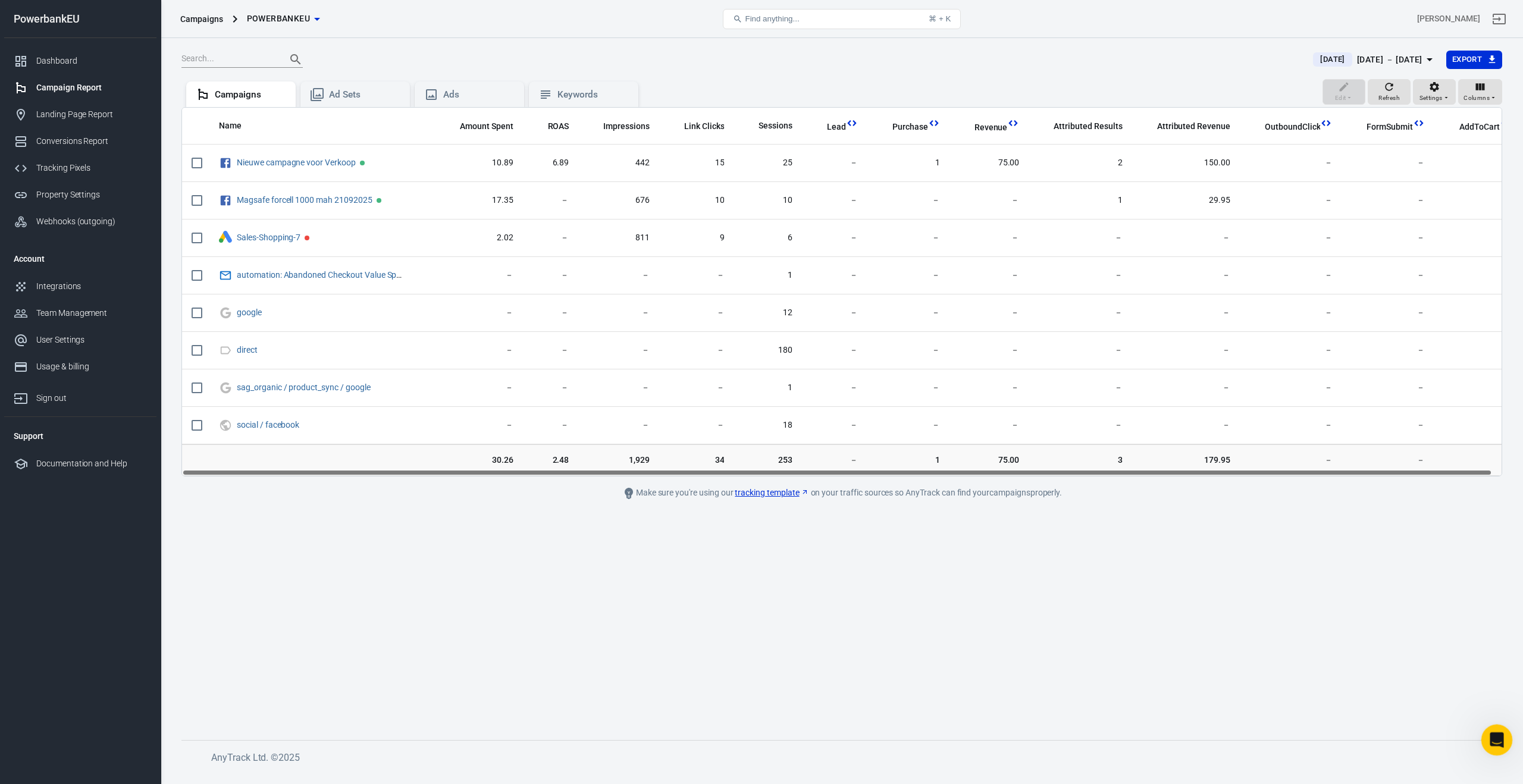
click at [1492, 743] on icon "Open Intercom Messenger" at bounding box center [1495, 739] width 20 height 20
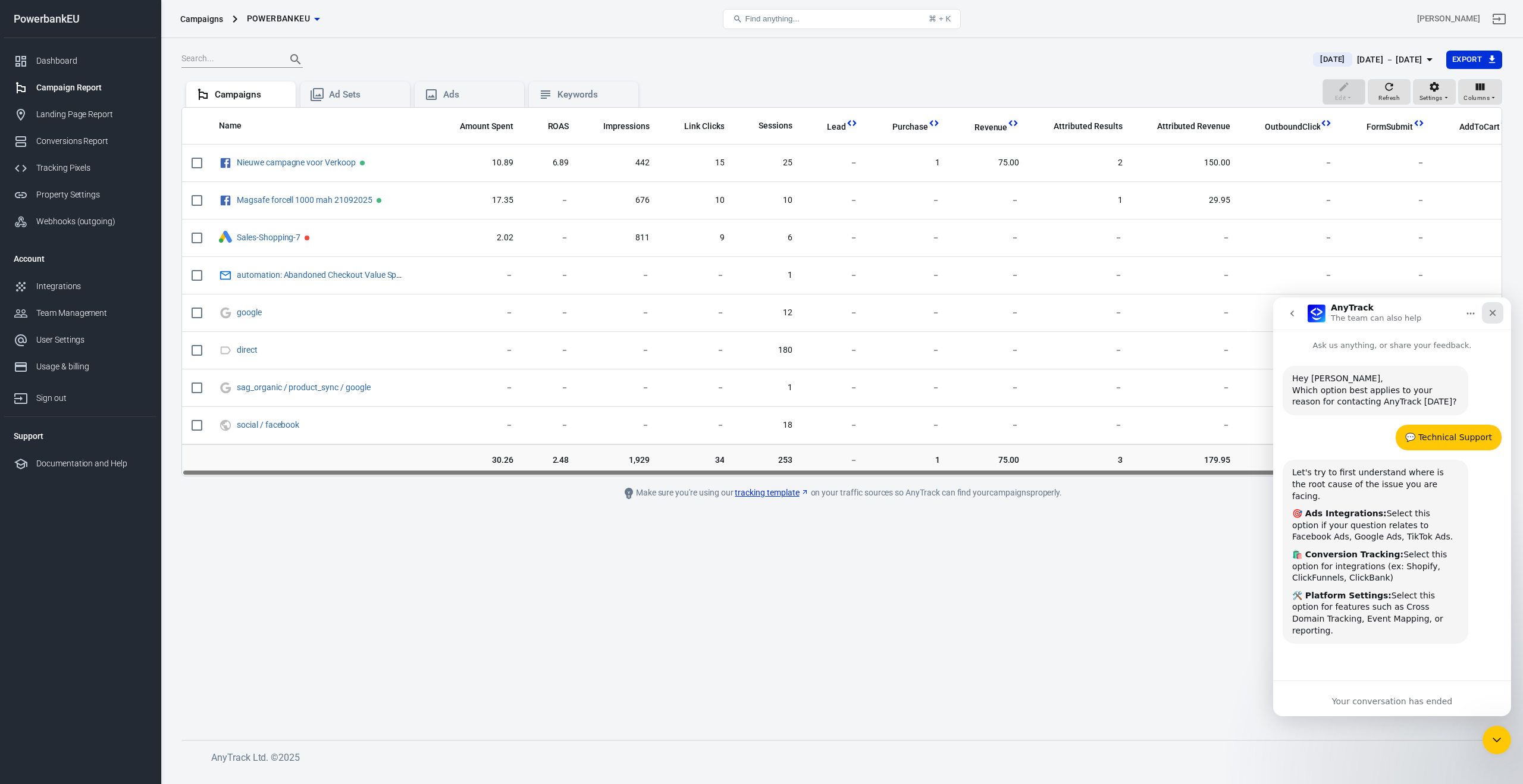
click at [1494, 316] on icon "Close" at bounding box center [1492, 313] width 10 height 10
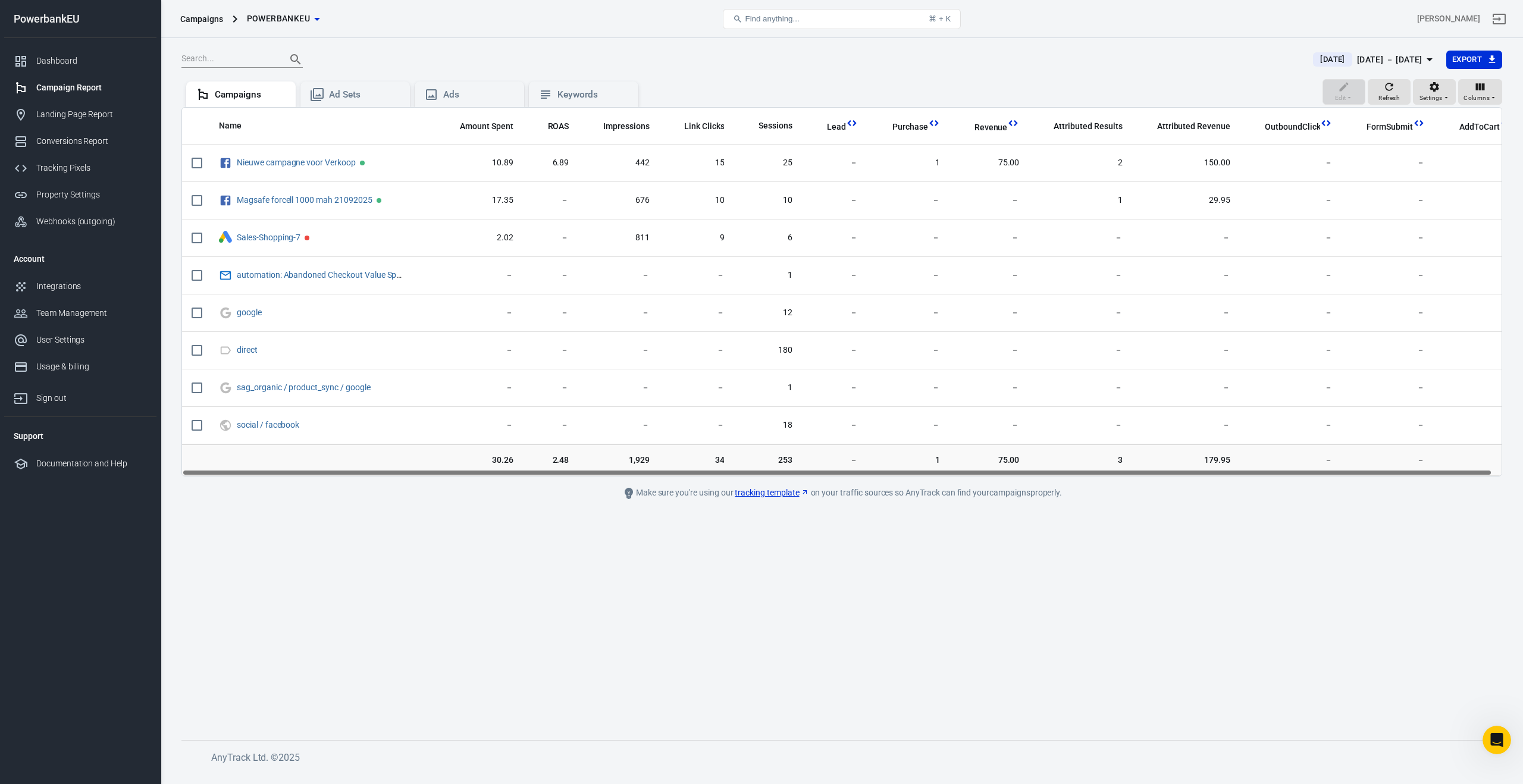
click at [1502, 734] on div "Open Intercom Messenger" at bounding box center [1497, 740] width 39 height 39
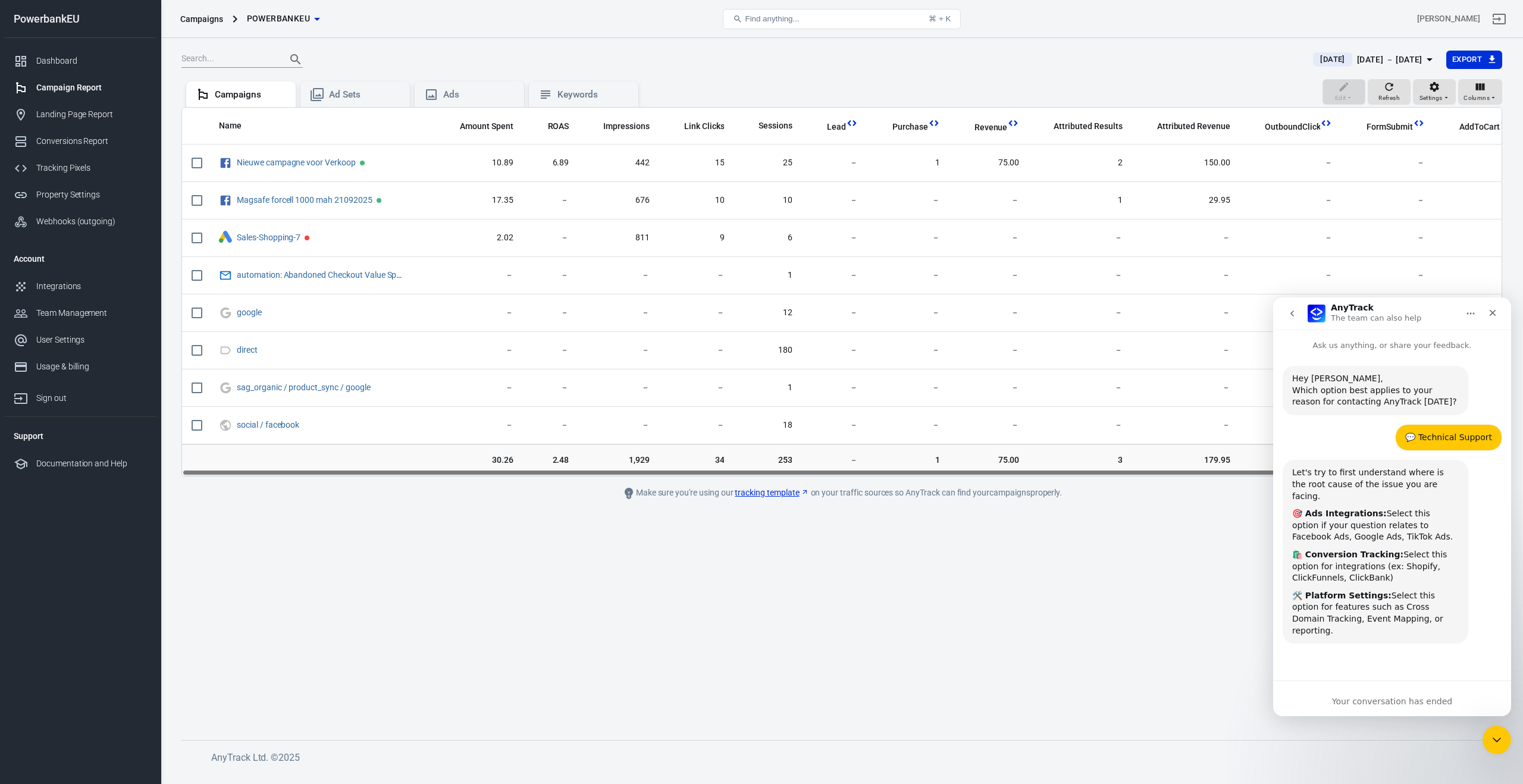
click at [1289, 313] on icon "go back" at bounding box center [1292, 313] width 10 height 10
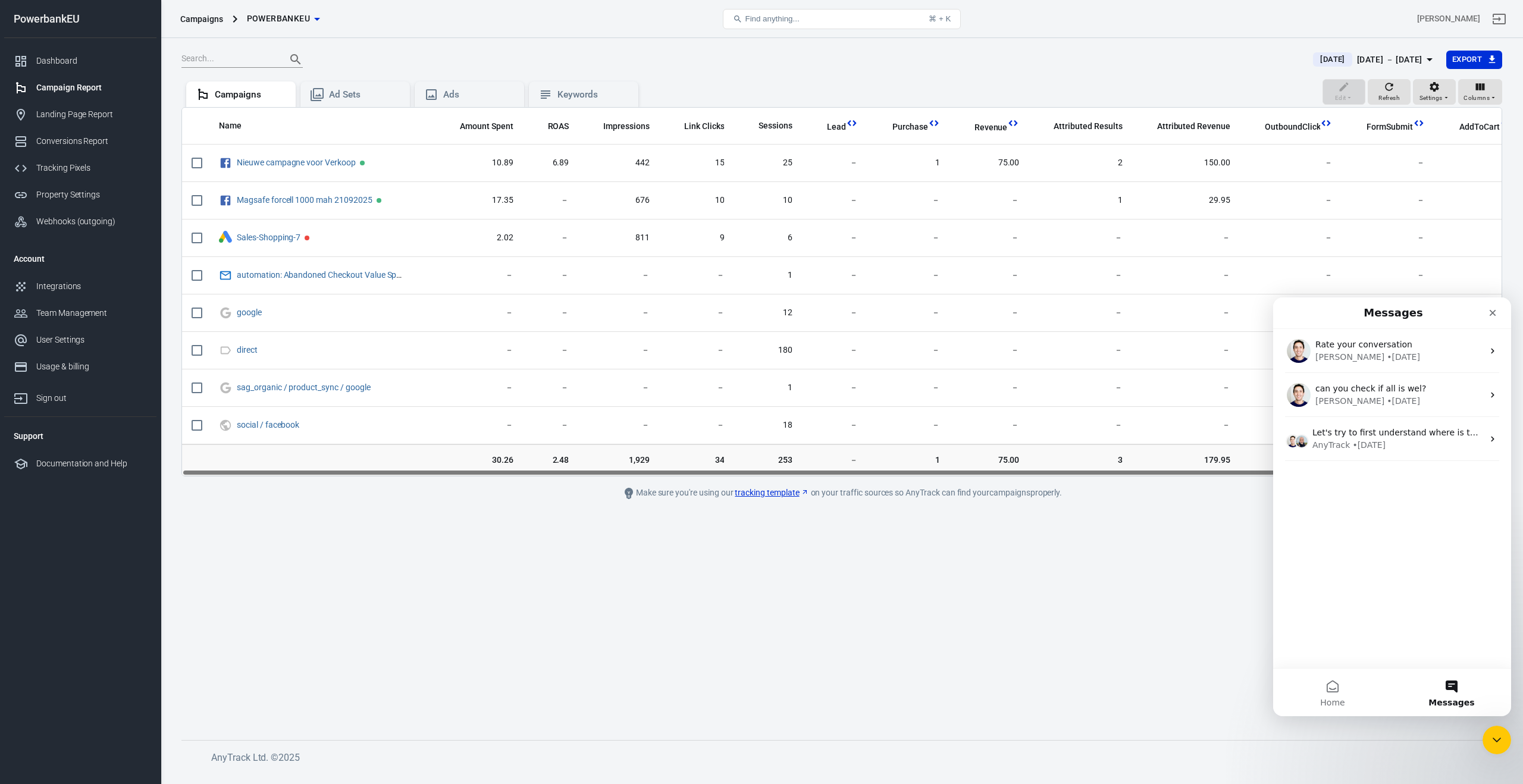
click at [1328, 683] on button "Home" at bounding box center [1332, 692] width 119 height 47
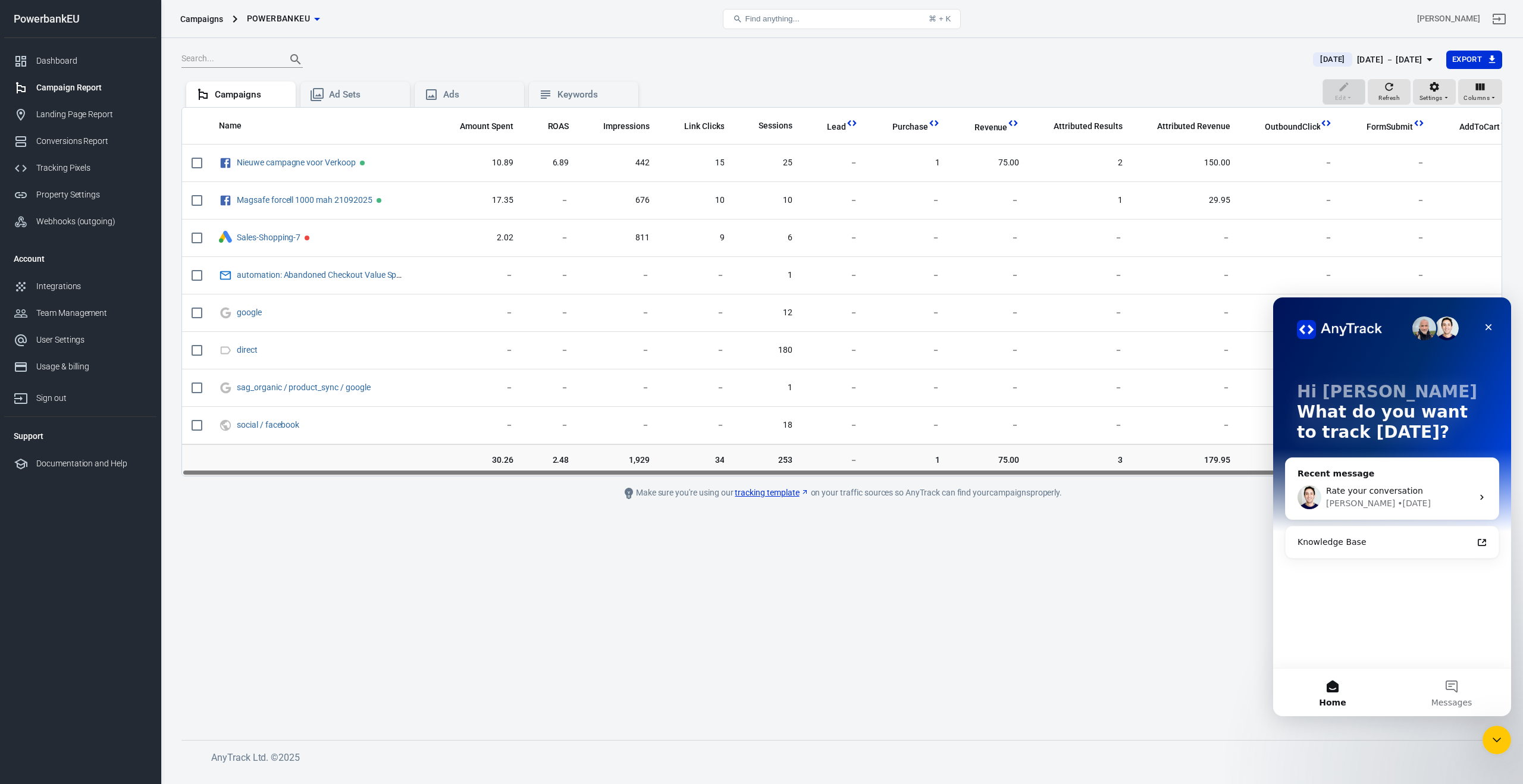
click at [1392, 542] on div "Knowledge Base" at bounding box center [1385, 542] width 175 height 13
click at [1401, 496] on div "Rate your conversation" at bounding box center [1399, 491] width 146 height 13
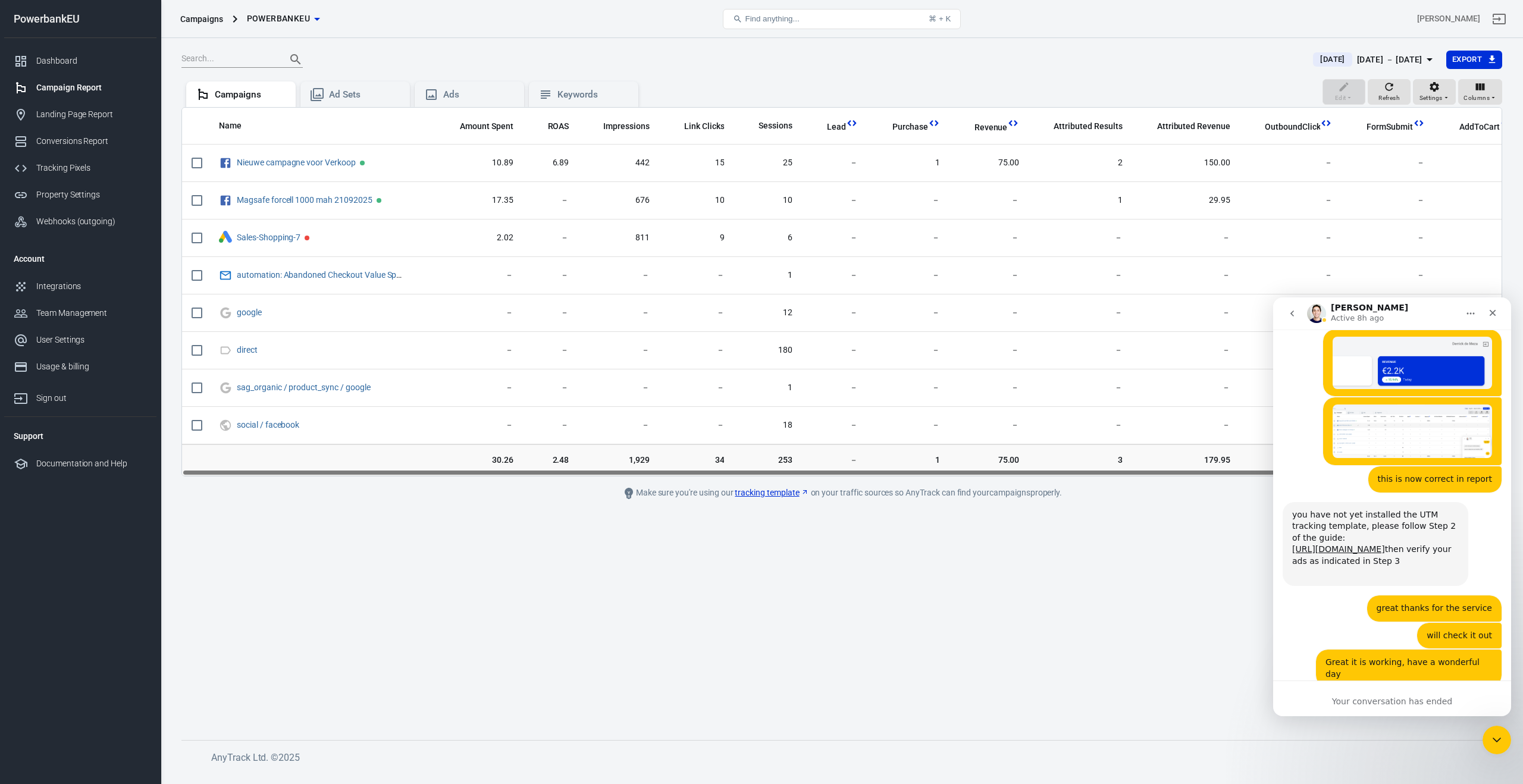
scroll to position [3036, 0]
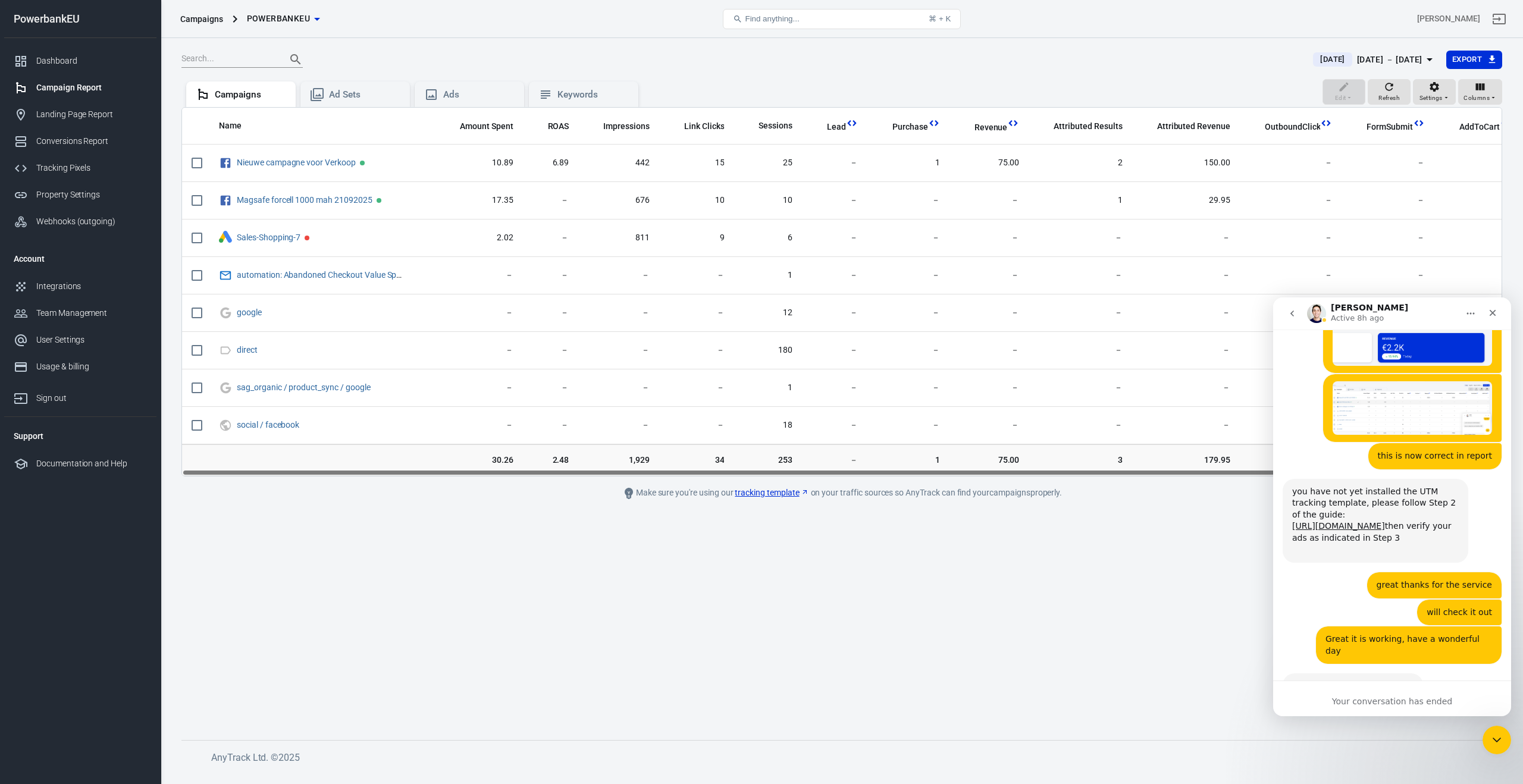
click at [1290, 319] on button "go back" at bounding box center [1293, 313] width 23 height 23
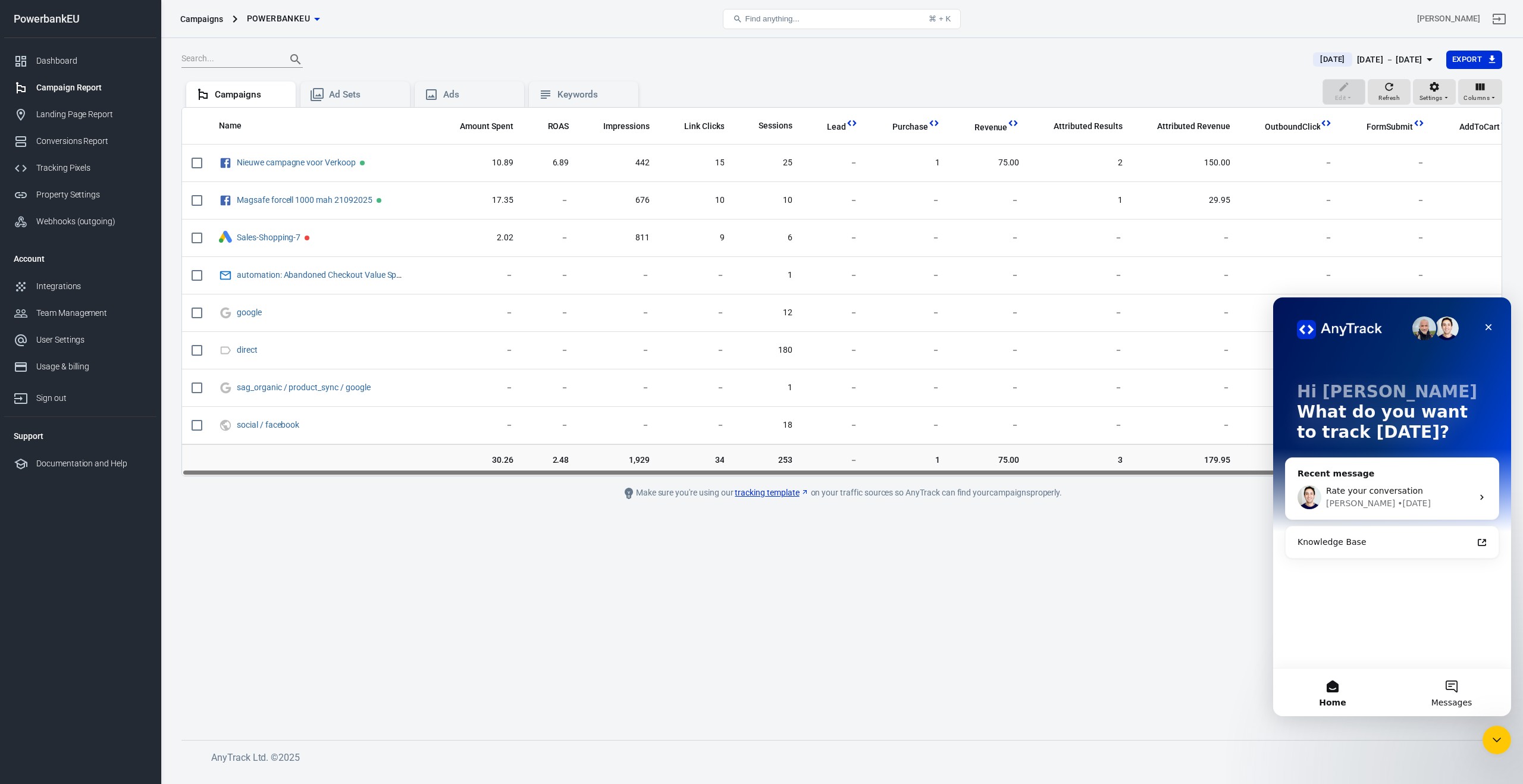
click at [1452, 688] on button "Messages" at bounding box center [1451, 692] width 119 height 47
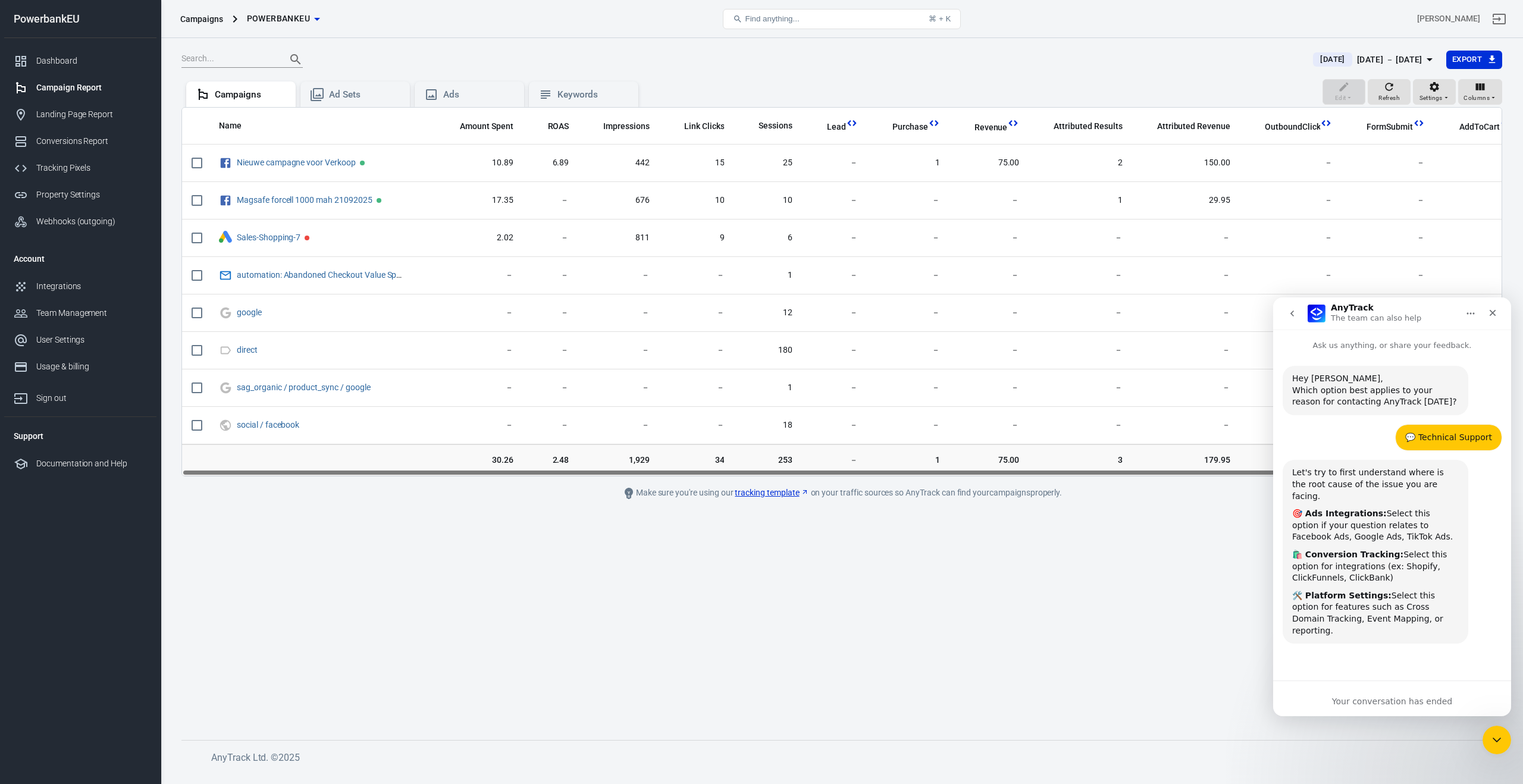
click at [1455, 443] on div "💬 Technical Support" at bounding box center [1448, 438] width 87 height 12
click at [1403, 698] on div "Your conversation has ended" at bounding box center [1392, 701] width 238 height 13
drag, startPoint x: 1403, startPoint y: 698, endPoint x: 1405, endPoint y: 679, distance: 19.1
click at [1403, 695] on div "Your conversation has ended" at bounding box center [1392, 701] width 238 height 13
click at [1468, 310] on icon "Home" at bounding box center [1470, 313] width 10 height 10
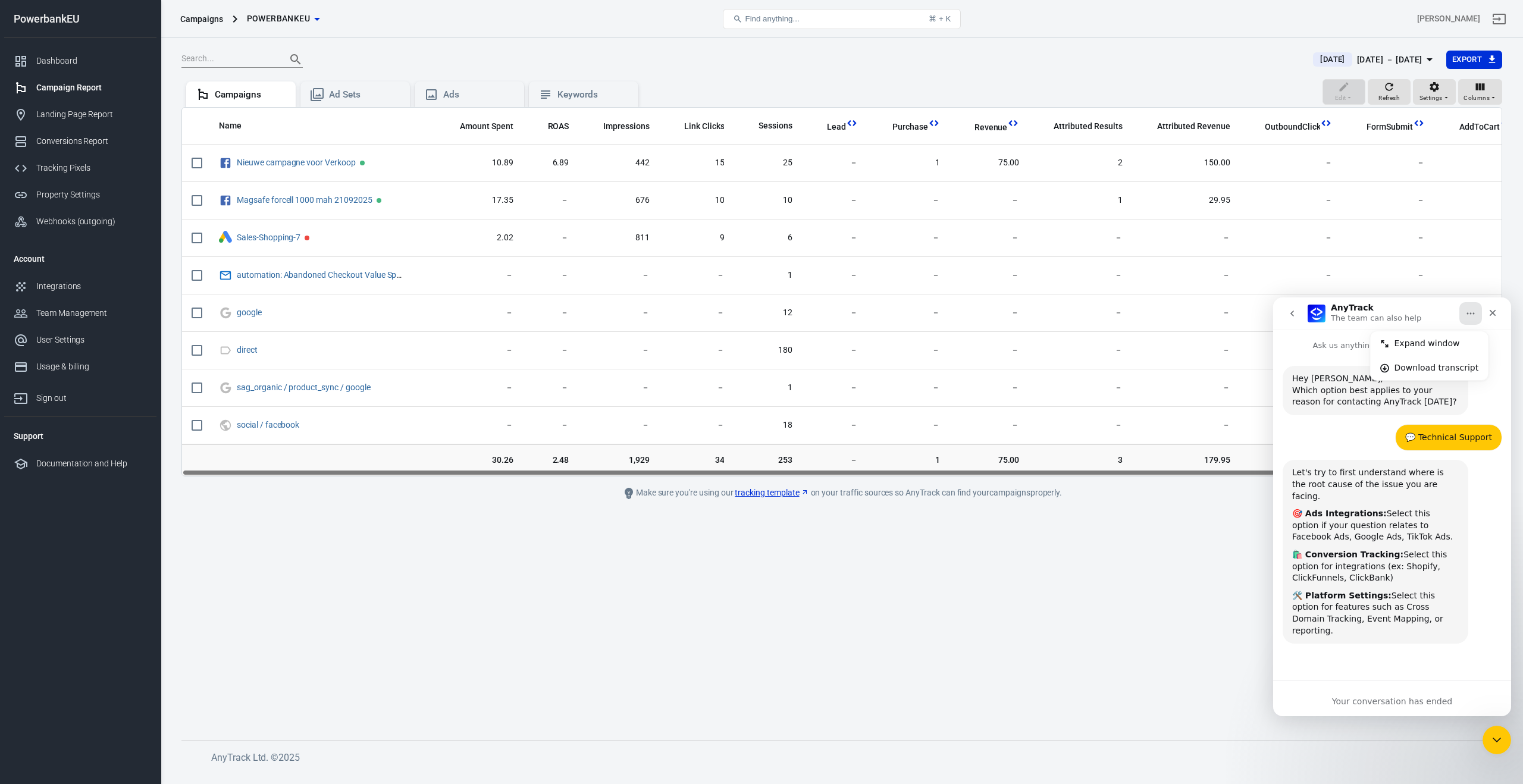
click at [1306, 313] on div "AnyTrack The team can also help Expand window Download transcript" at bounding box center [1392, 313] width 222 height 23
click at [1291, 316] on icon "go back" at bounding box center [1292, 313] width 10 height 10
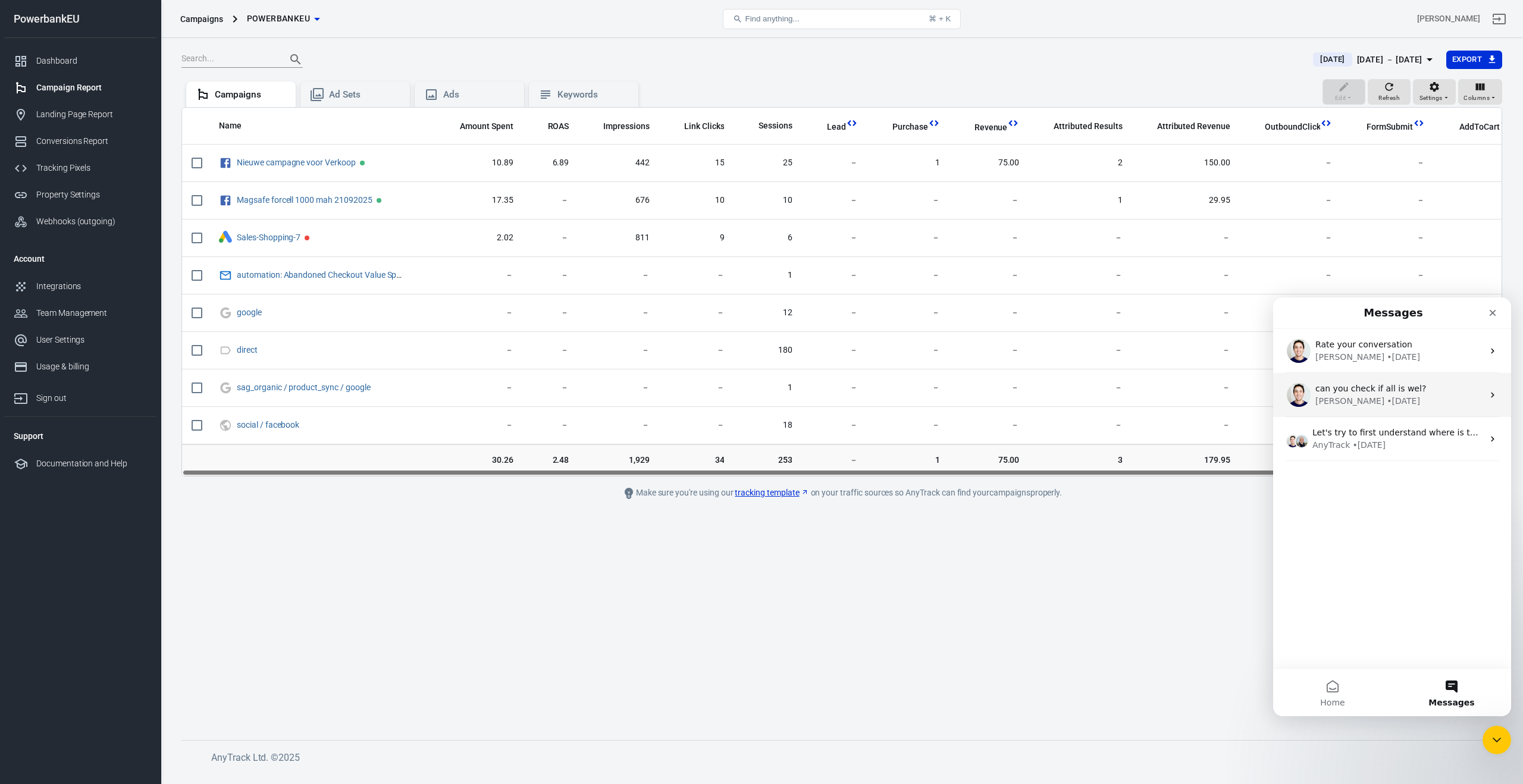
click at [1427, 398] on div "Jose • 2d ago" at bounding box center [1399, 401] width 168 height 13
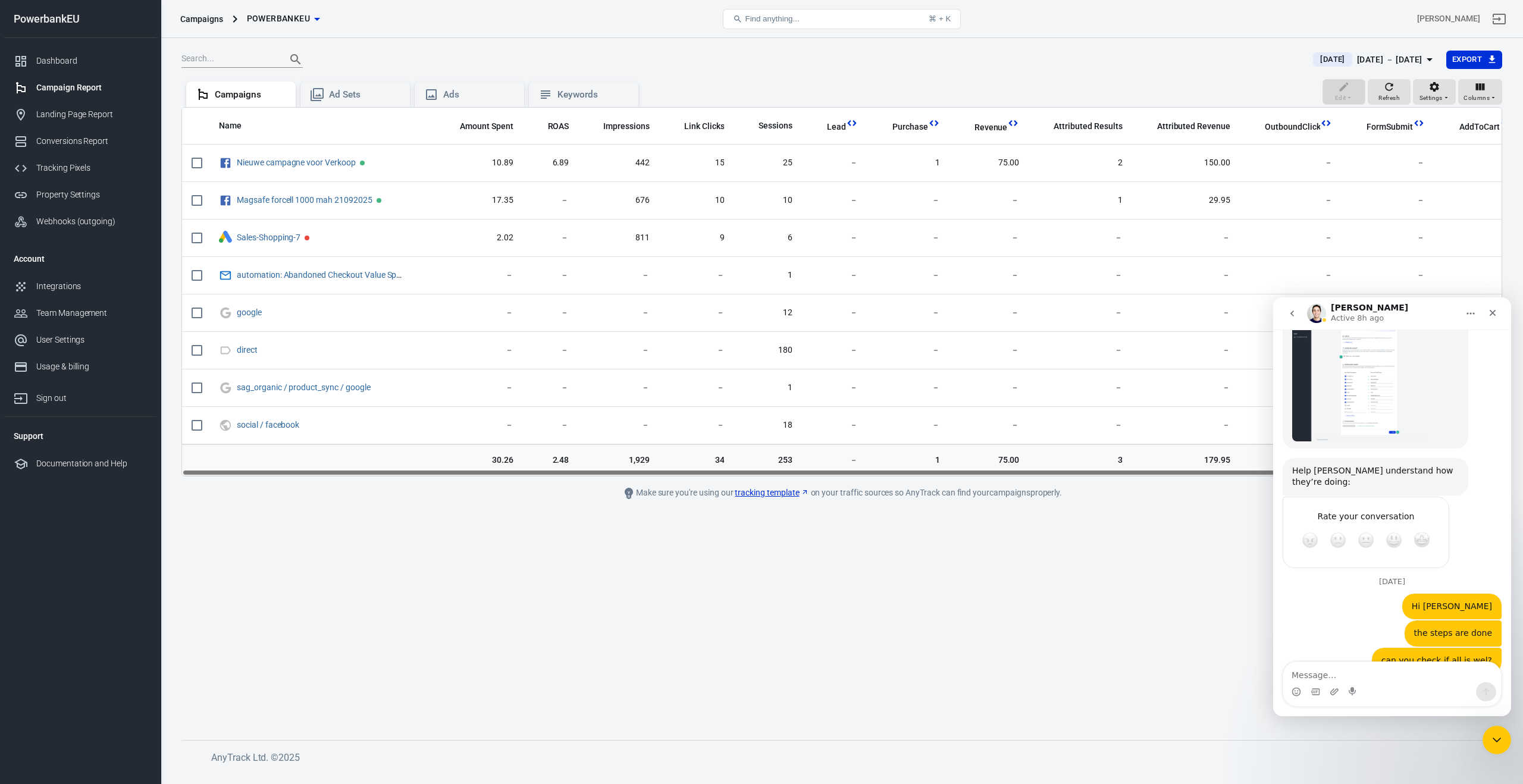
scroll to position [1249, 0]
click at [1308, 664] on textarea "Message…" at bounding box center [1392, 672] width 218 height 20
click at [1296, 316] on icon "go back" at bounding box center [1292, 313] width 10 height 10
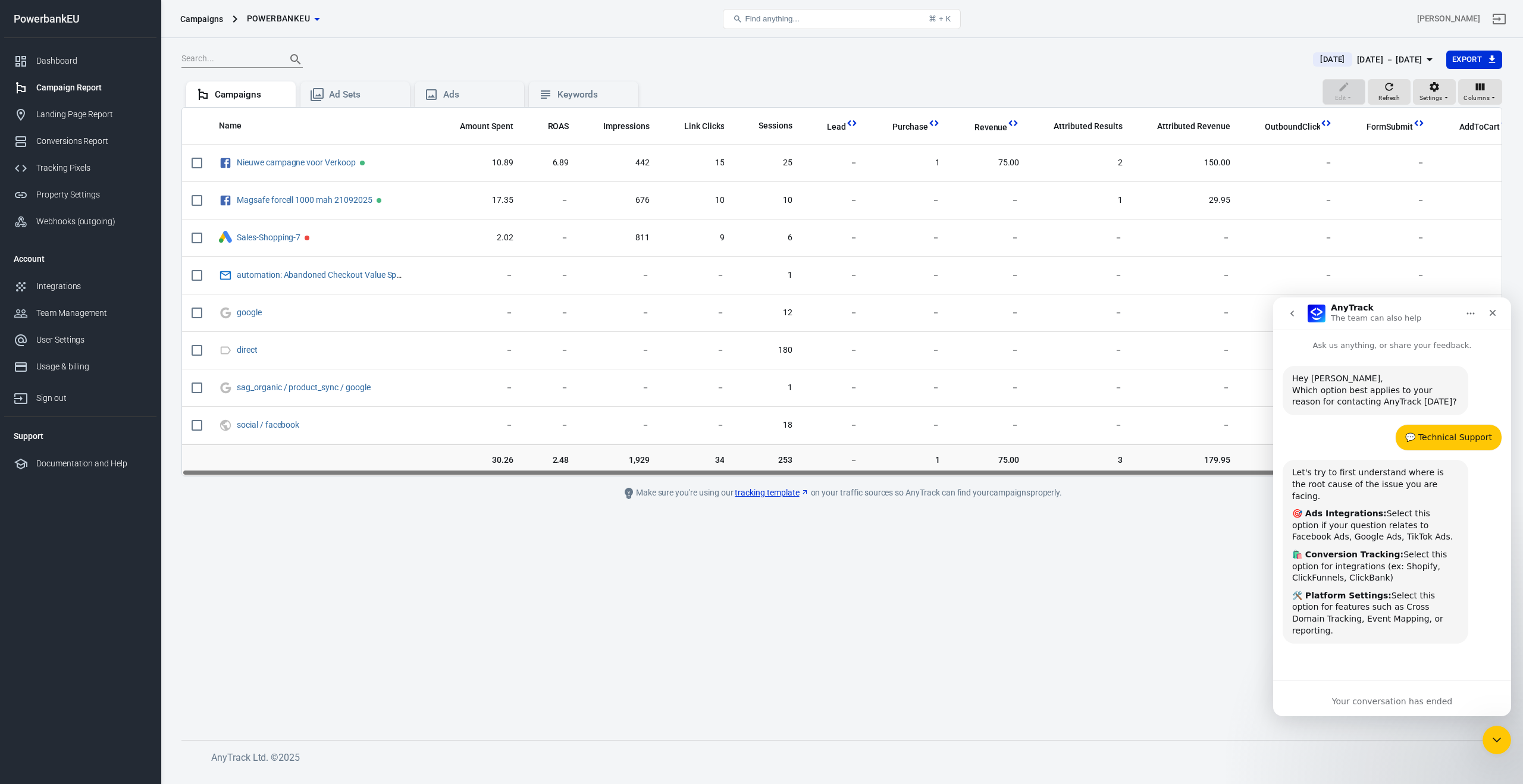
click at [1408, 698] on div "Your conversation has ended" at bounding box center [1392, 701] width 238 height 13
drag, startPoint x: 1414, startPoint y: 570, endPoint x: 1378, endPoint y: 464, distance: 111.9
click at [1414, 570] on div "🛍️ Conversion Tracking: Select this option for integrations (ex: Shopify, Click…" at bounding box center [1375, 566] width 166 height 35
click at [1294, 314] on icon "go back" at bounding box center [1292, 313] width 10 height 10
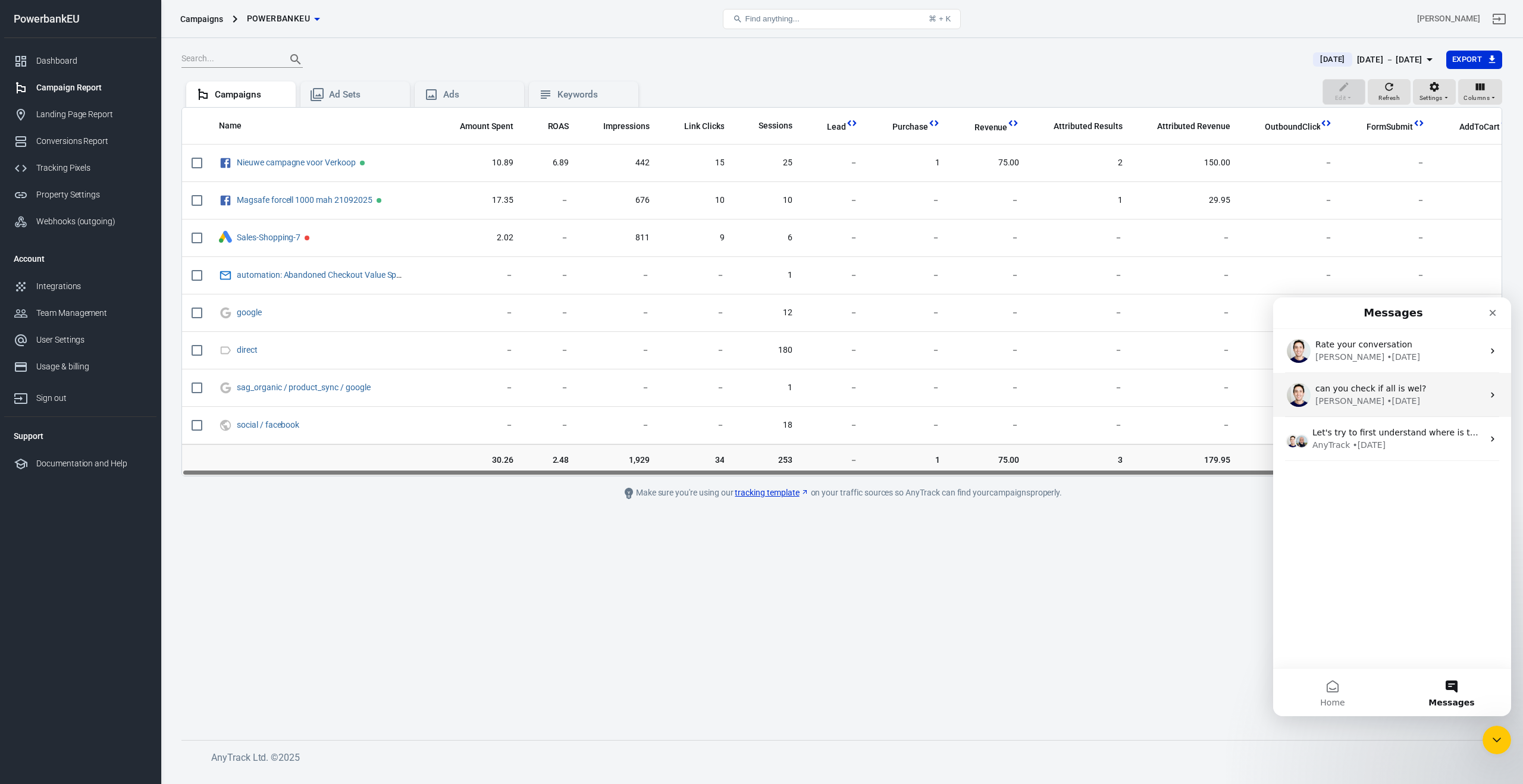
click at [1323, 390] on span "can you check if all is wel?" at bounding box center [1370, 388] width 111 height 10
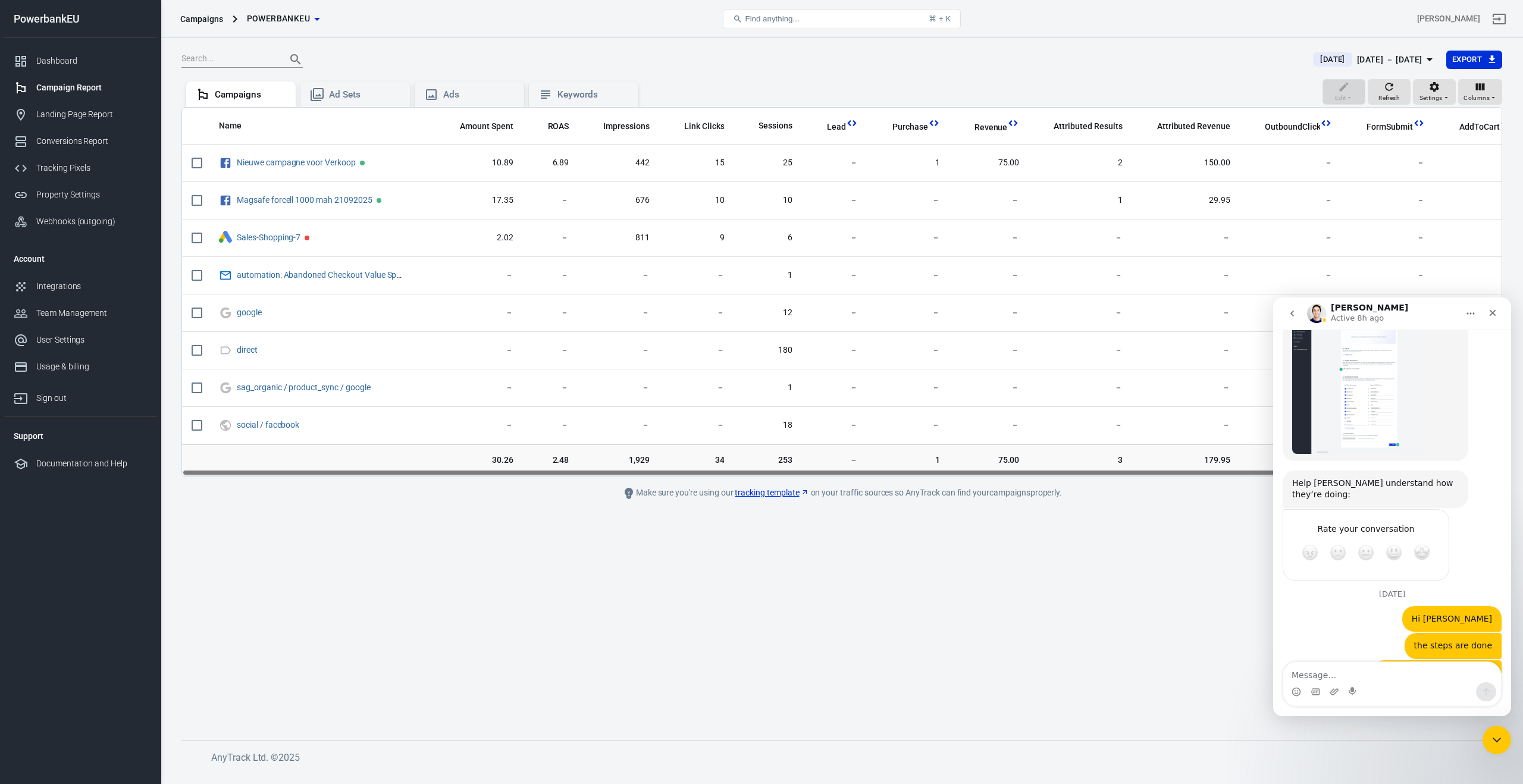
scroll to position [1249, 0]
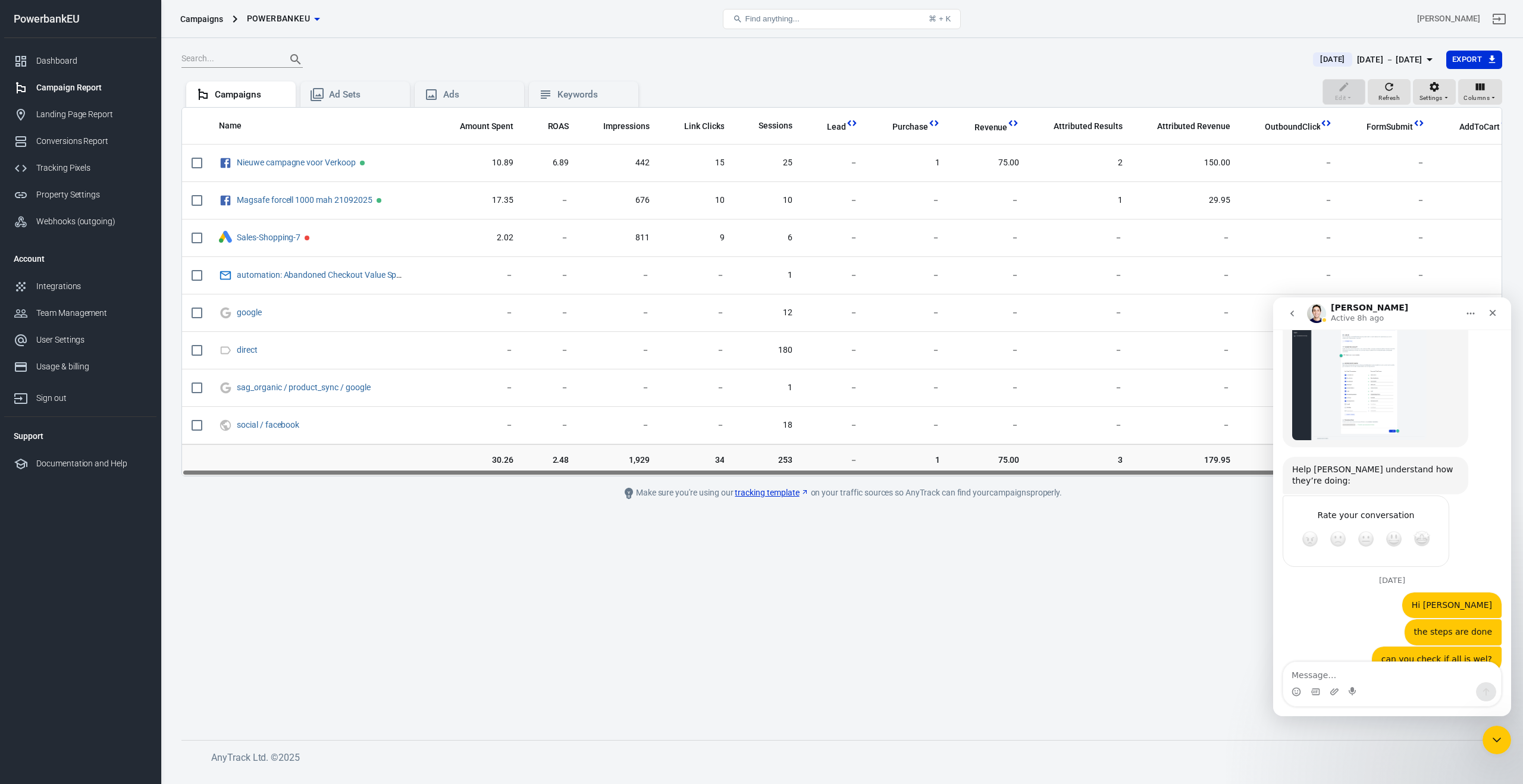
click at [1331, 672] on textarea "Message…" at bounding box center [1392, 672] width 218 height 20
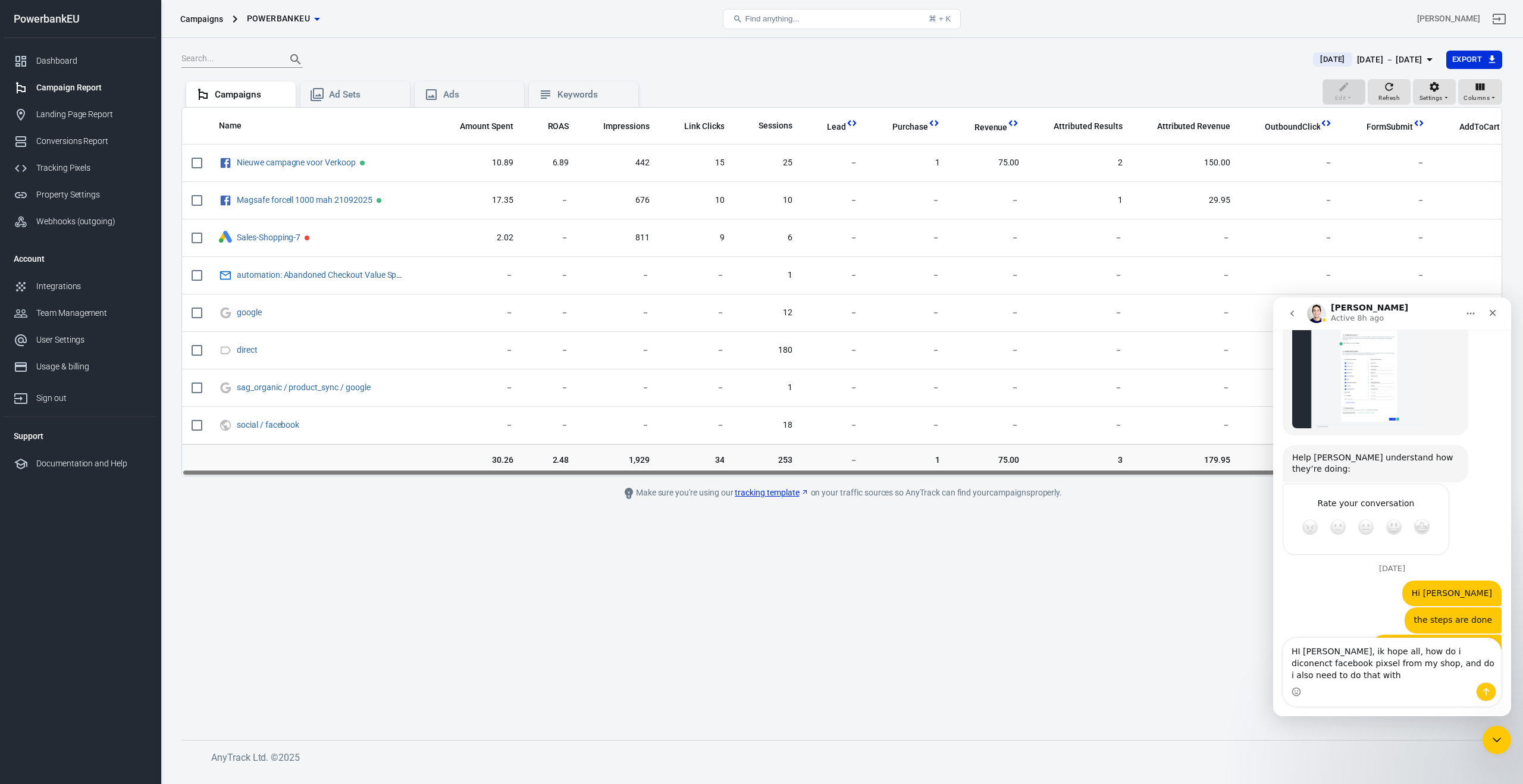
scroll to position [1273, 0]
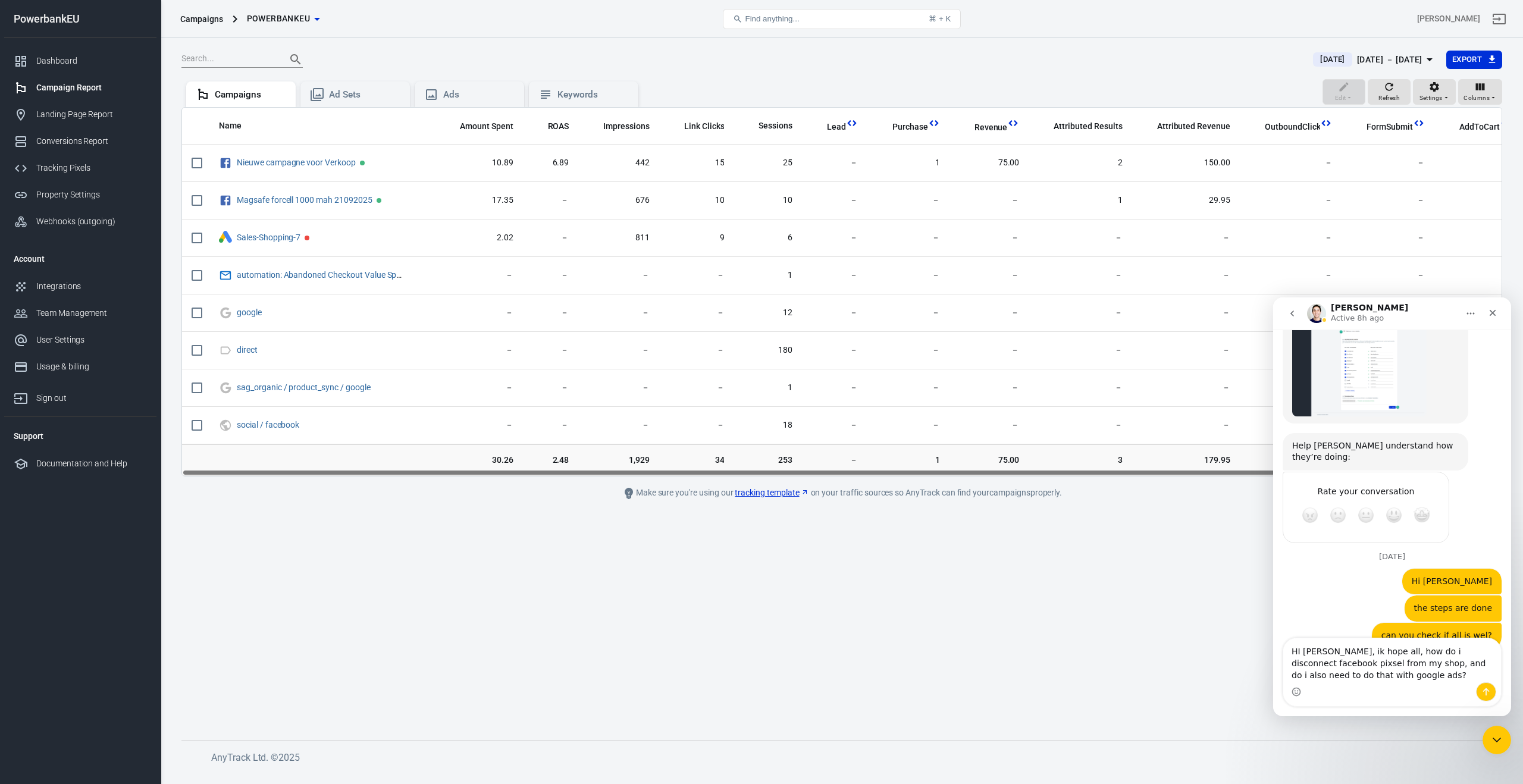
type textarea "HI Jose, ik hope all, how do i disconnect facebook pixsel from my shop, and do …"
click at [1391, 684] on div "Intercom messenger" at bounding box center [1392, 691] width 218 height 19
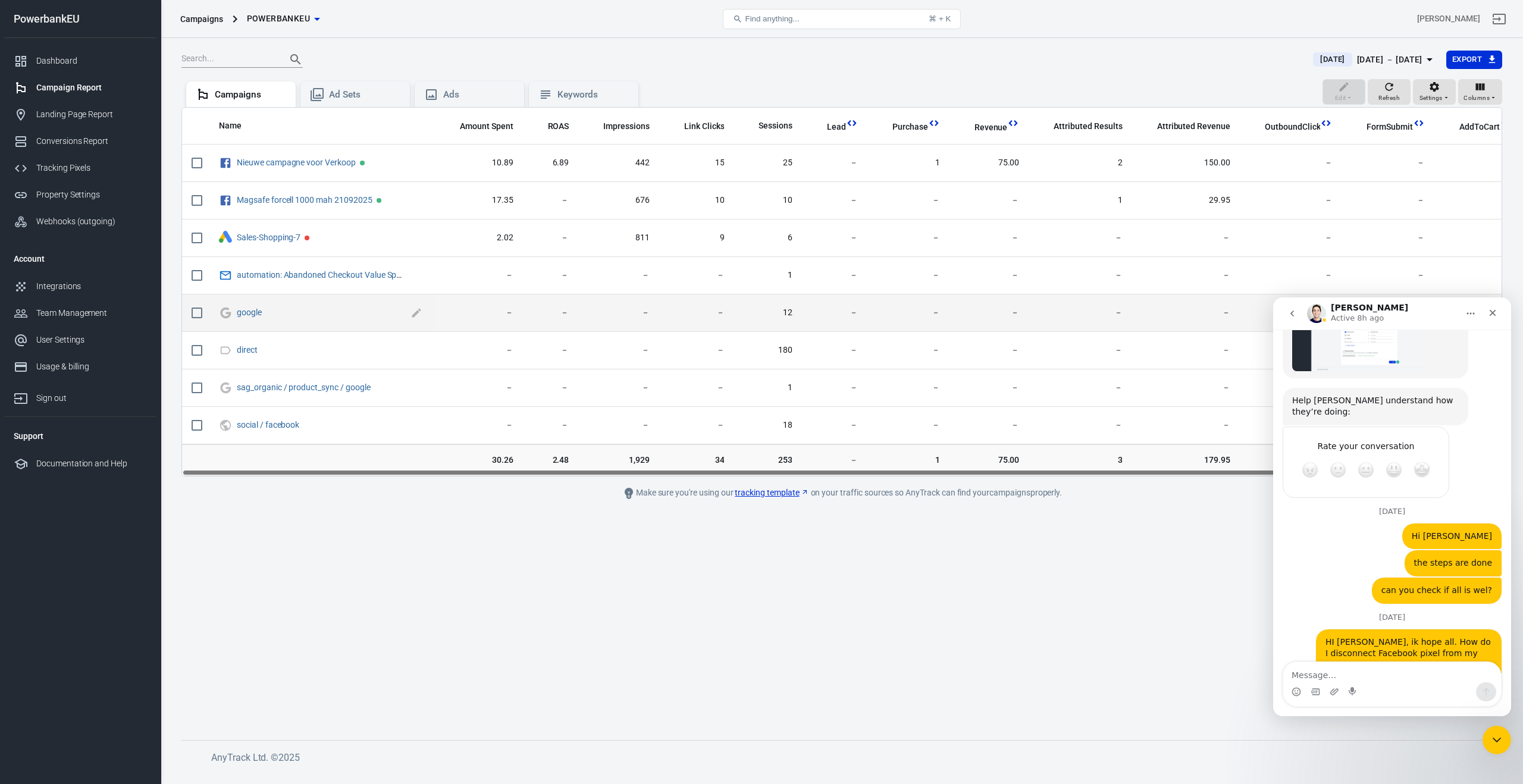
scroll to position [1324, 0]
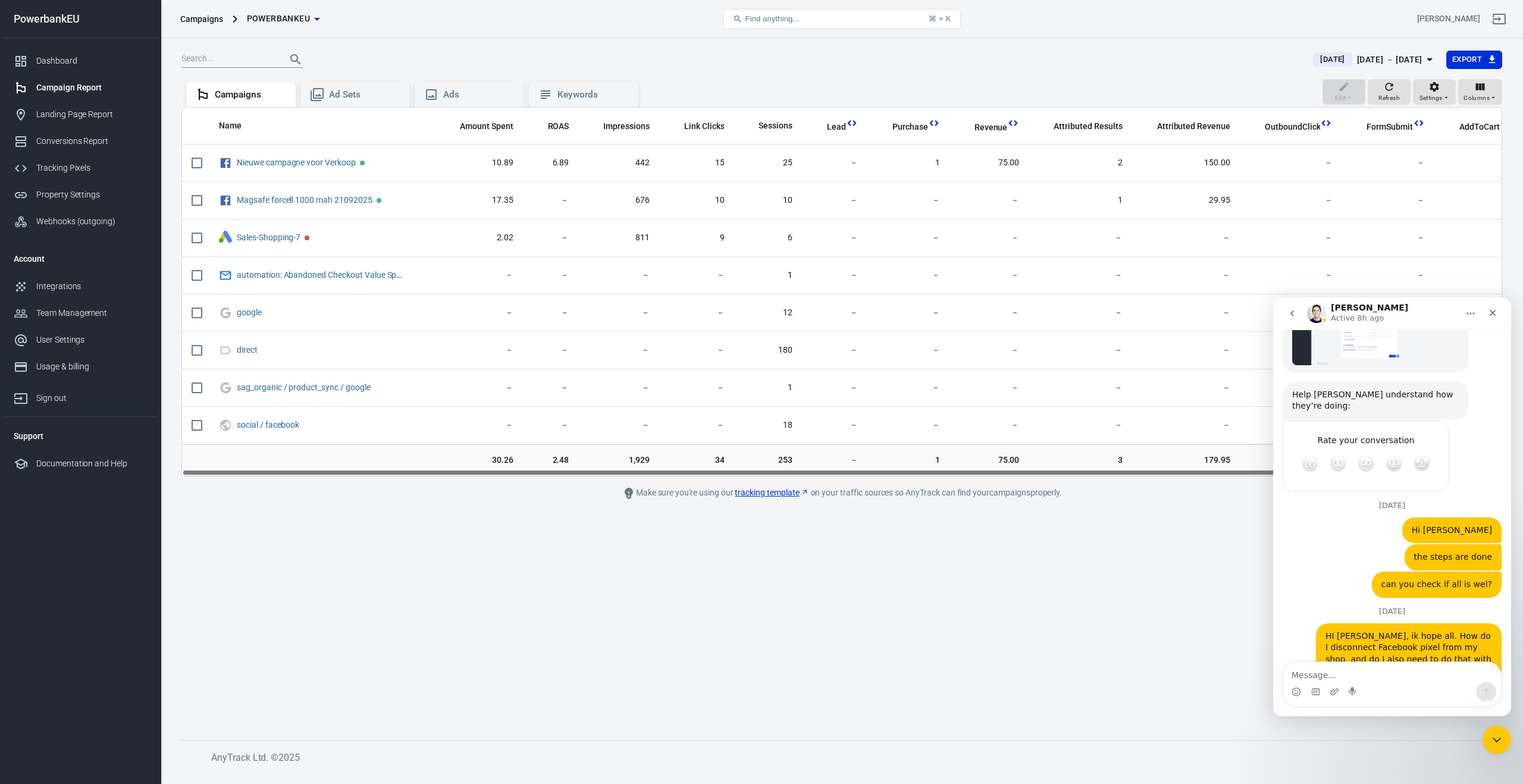
click at [494, 135] on th "Amount Spent" at bounding box center [478, 126] width 88 height 37
click at [495, 132] on span "Amount Spent" at bounding box center [487, 127] width 53 height 12
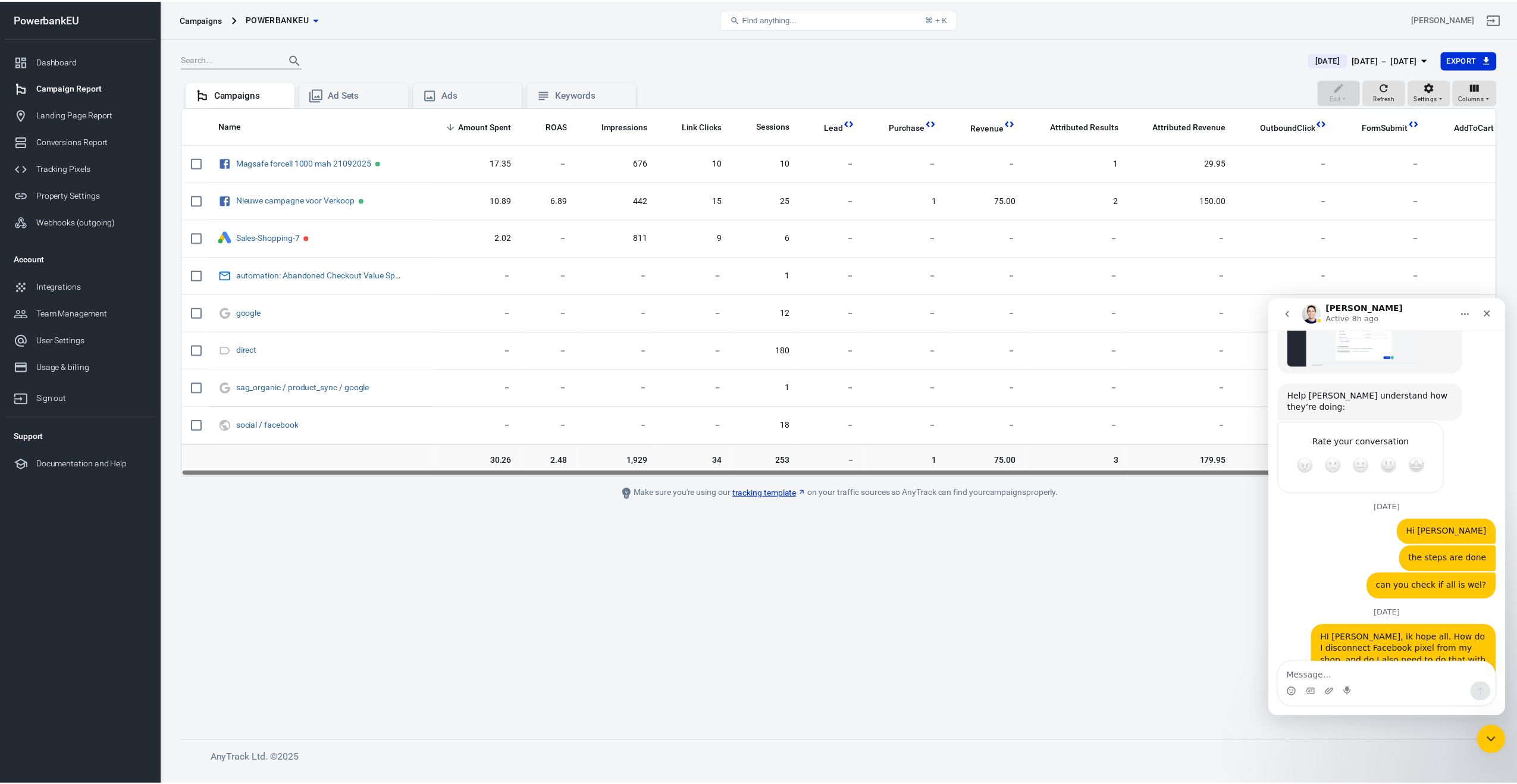
scroll to position [1324, 0]
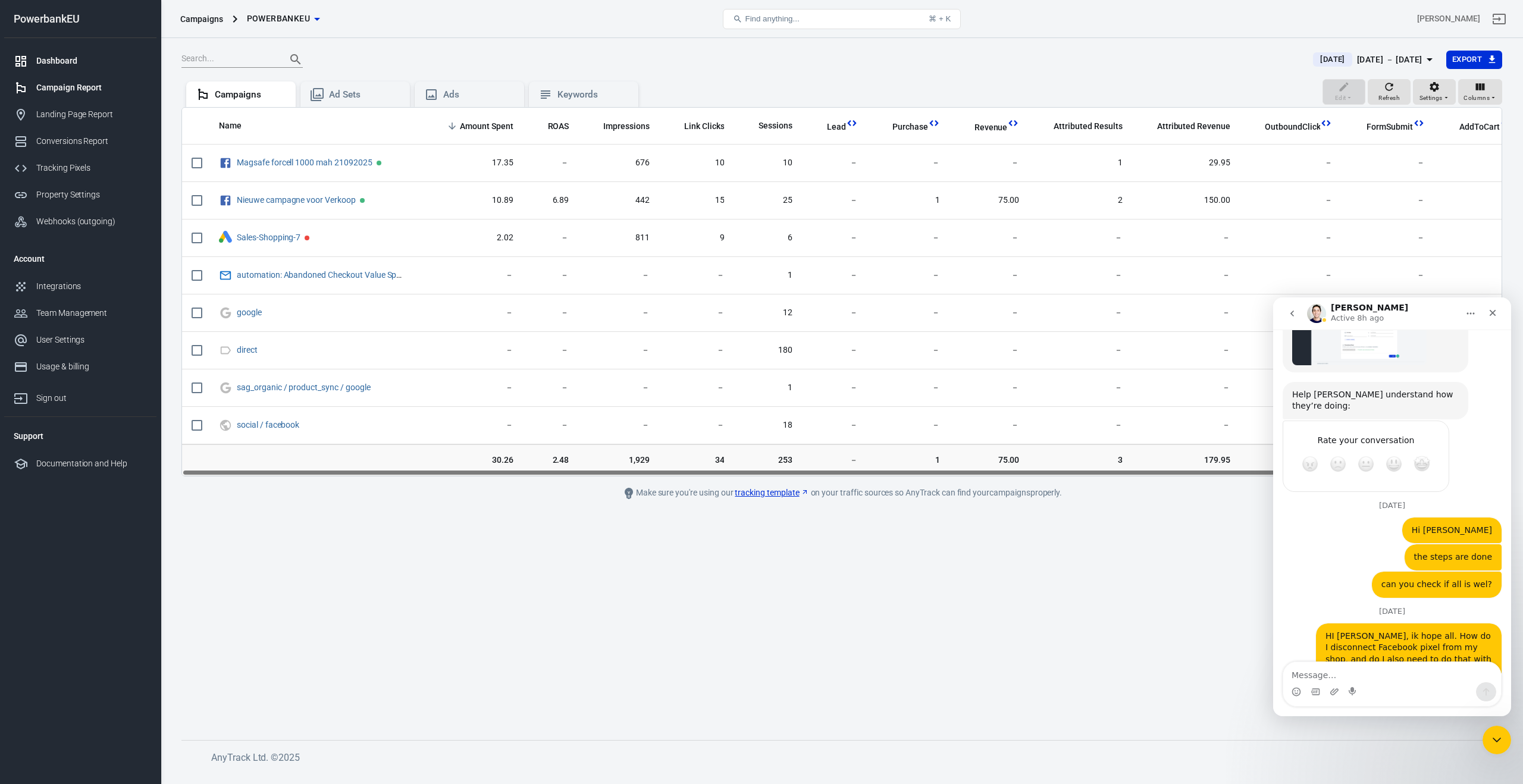
click at [49, 55] on div "Dashboard" at bounding box center [91, 61] width 111 height 13
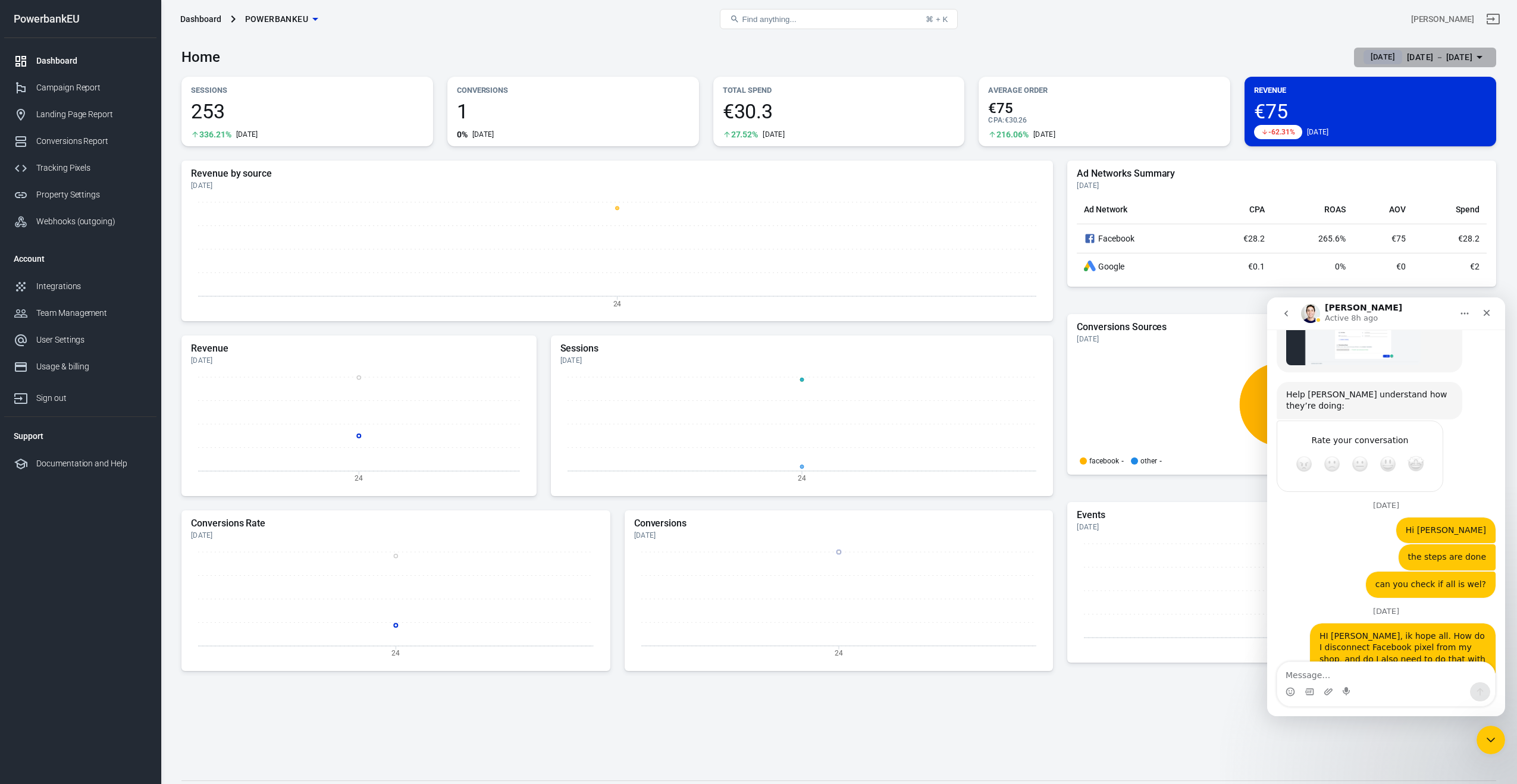
click at [1366, 53] on span "[DATE]" at bounding box center [1383, 57] width 34 height 12
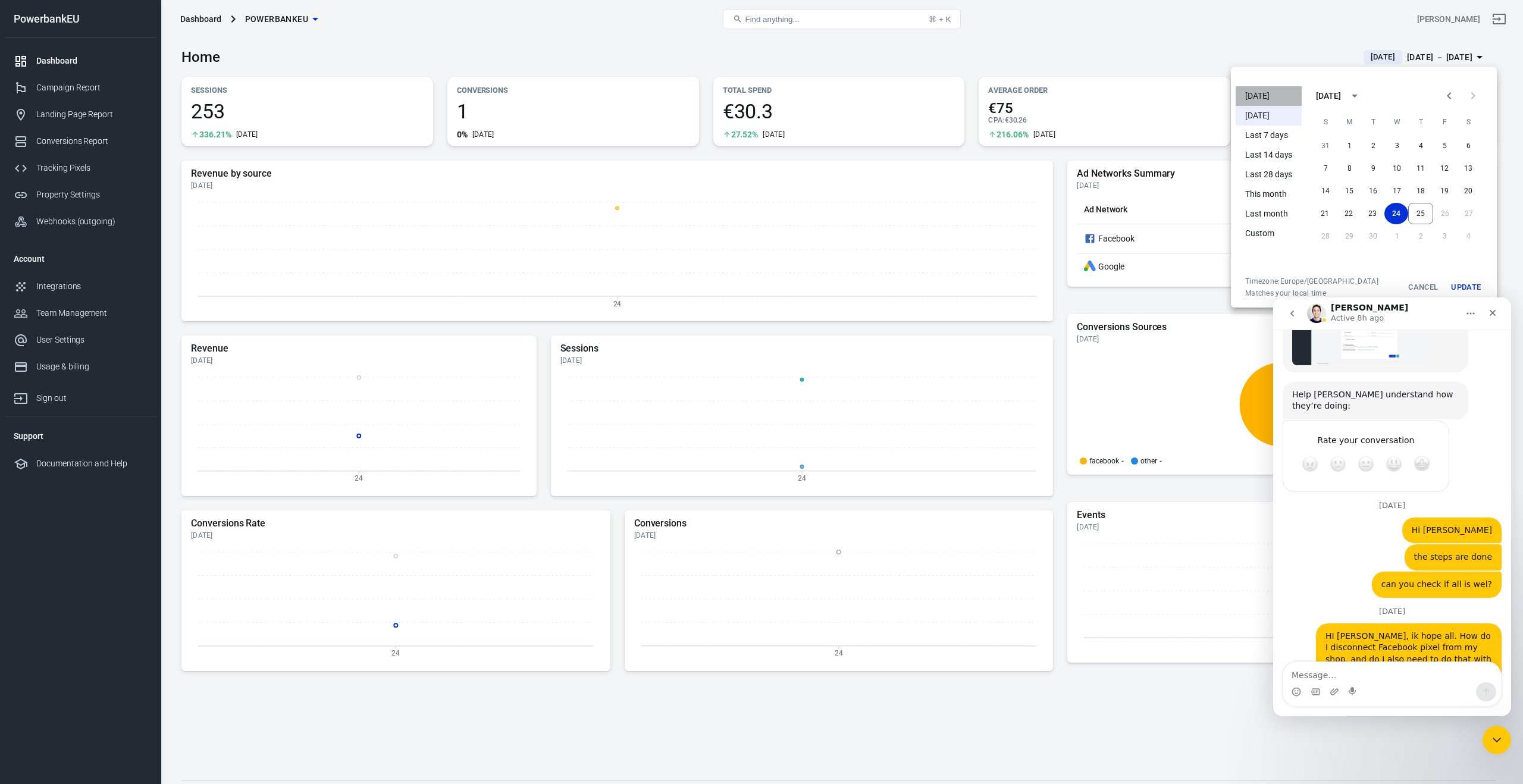
click at [1257, 91] on li "[DATE]" at bounding box center [1269, 96] width 66 height 20
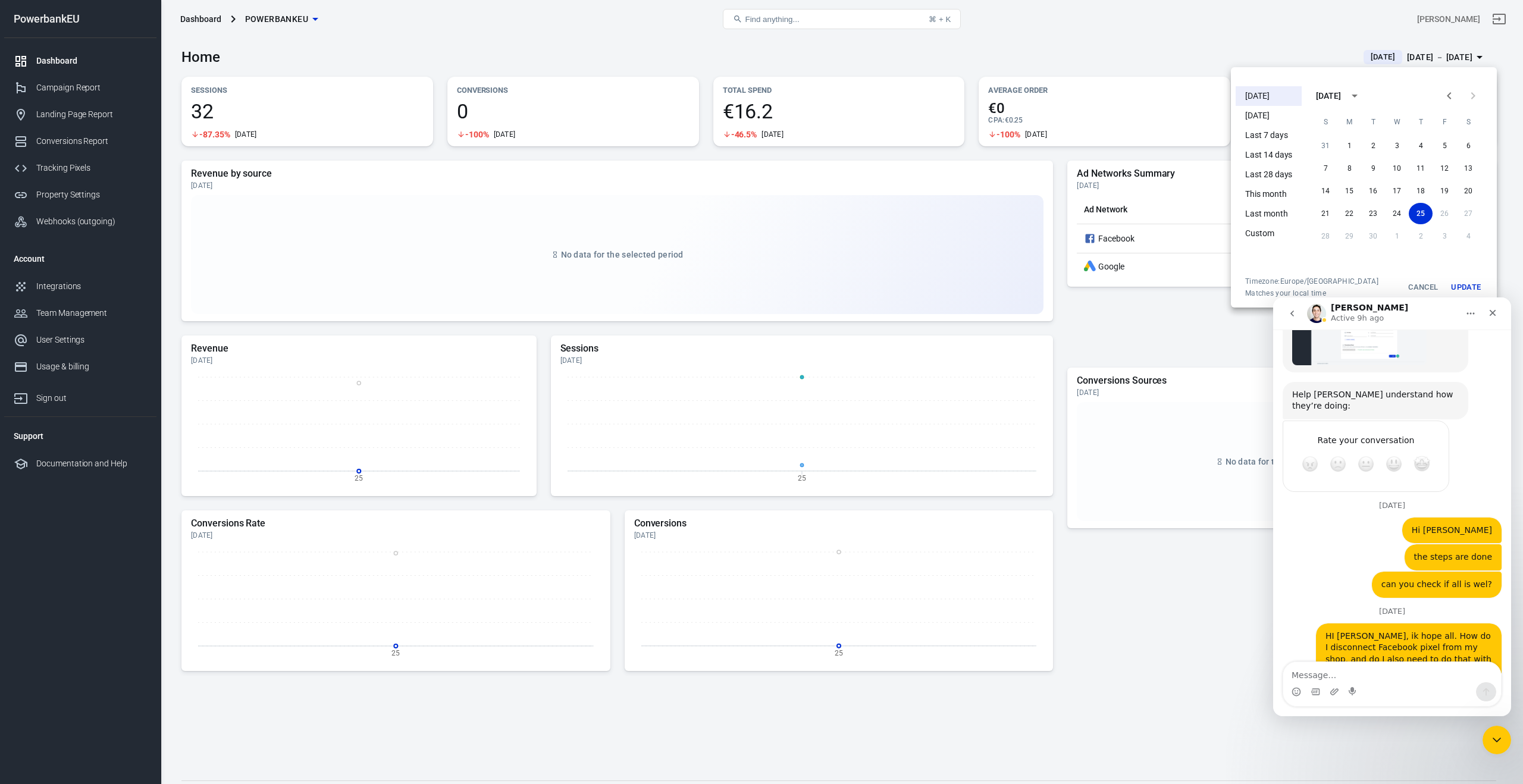
click at [53, 63] on div at bounding box center [762, 392] width 1523 height 784
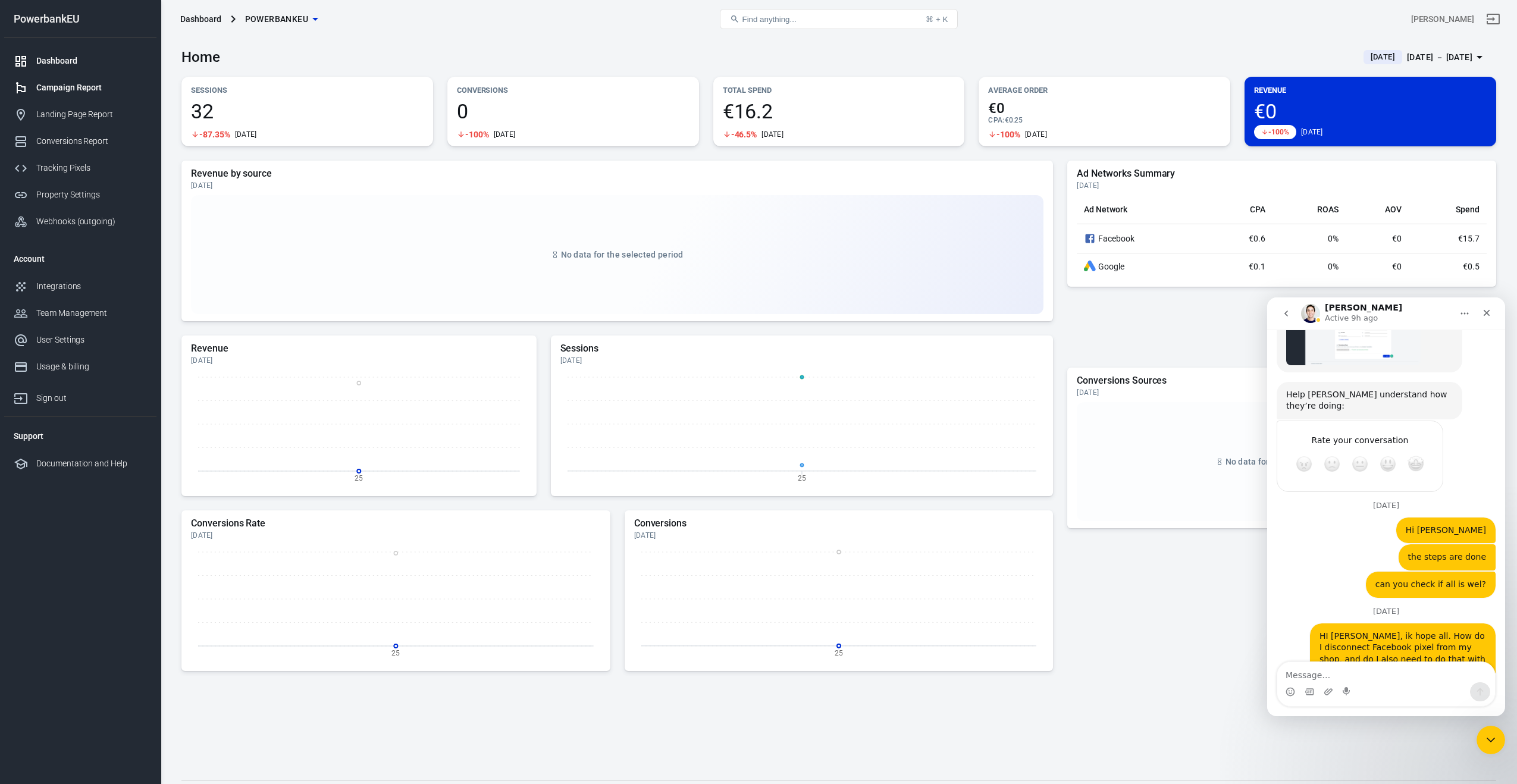
click at [47, 85] on div "Campaign Report" at bounding box center [91, 87] width 111 height 13
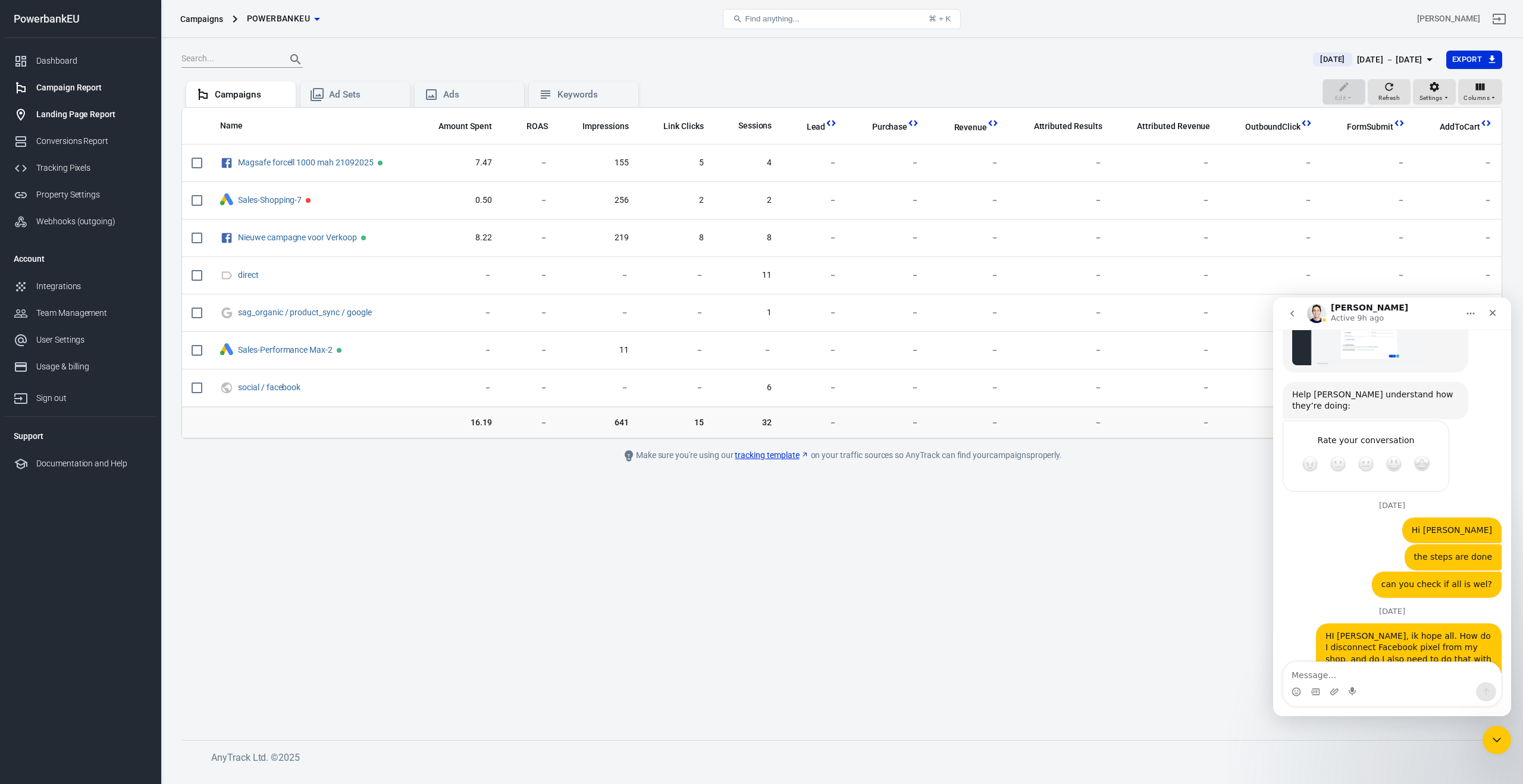
click at [48, 113] on div "Landing Page Report" at bounding box center [91, 114] width 111 height 13
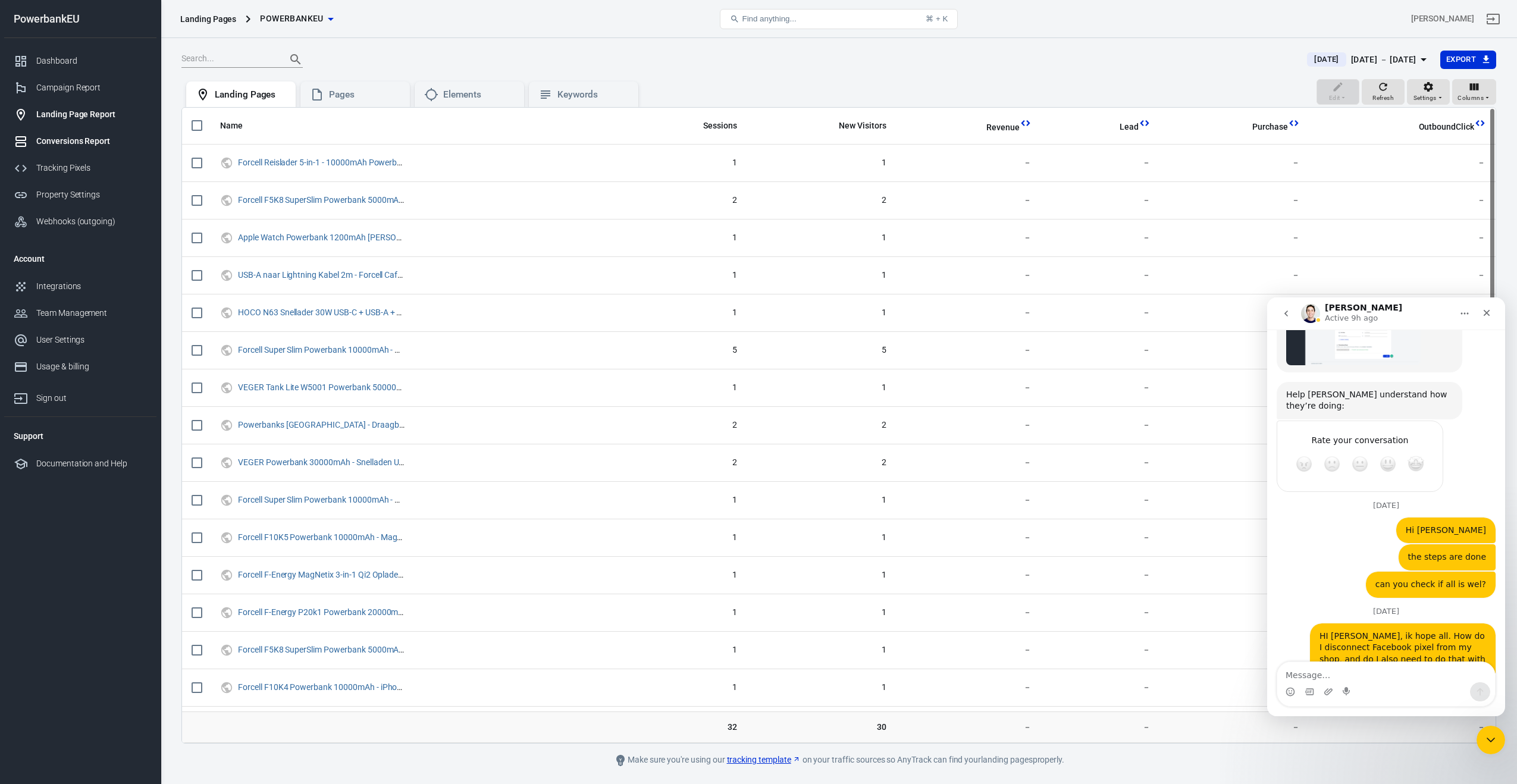
click at [47, 145] on div "Conversions Report" at bounding box center [91, 141] width 111 height 13
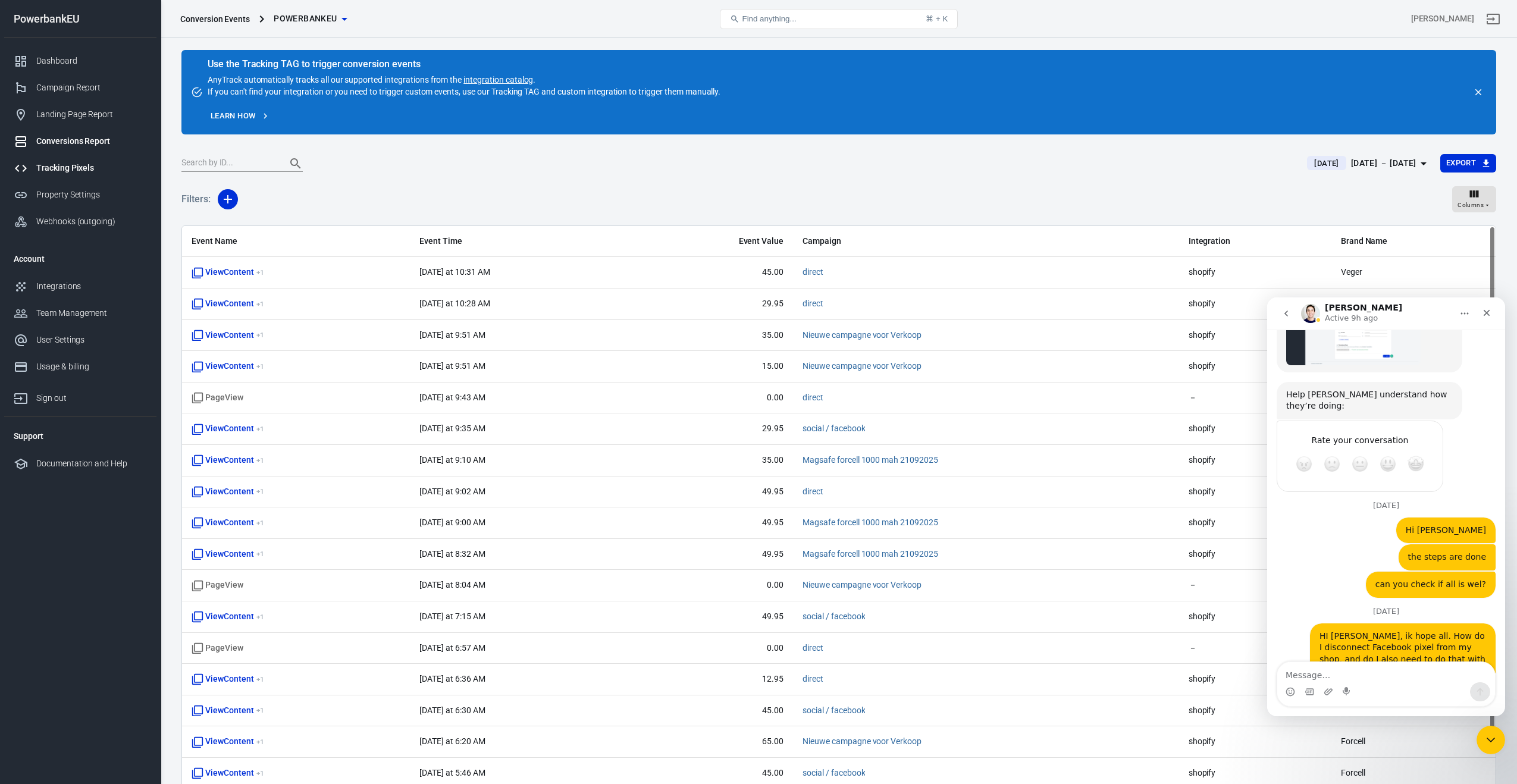
click at [44, 169] on div "Tracking Pixels" at bounding box center [91, 168] width 111 height 13
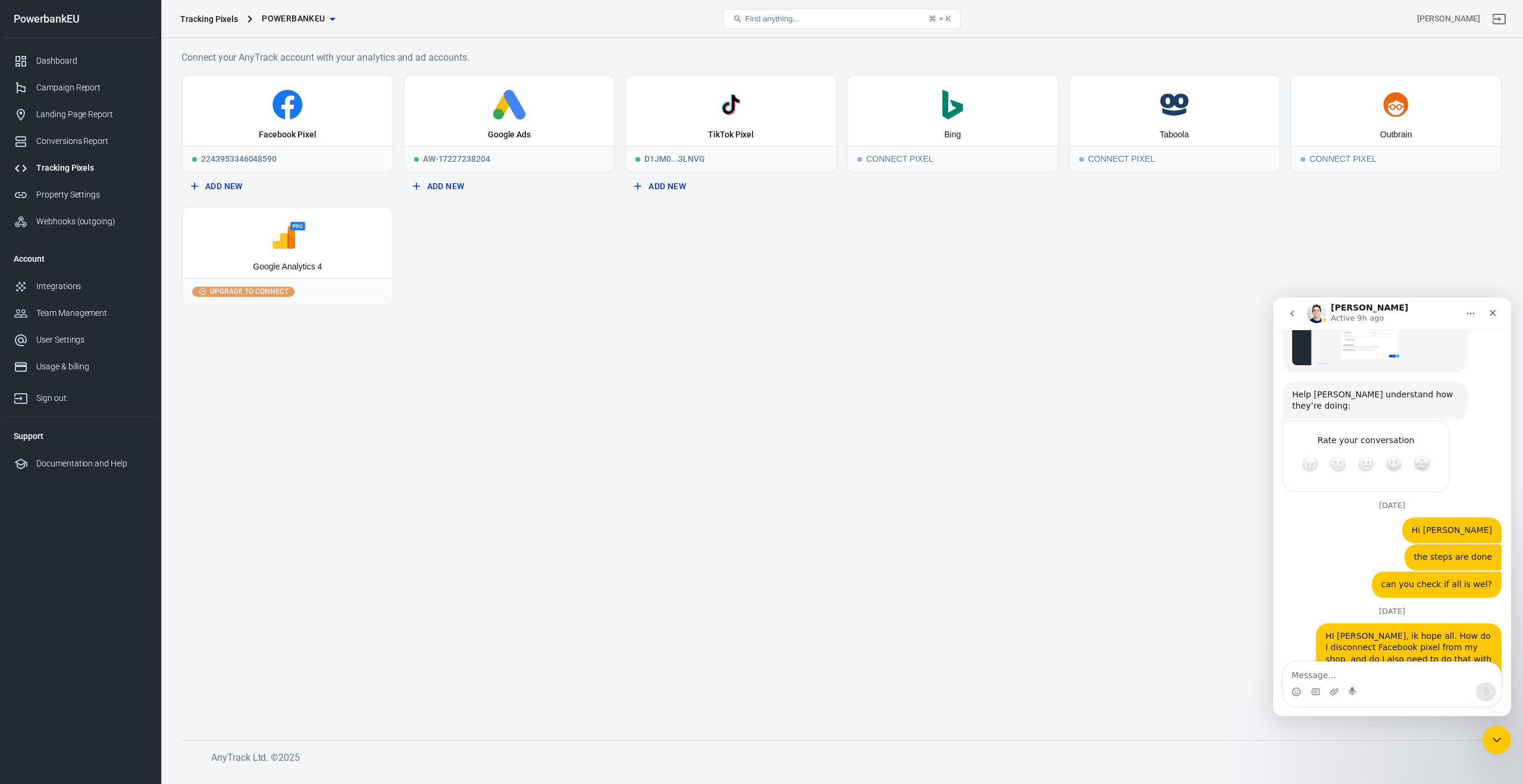
click at [245, 252] on div "Google Analytics 4" at bounding box center [287, 243] width 210 height 70
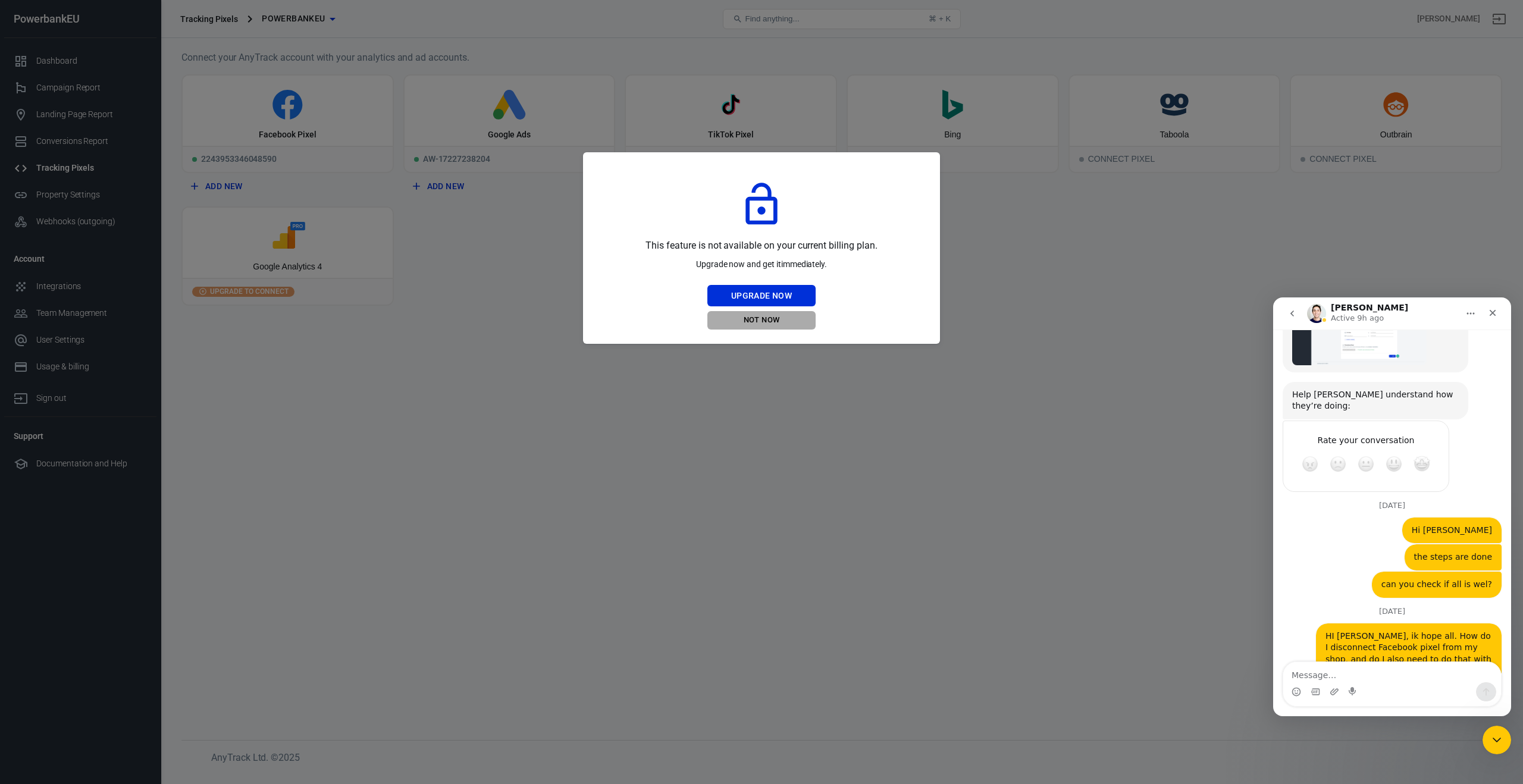
click at [757, 317] on button "Not Now" at bounding box center [762, 320] width 108 height 18
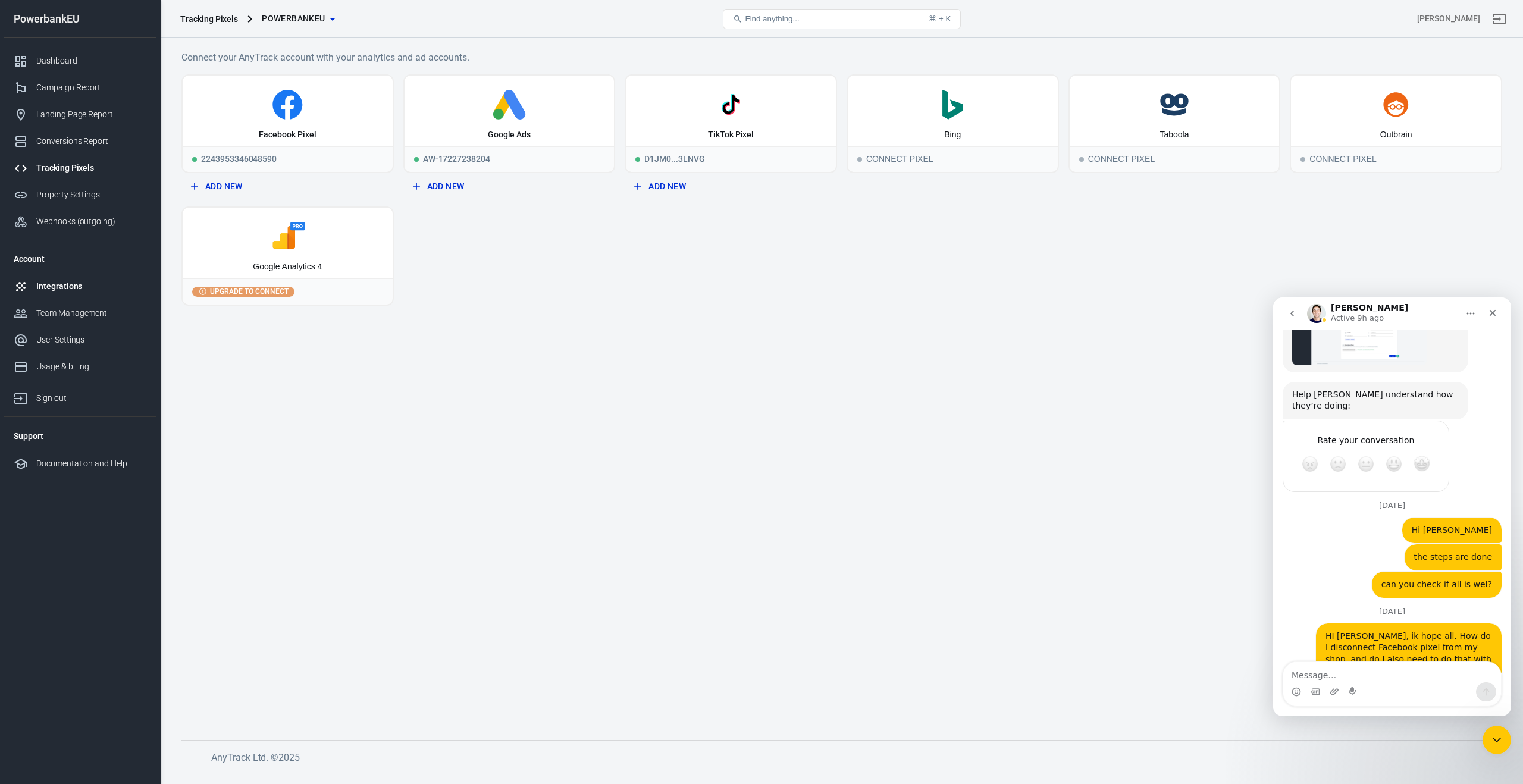
click at [59, 282] on div "Integrations" at bounding box center [91, 286] width 111 height 13
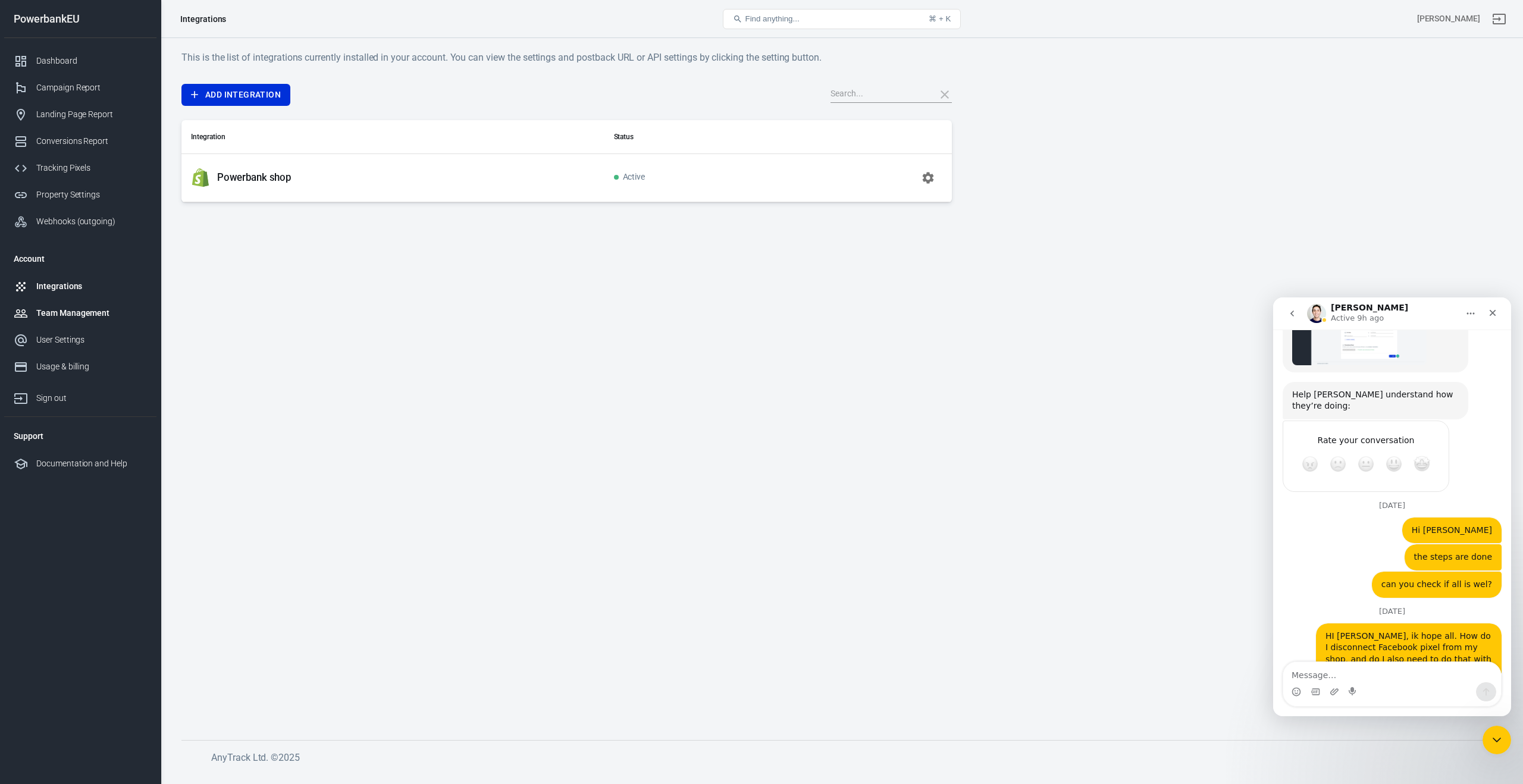
click at [57, 315] on div "Team Management" at bounding box center [91, 313] width 111 height 13
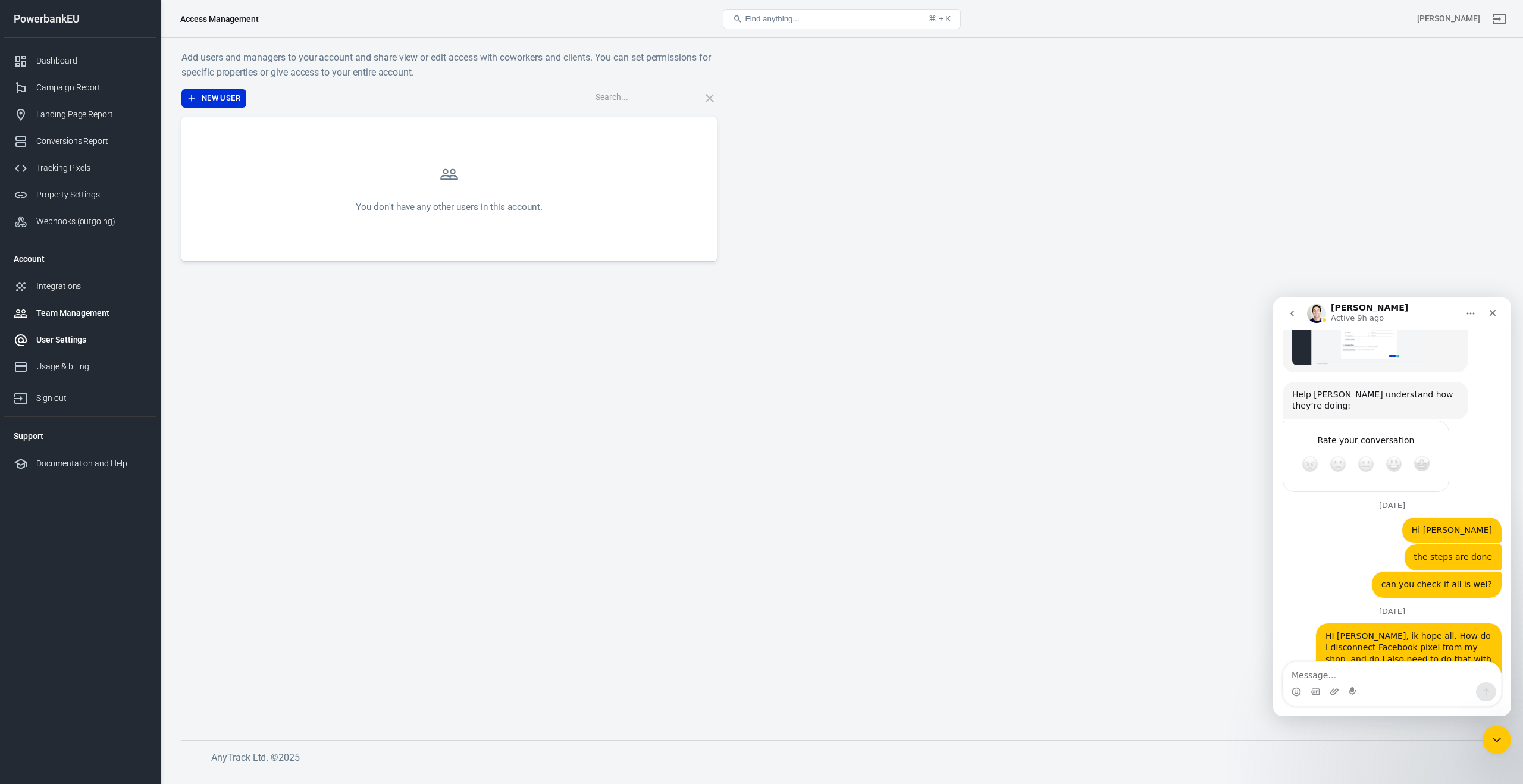
click at [47, 342] on div "User Settings" at bounding box center [91, 340] width 111 height 13
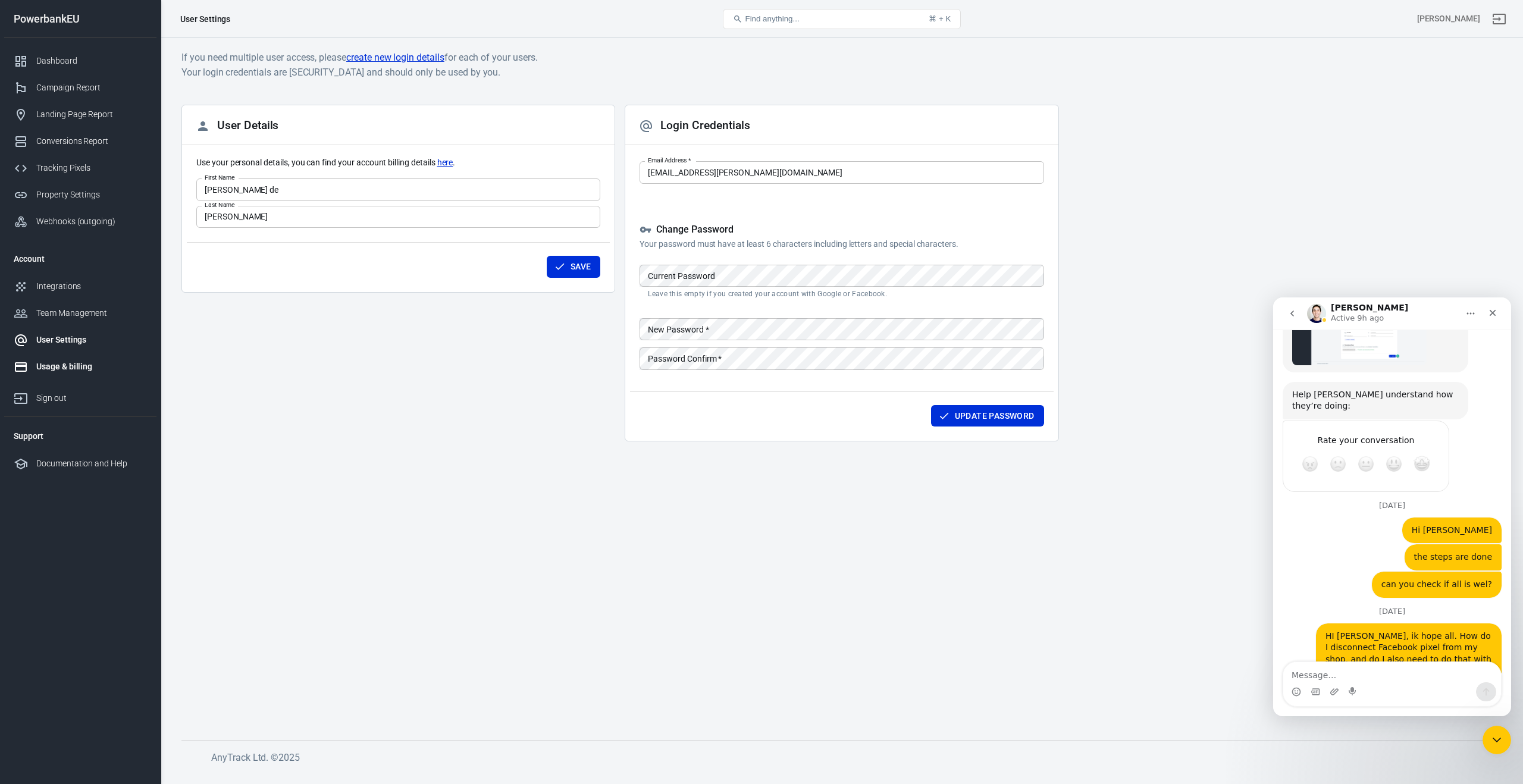
click at [44, 364] on div "Usage & billing" at bounding box center [91, 367] width 111 height 13
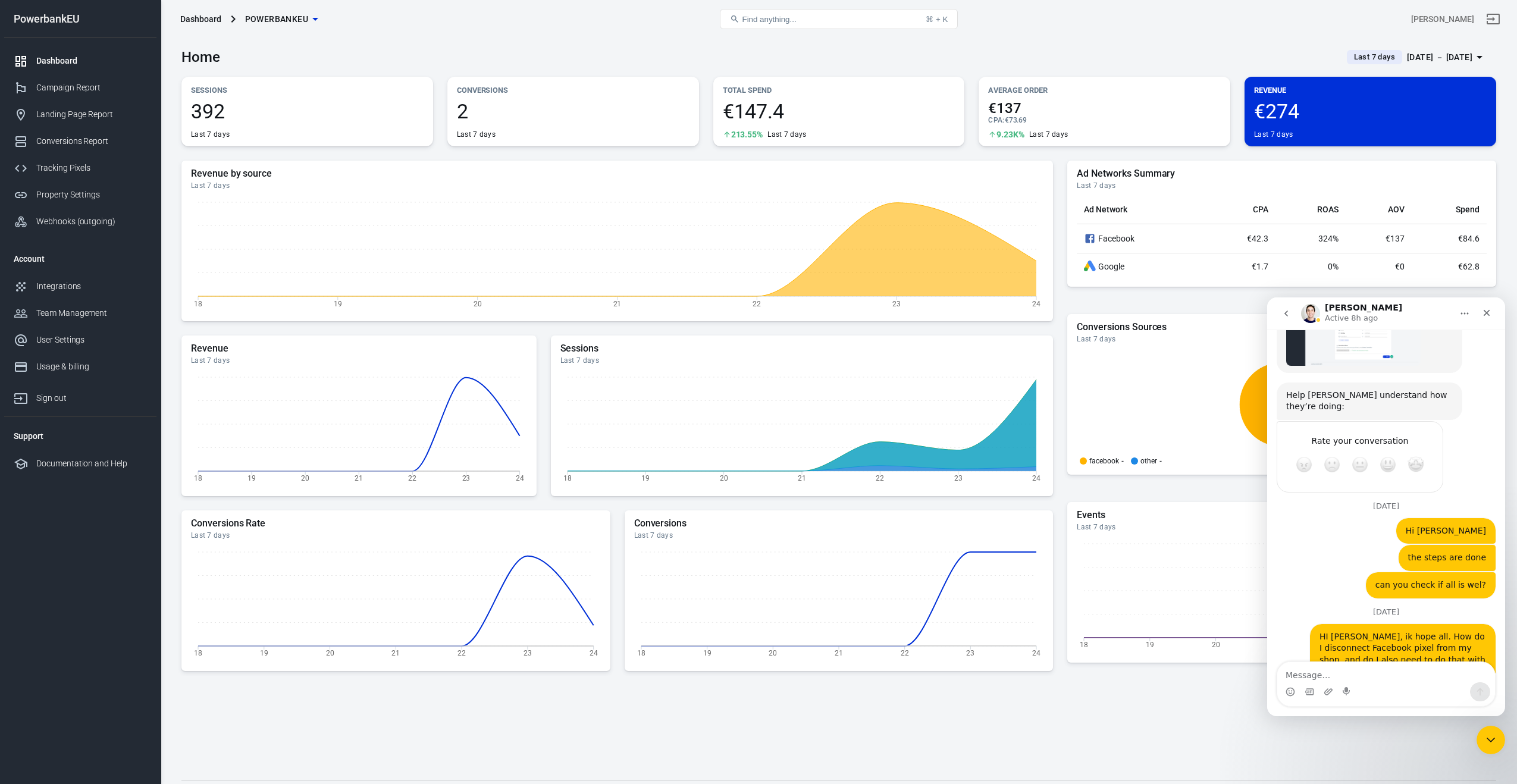
scroll to position [1324, 0]
click at [50, 285] on div "Integrations" at bounding box center [91, 286] width 111 height 13
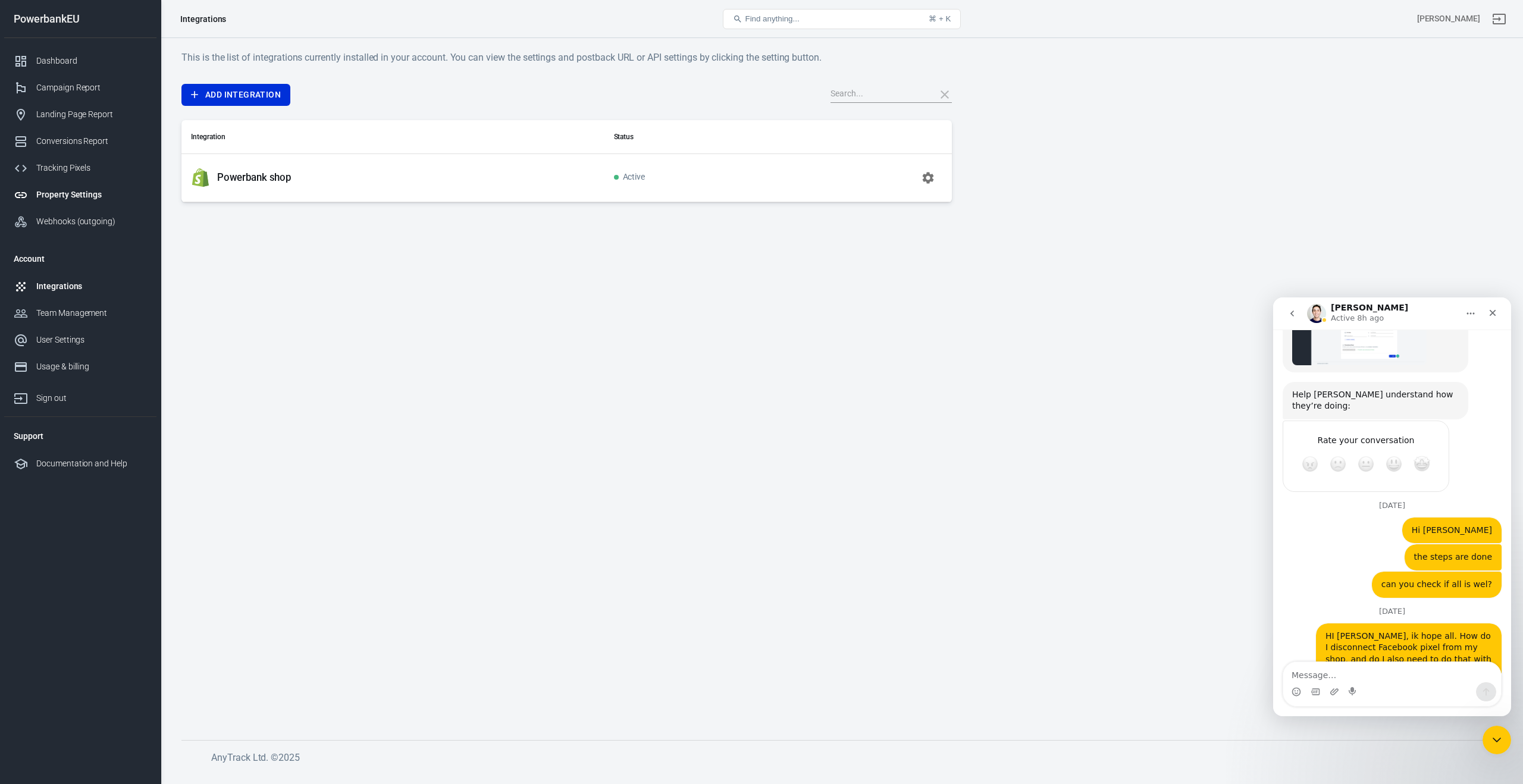
click at [53, 191] on div "Property Settings" at bounding box center [91, 194] width 111 height 13
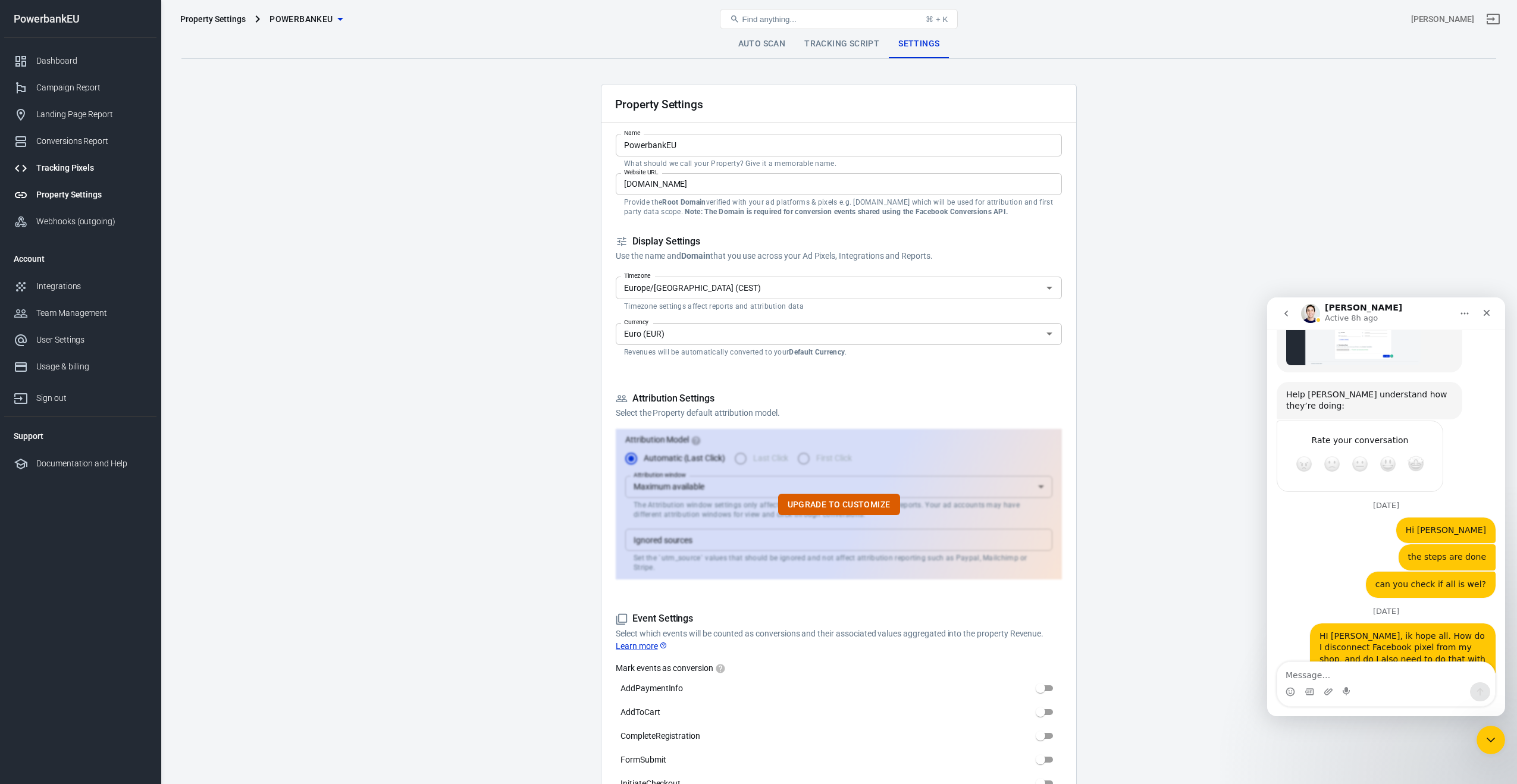
click at [53, 169] on div "Tracking Pixels" at bounding box center [91, 168] width 111 height 13
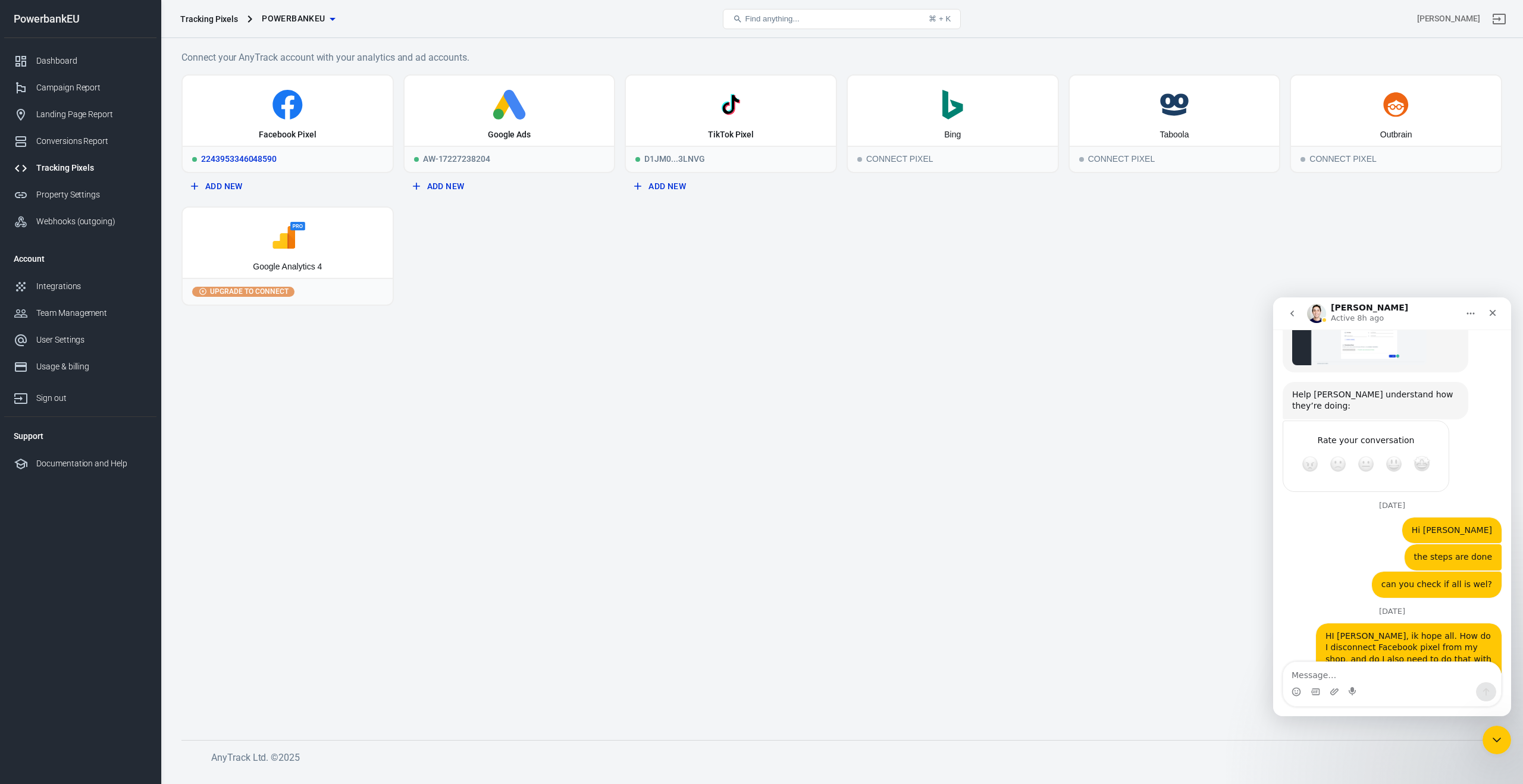
click at [307, 148] on div "2243953346048590" at bounding box center [287, 159] width 210 height 26
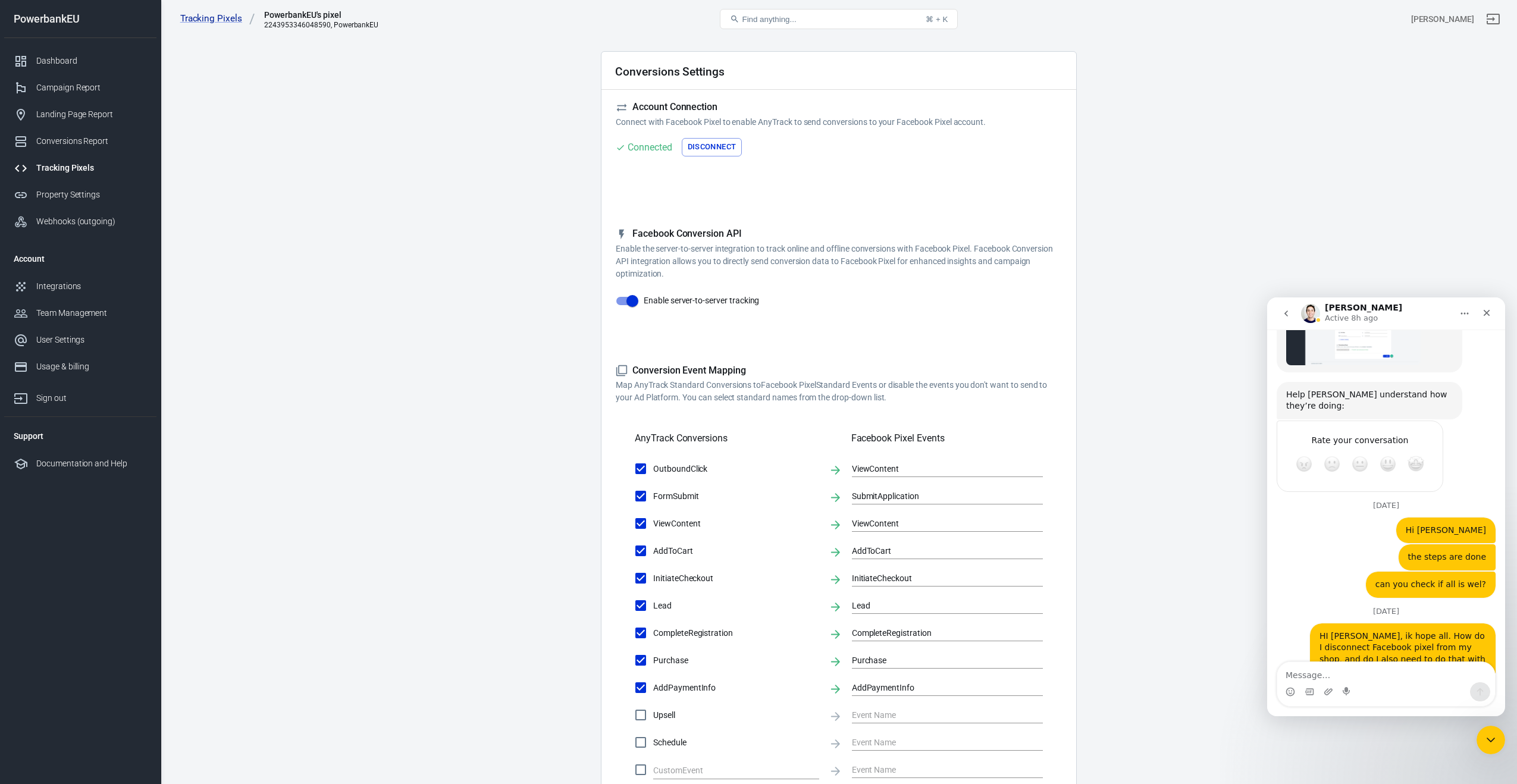
scroll to position [5, 0]
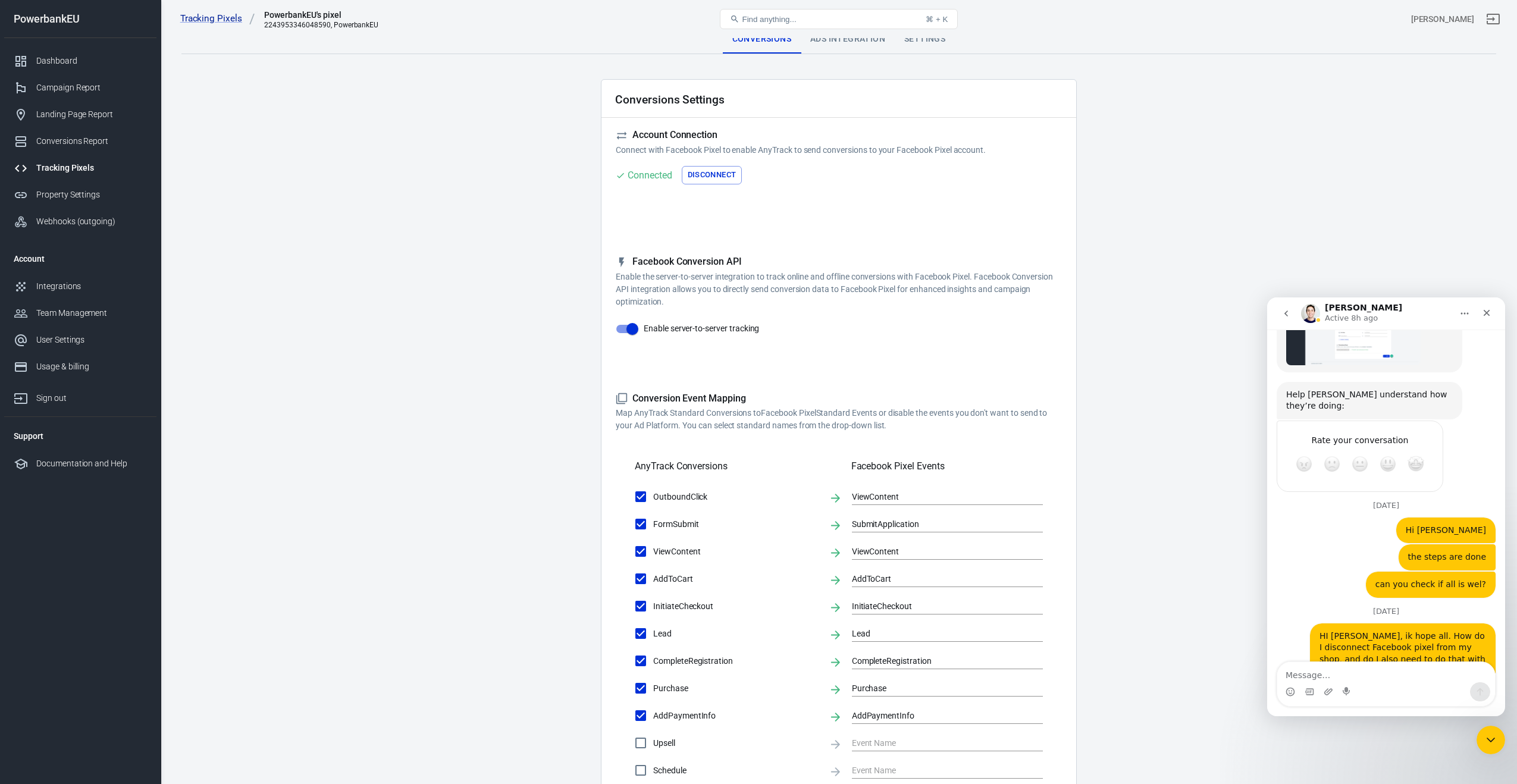
click at [846, 44] on div "Ads Integration" at bounding box center [847, 39] width 94 height 29
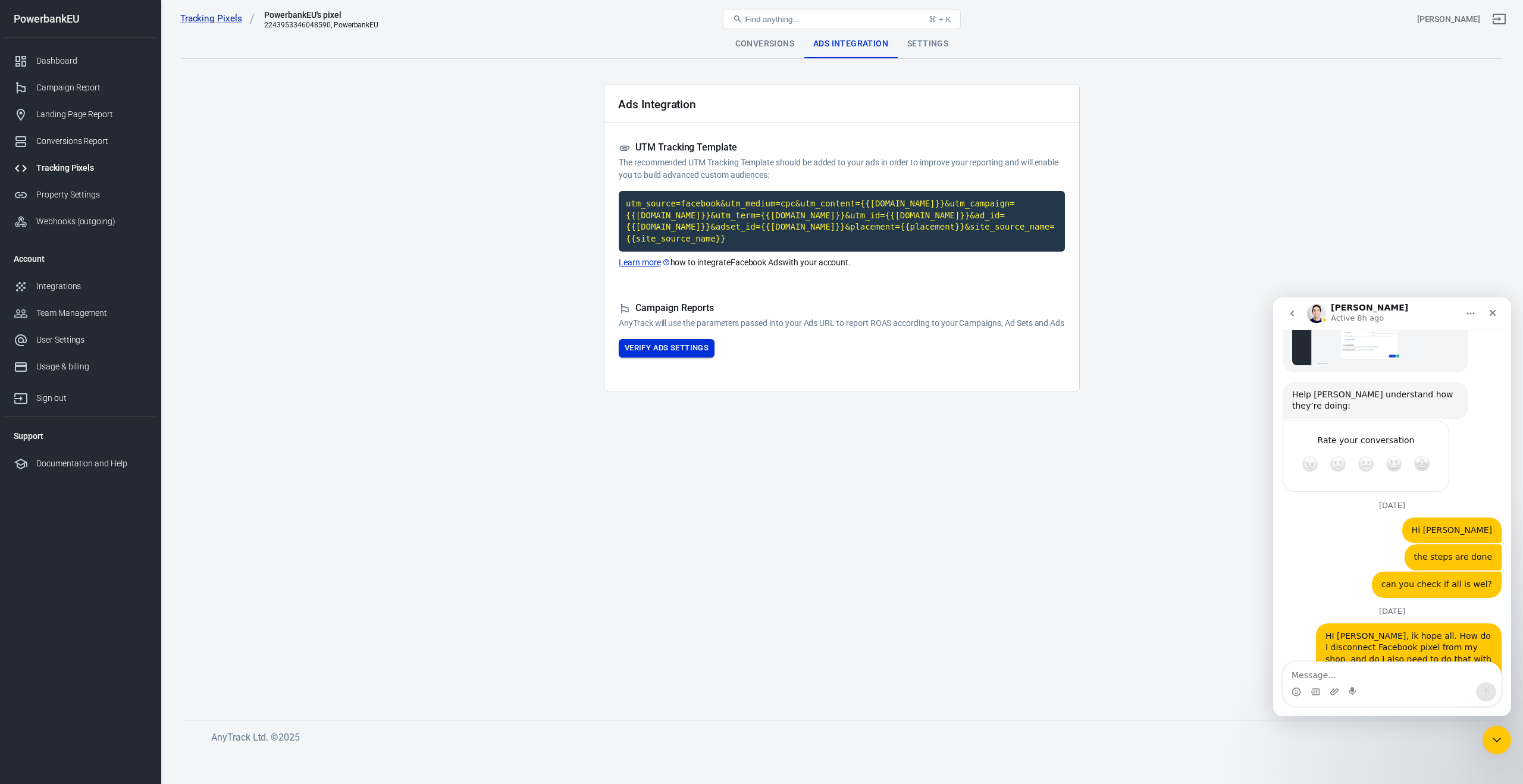
click at [652, 356] on button "Verify Ads Settings" at bounding box center [666, 348] width 96 height 18
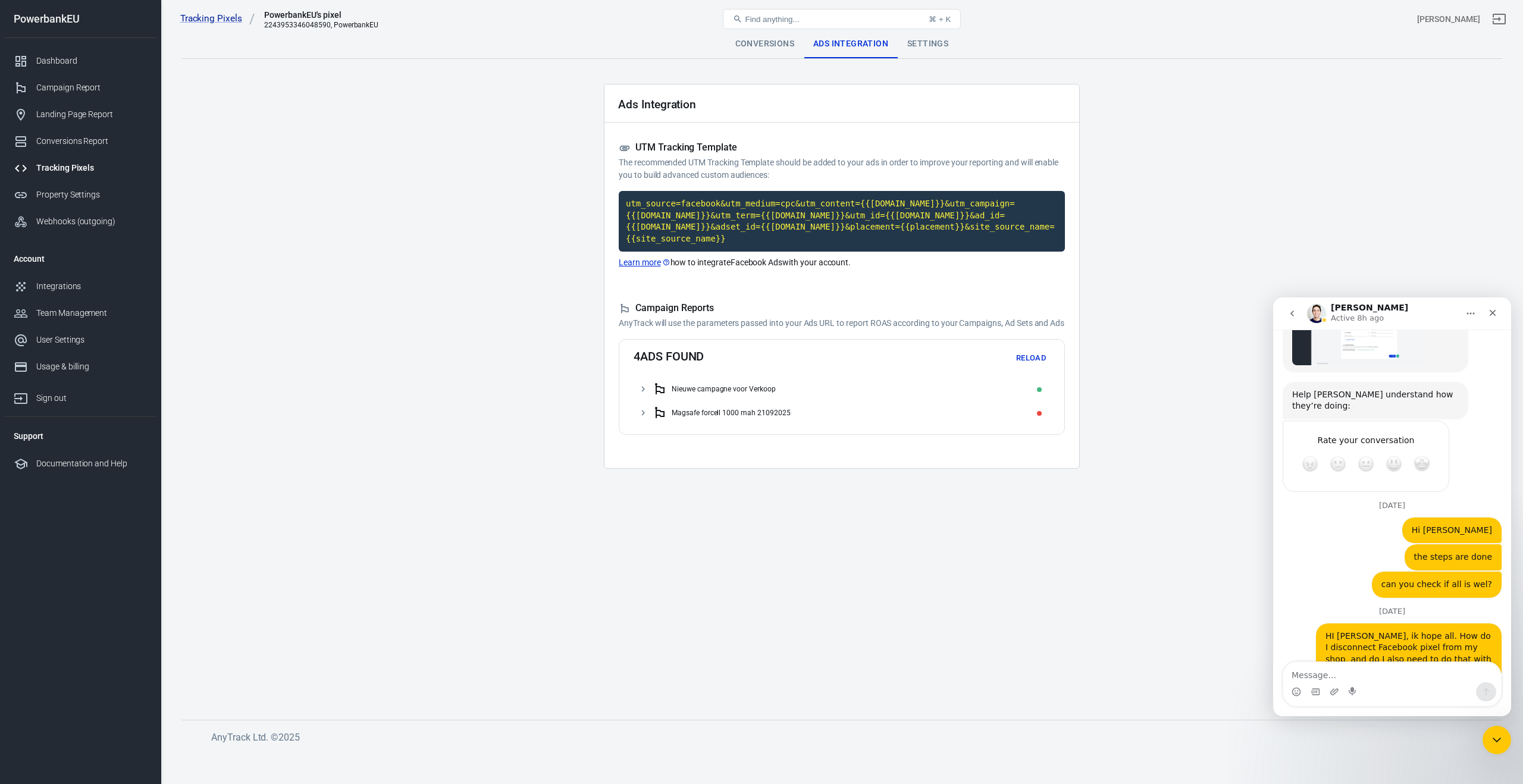
click at [689, 417] on div "Magsafe forcell 1000 mah 21092025" at bounding box center [731, 413] width 119 height 8
click at [687, 441] on div "Magsafe Nederland 1000mah 21092025" at bounding box center [744, 436] width 131 height 8
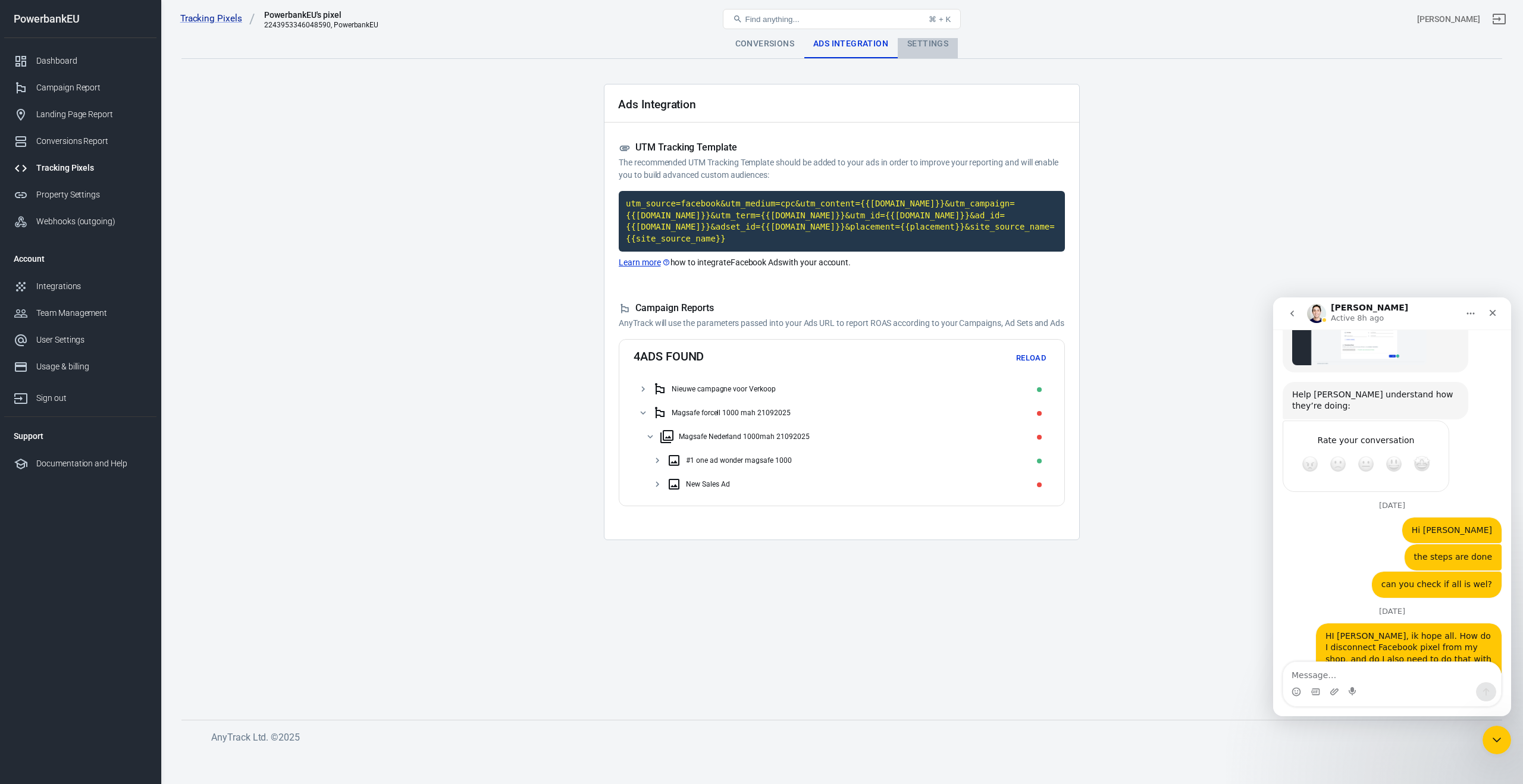
click at [935, 48] on div "Settings" at bounding box center [928, 44] width 60 height 29
